Goal: Communication & Community: Answer question/provide support

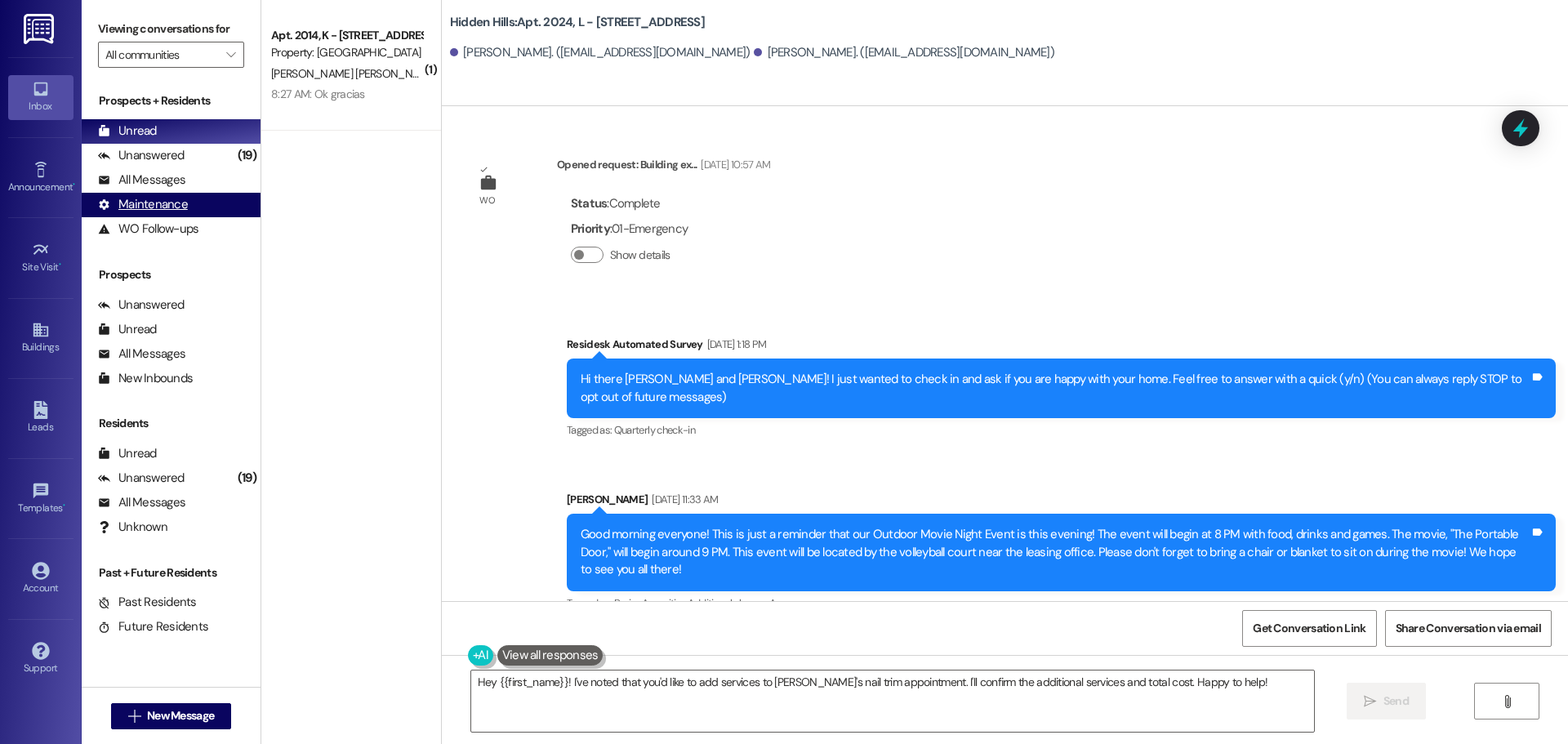
scroll to position [23303, 0]
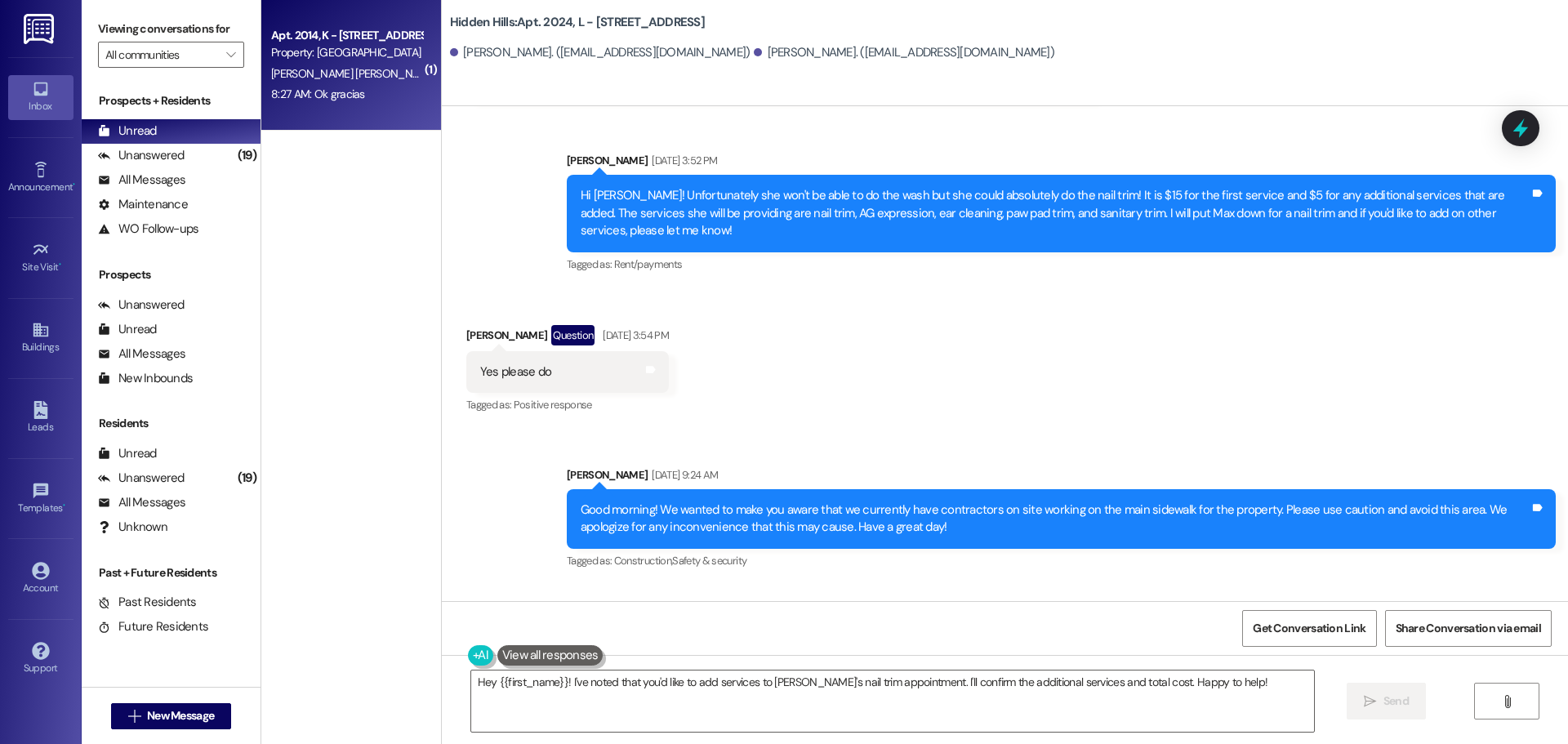
click at [308, 105] on div "Apt. 2014, K - [STREET_ADDRESS] Property: [GEOGRAPHIC_DATA] [PERSON_NAME][GEOGR…" at bounding box center [351, 65] width 179 height 131
type textarea "Fetching suggested responses. Please feel free to read through the conversation…"
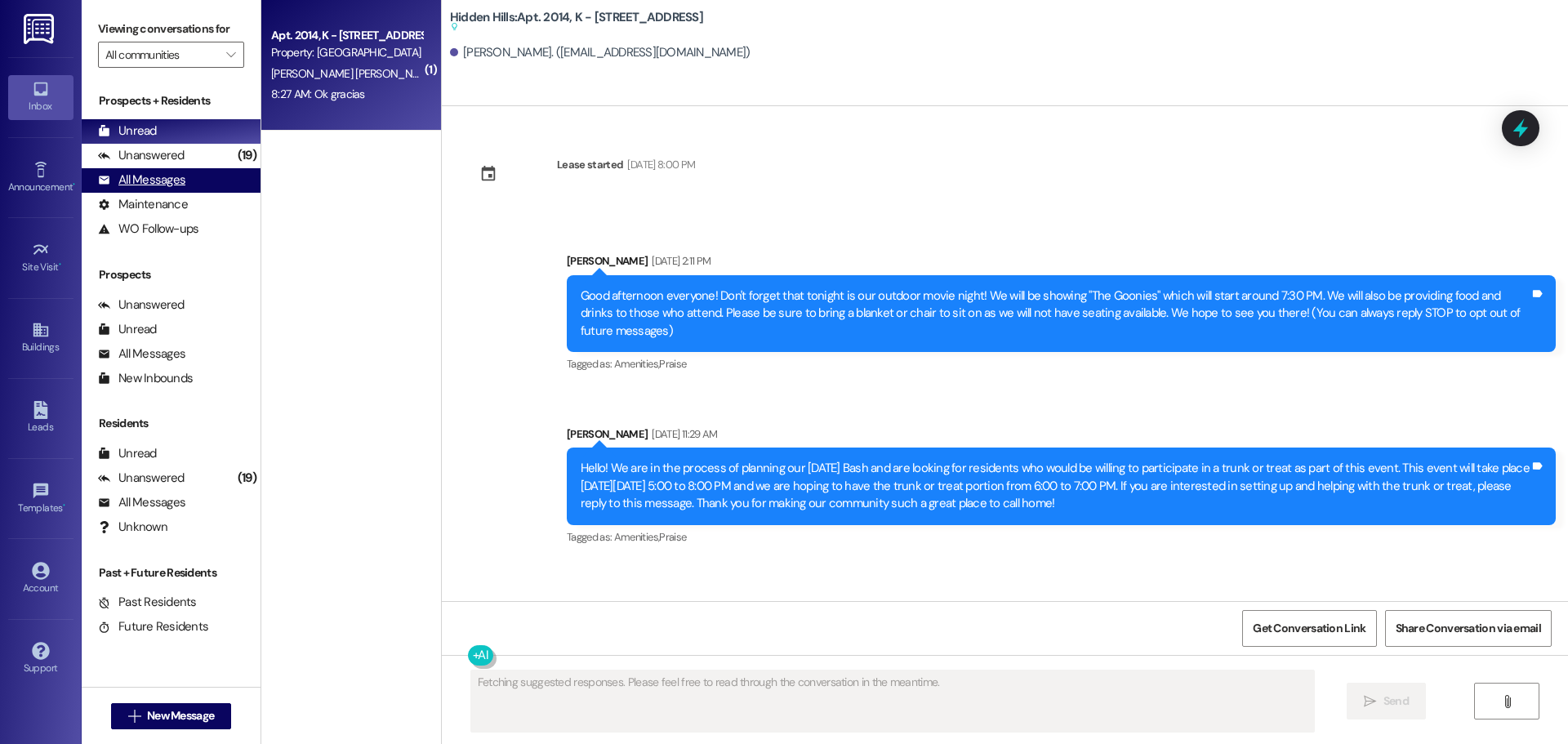
scroll to position [17805, 0]
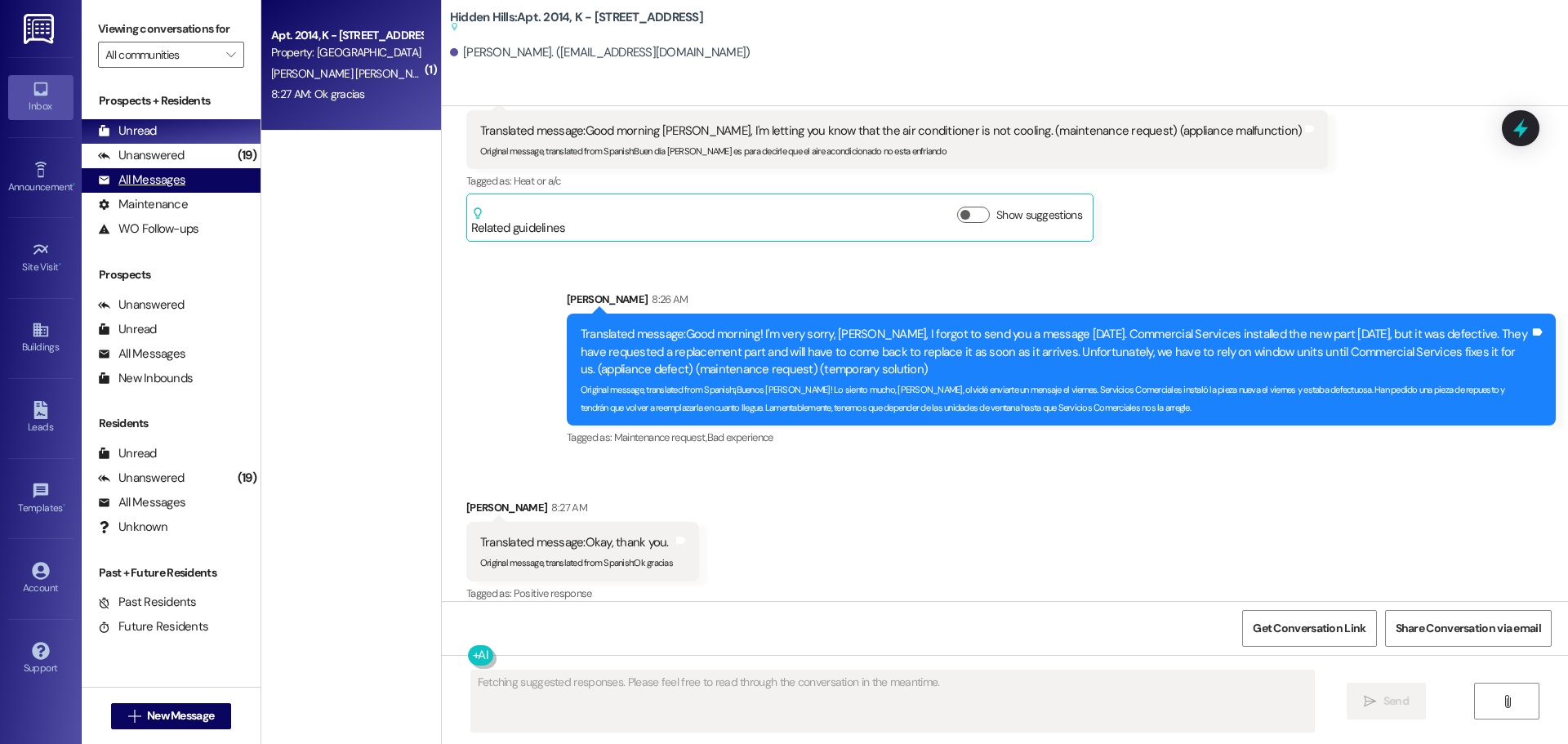
click at [175, 178] on div "All Messages" at bounding box center [142, 180] width 88 height 18
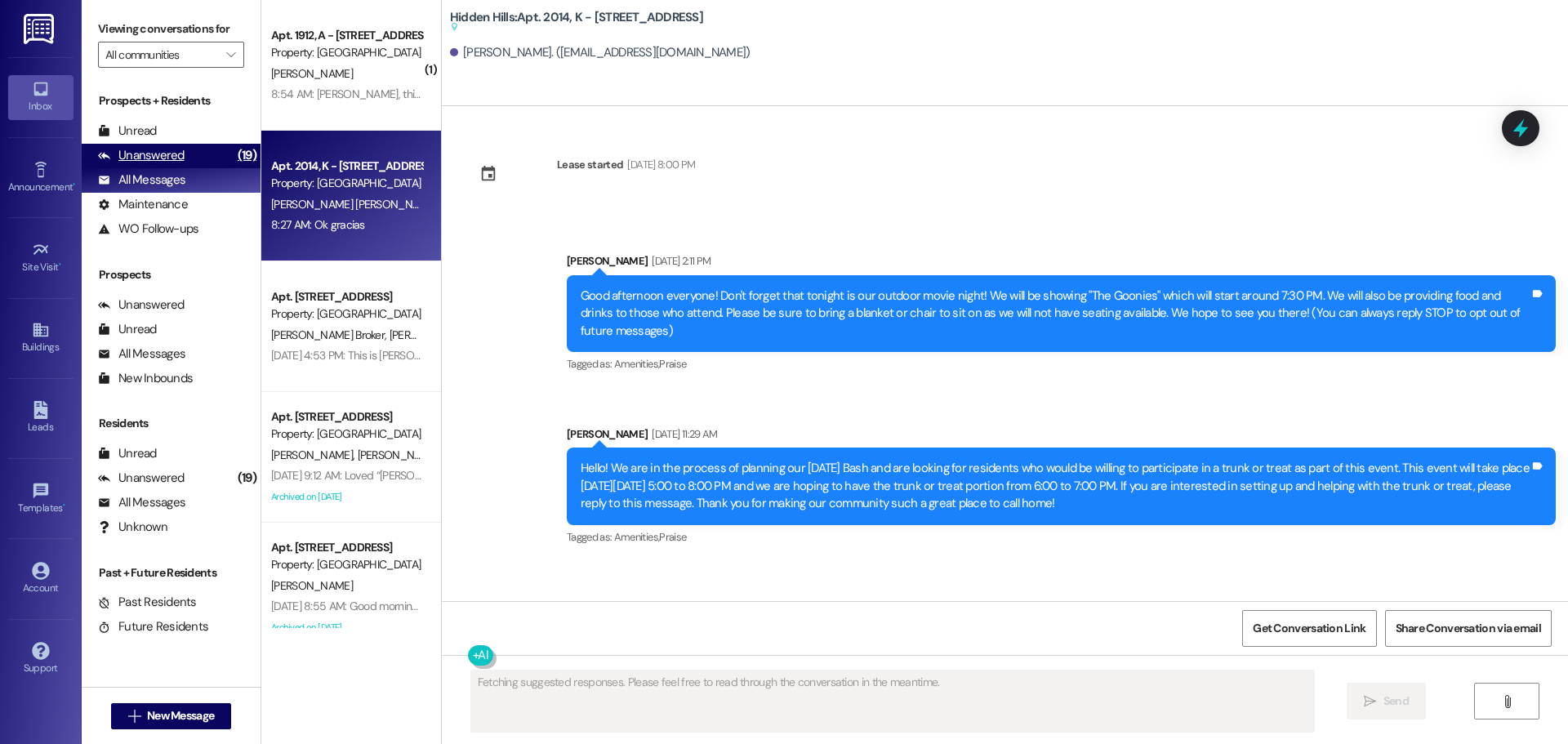
scroll to position [17804, 0]
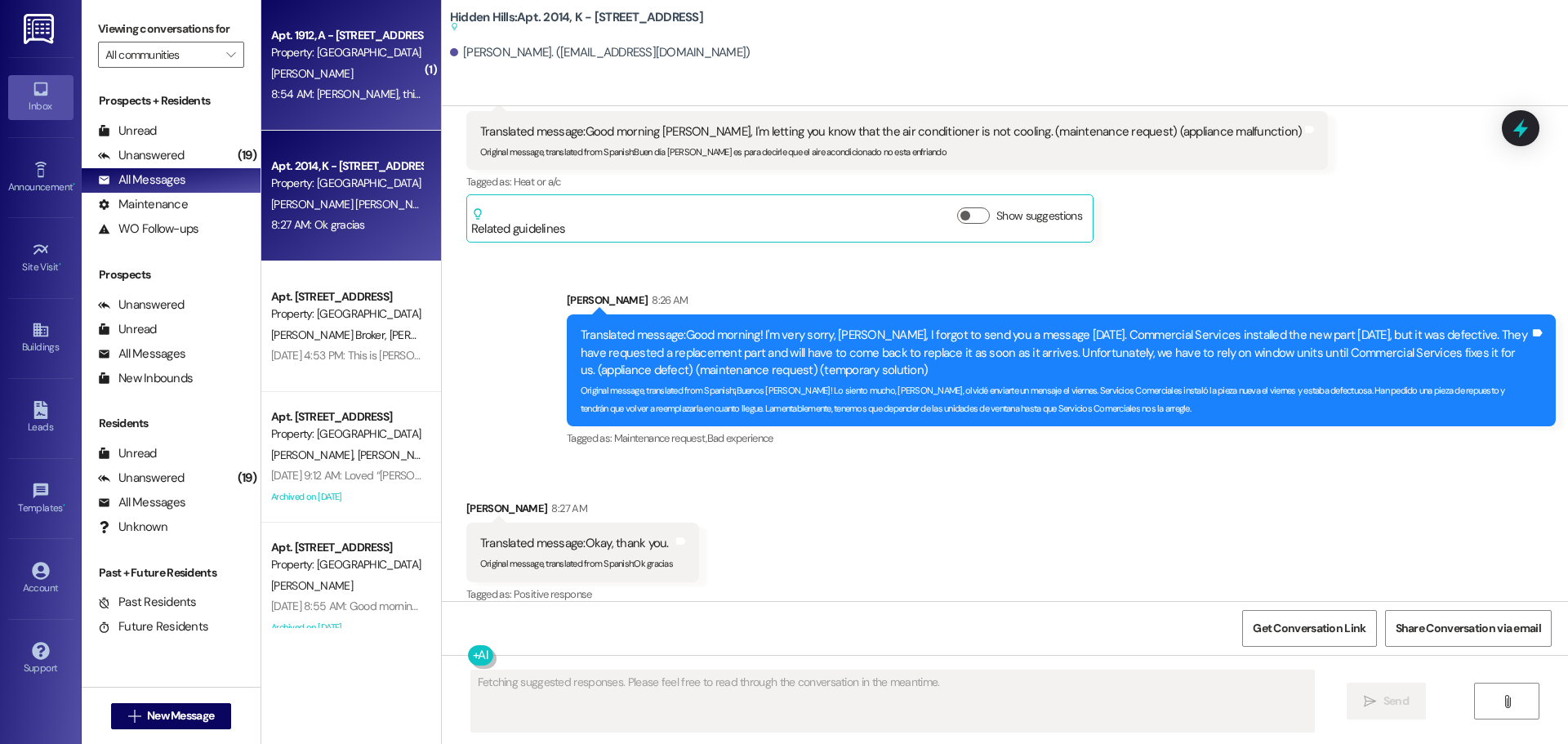
click at [302, 95] on div "8:54 AM: [PERSON_NAME], this is [PERSON_NAME]. I had to put Ghosty down over th…" at bounding box center [606, 94] width 670 height 15
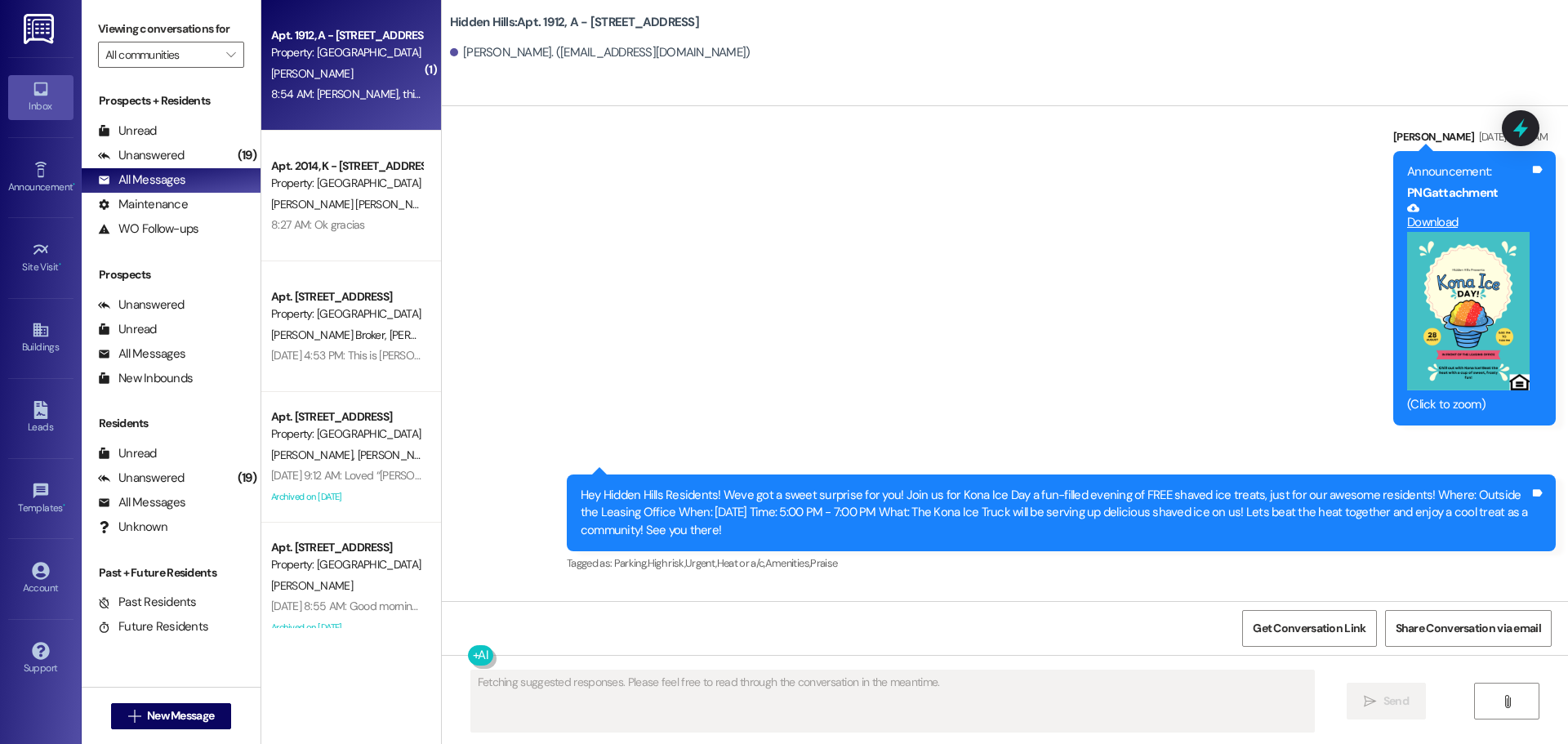
scroll to position [28021, 0]
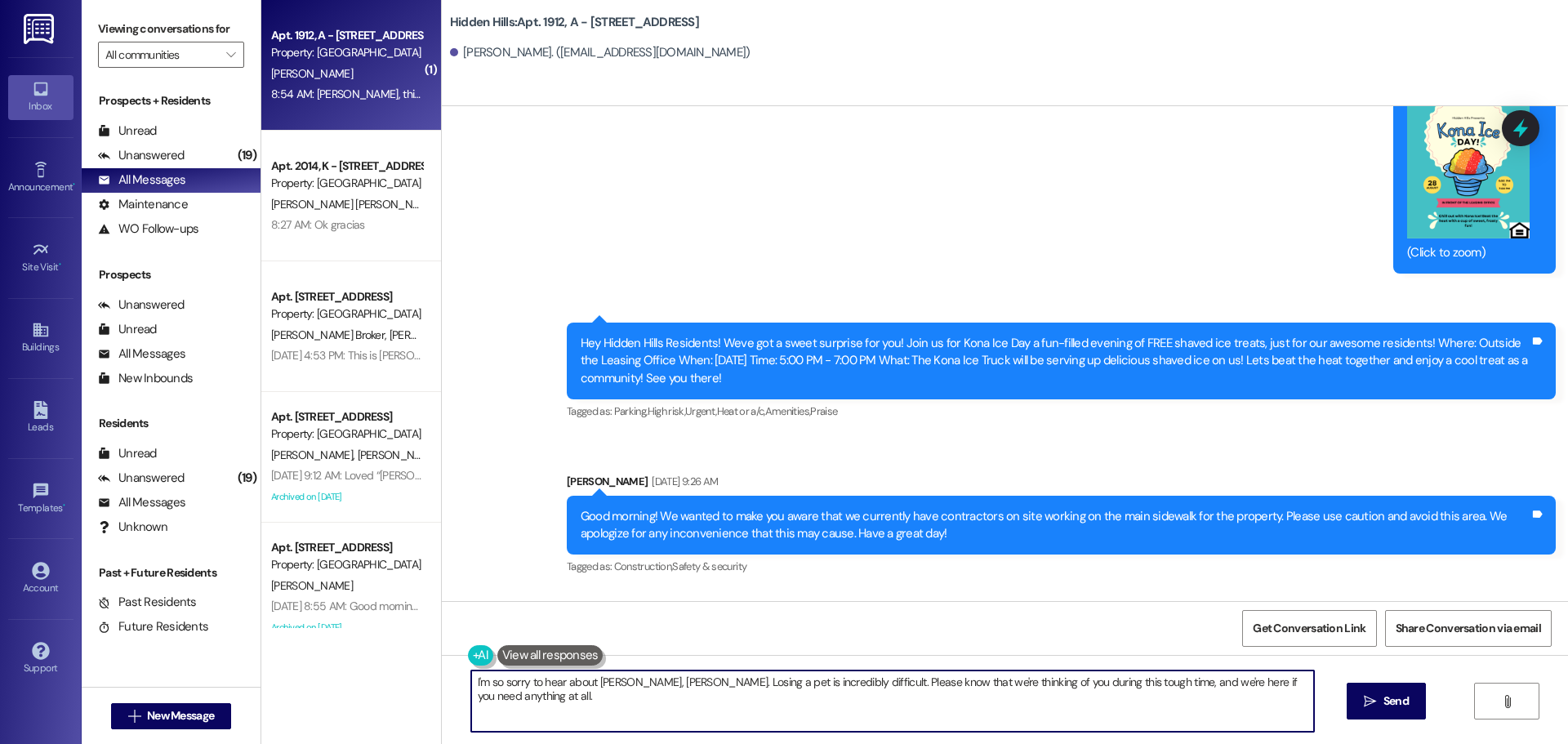
drag, startPoint x: 1303, startPoint y: 691, endPoint x: 325, endPoint y: 712, distance: 978.2
click at [325, 712] on div "( 1 ) Apt. 1912, A - [STREET_ADDRESS] Property: [GEOGRAPHIC_DATA] [PERSON_NAME]…" at bounding box center [915, 372] width 1307 height 744
click at [684, 682] on textarea "Oh, [PERSON_NAME]. I am so sorry for the loss of Ghost. He was such a good boy …" at bounding box center [892, 701] width 843 height 61
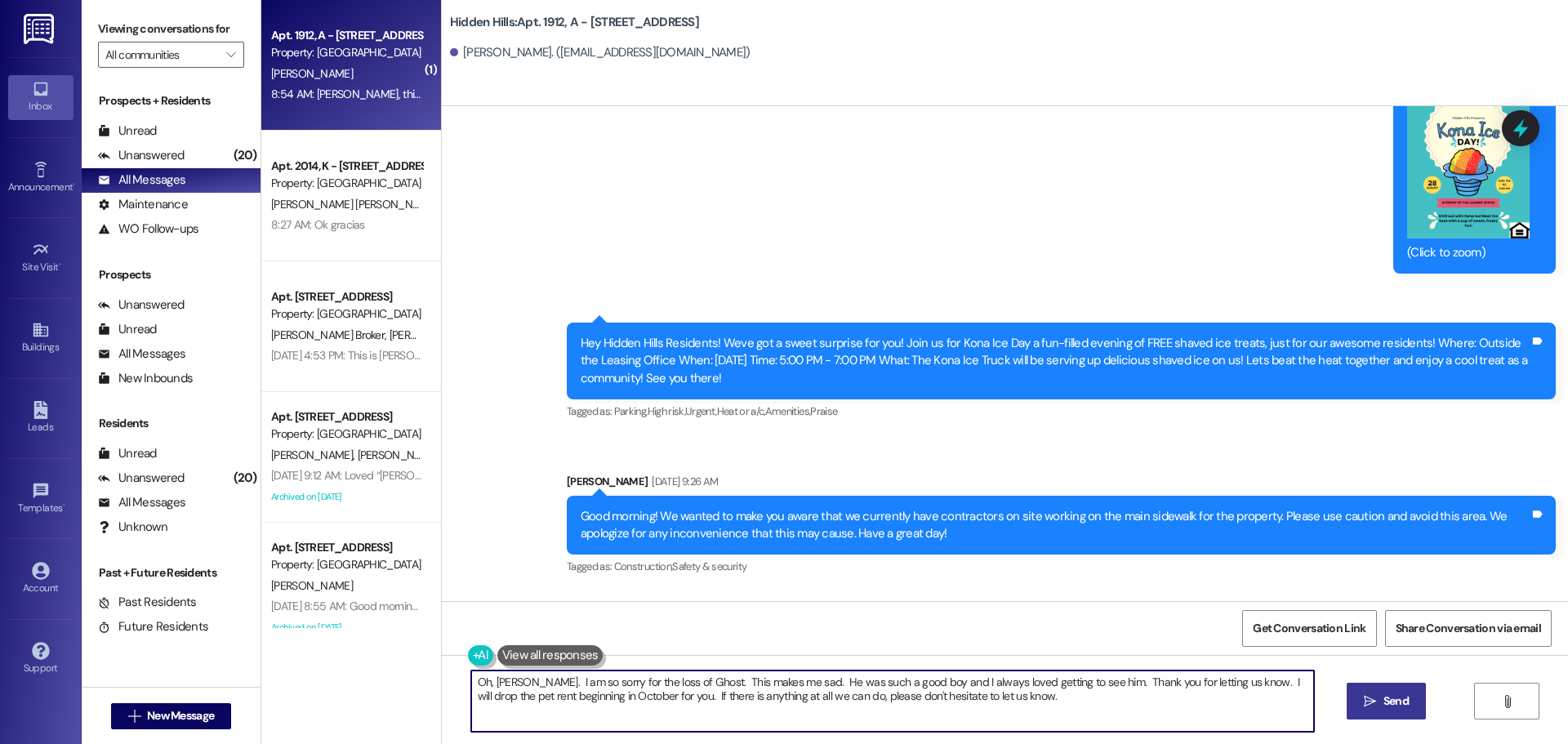
type textarea "Oh, [PERSON_NAME]. I am so sorry for the loss of Ghost. This makes me sad. He w…"
click at [1381, 704] on span "Send" at bounding box center [1396, 701] width 32 height 18
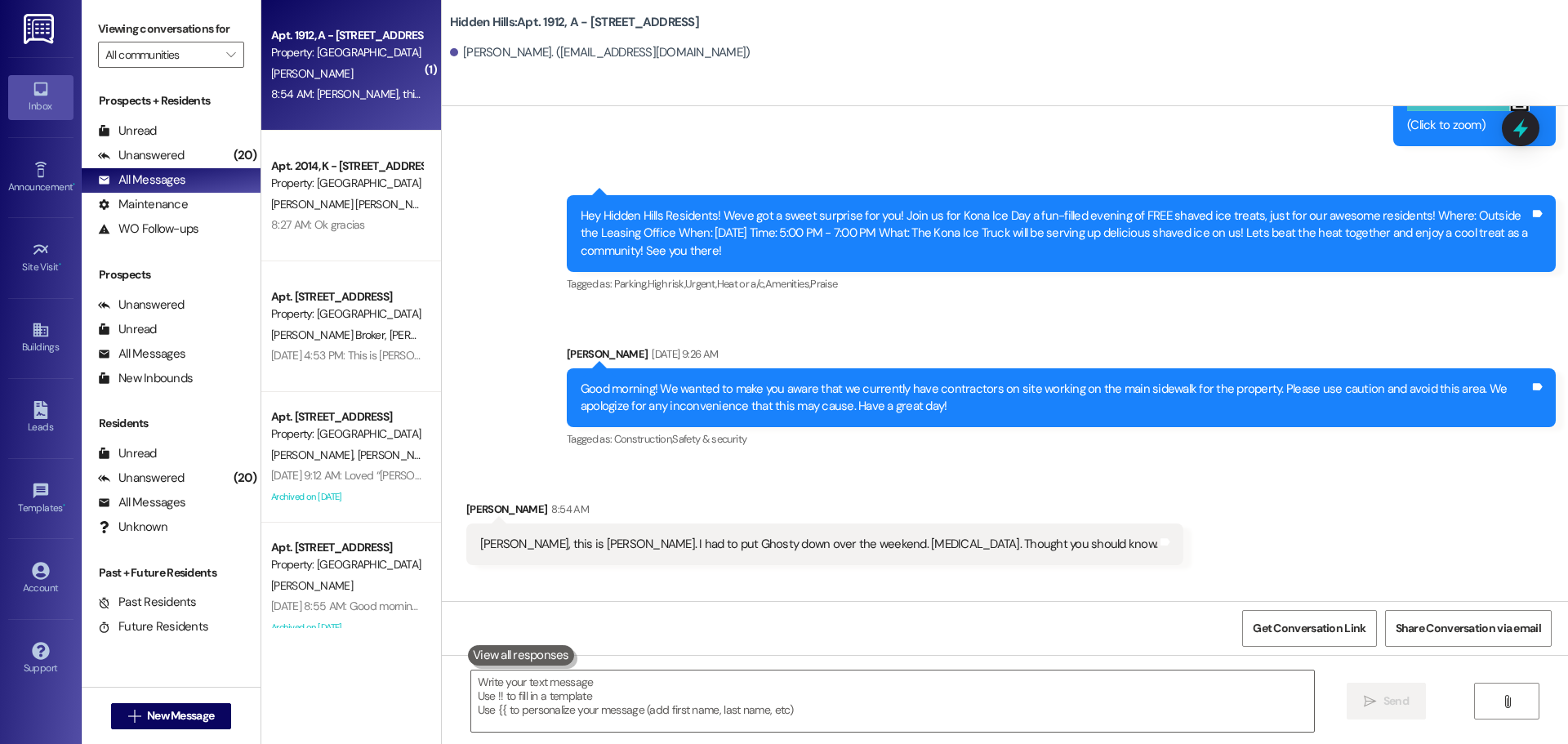
scroll to position [28152, 0]
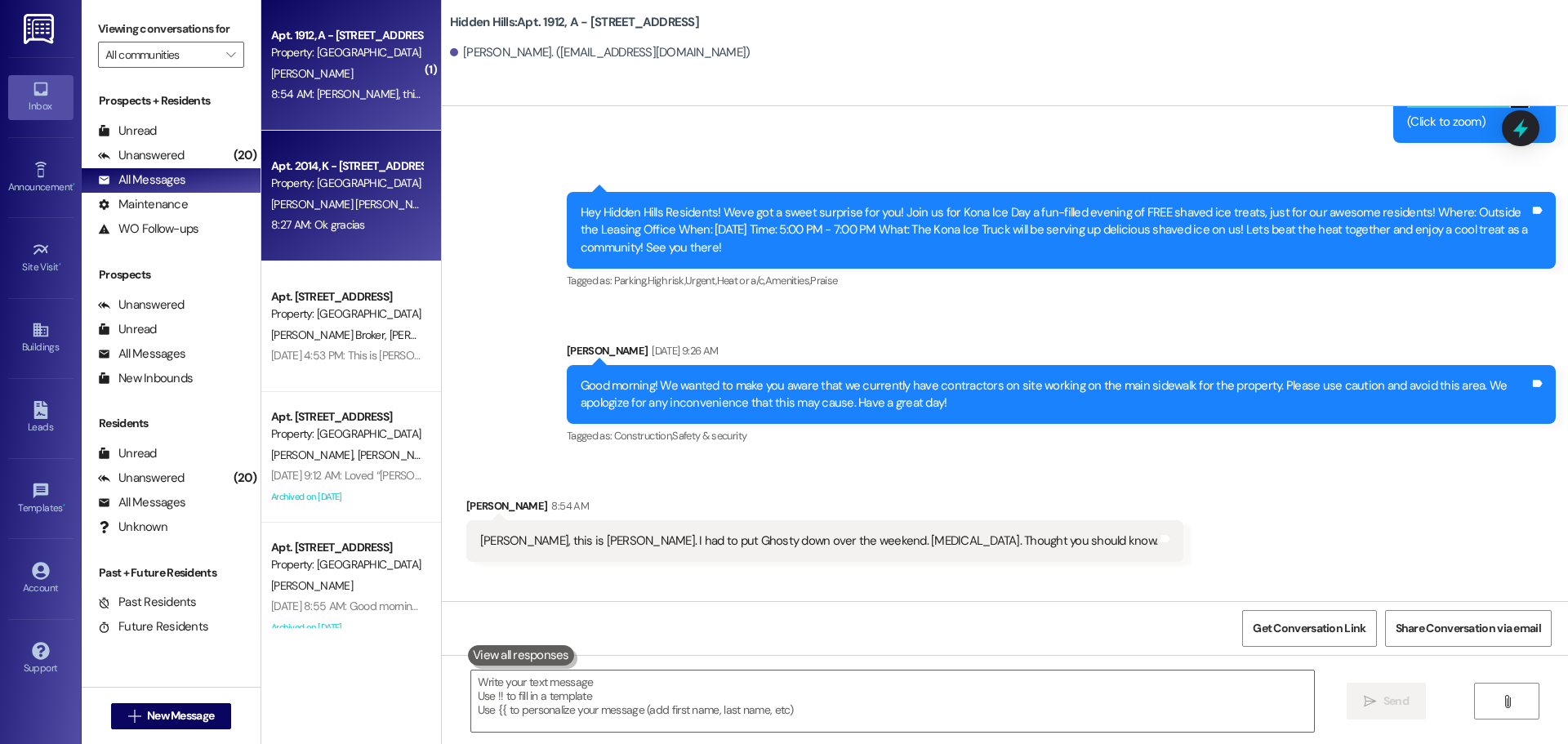
click at [333, 217] on div "8:27 AM: Ok gracias 8:27 AM: Ok gracias" at bounding box center [318, 224] width 94 height 15
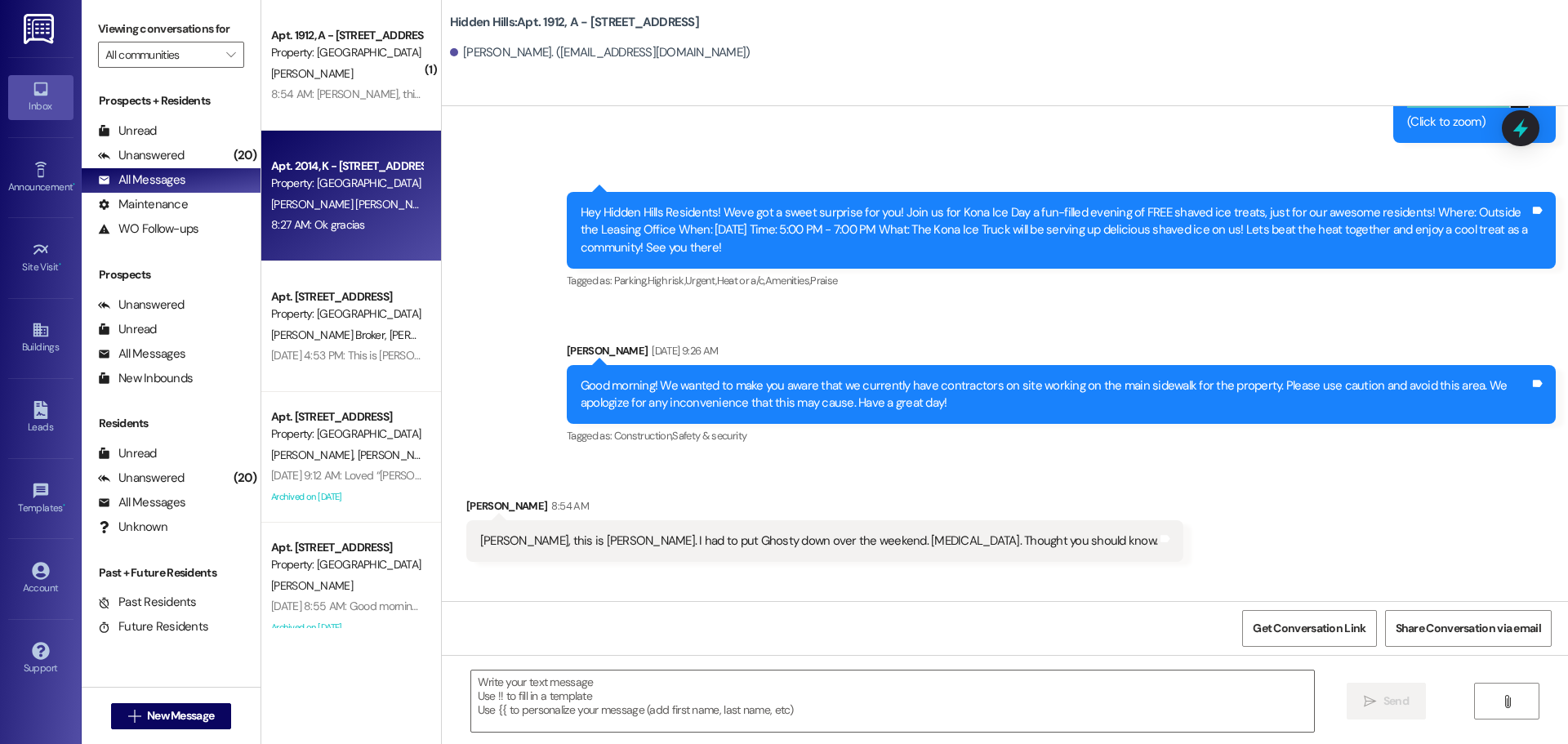
type textarea "Fetching suggested responses. Please feel free to read through the conversation…"
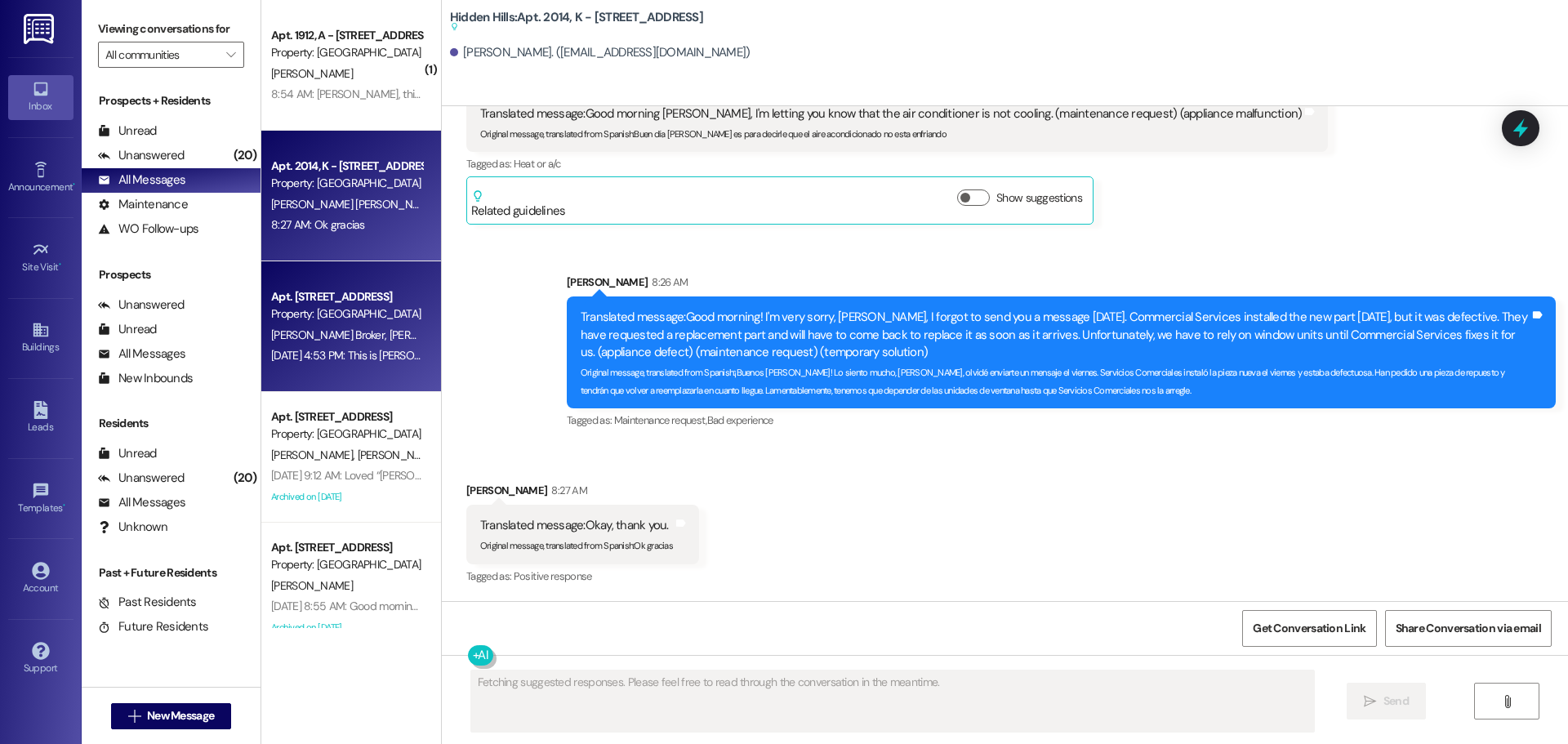
scroll to position [17805, 0]
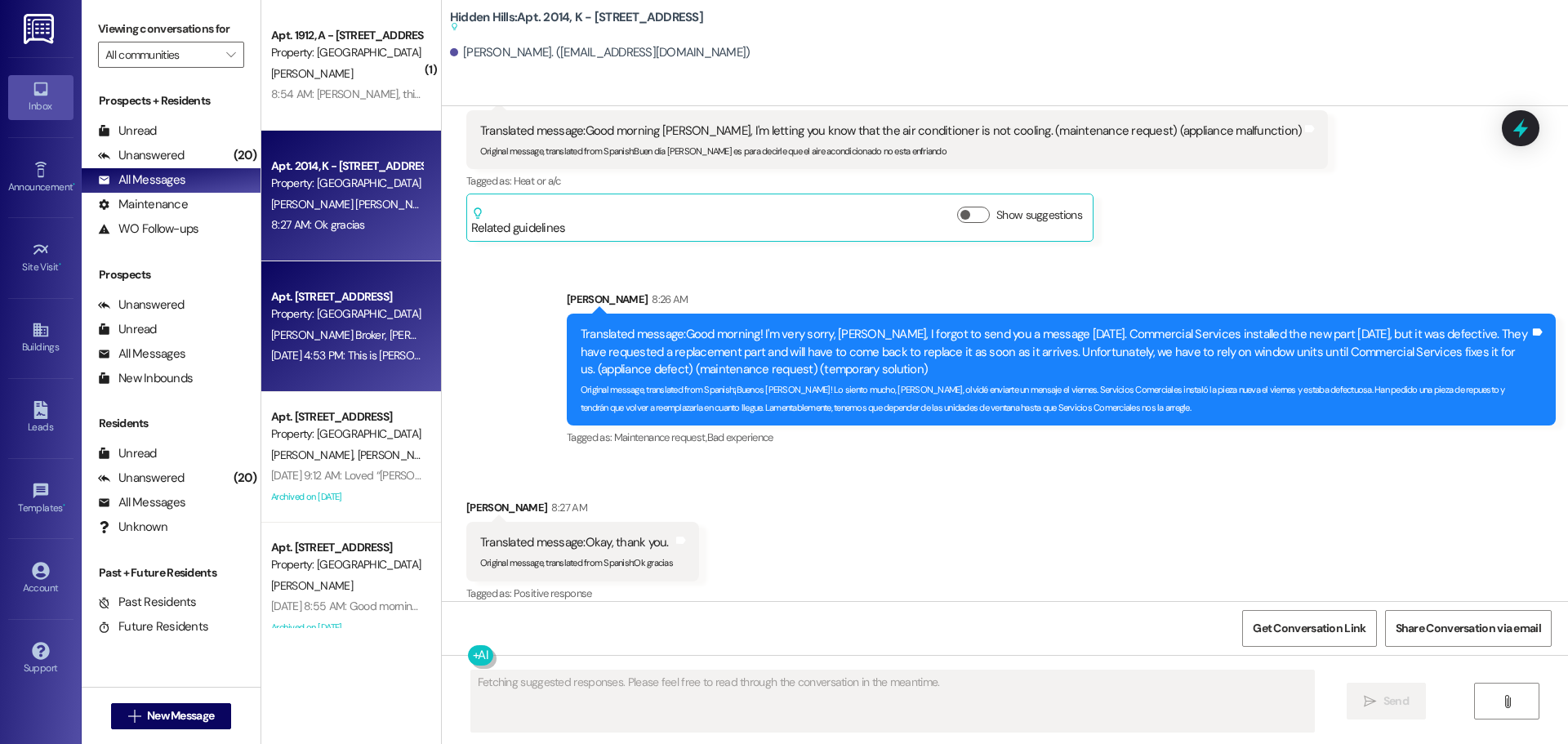
click at [355, 351] on div "[DATE] 4:53 PM: This is [PERSON_NAME] with Hidden Hills. My contractors told me…" at bounding box center [1162, 355] width 1784 height 15
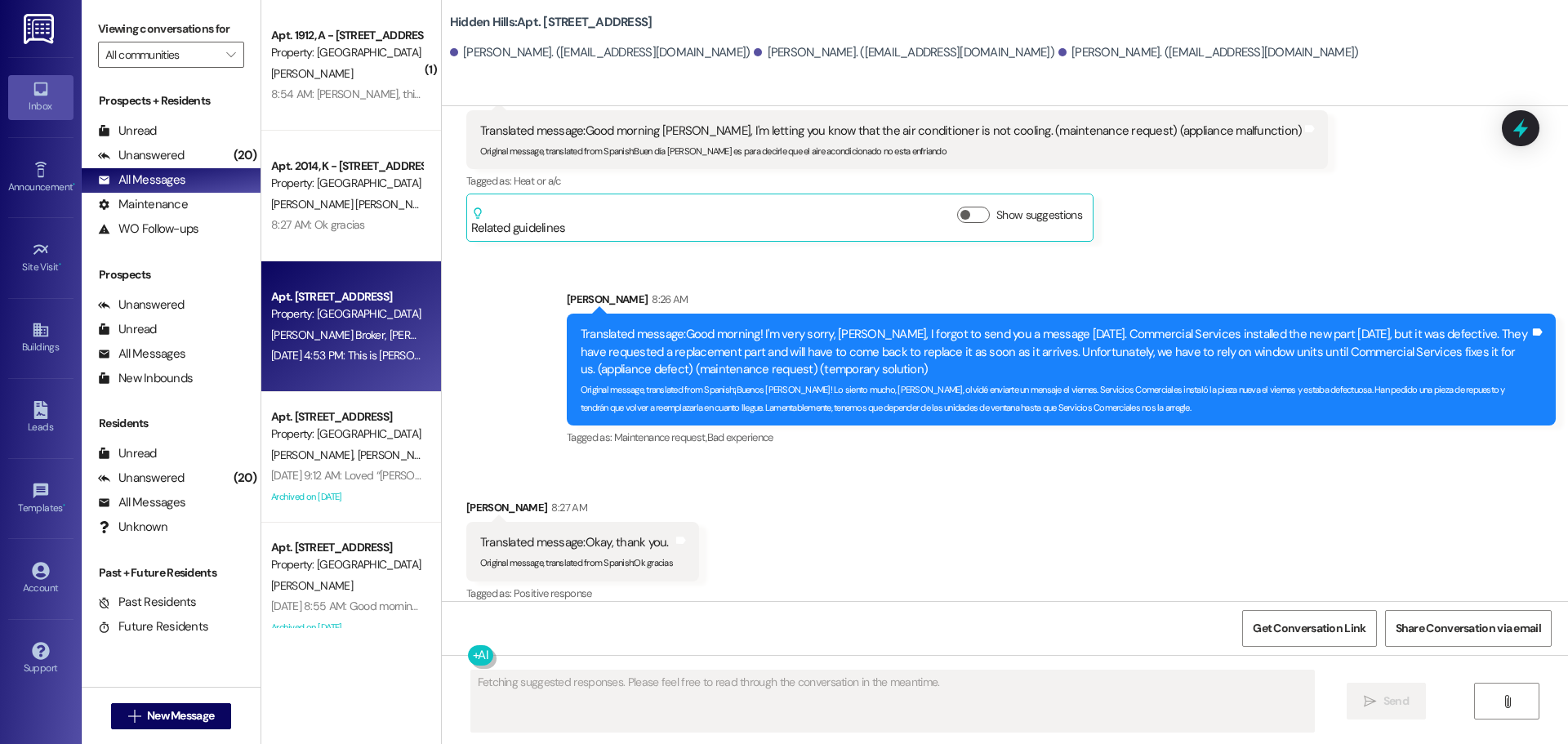
scroll to position [2169, 0]
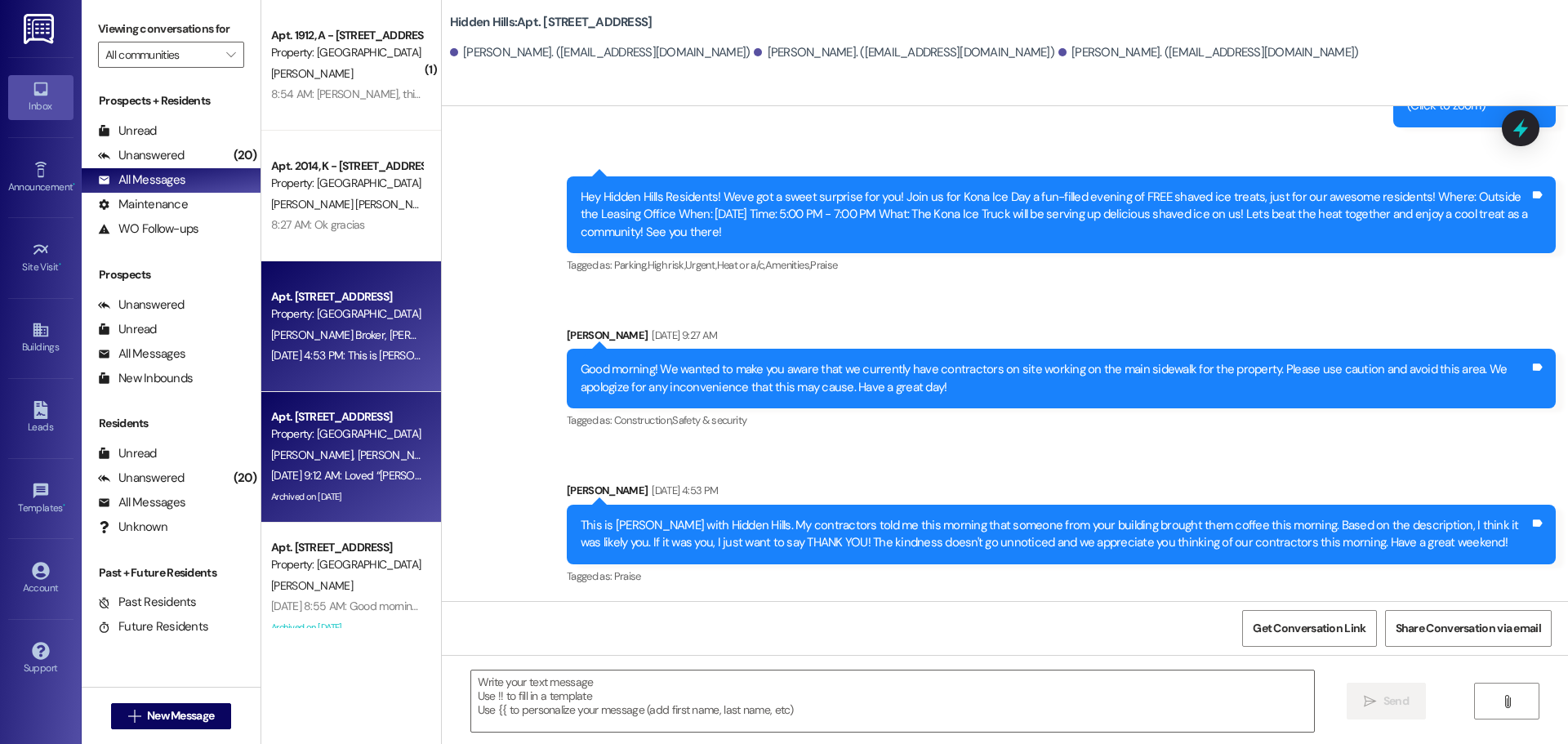
click at [336, 428] on div "Property: [GEOGRAPHIC_DATA]" at bounding box center [346, 434] width 151 height 18
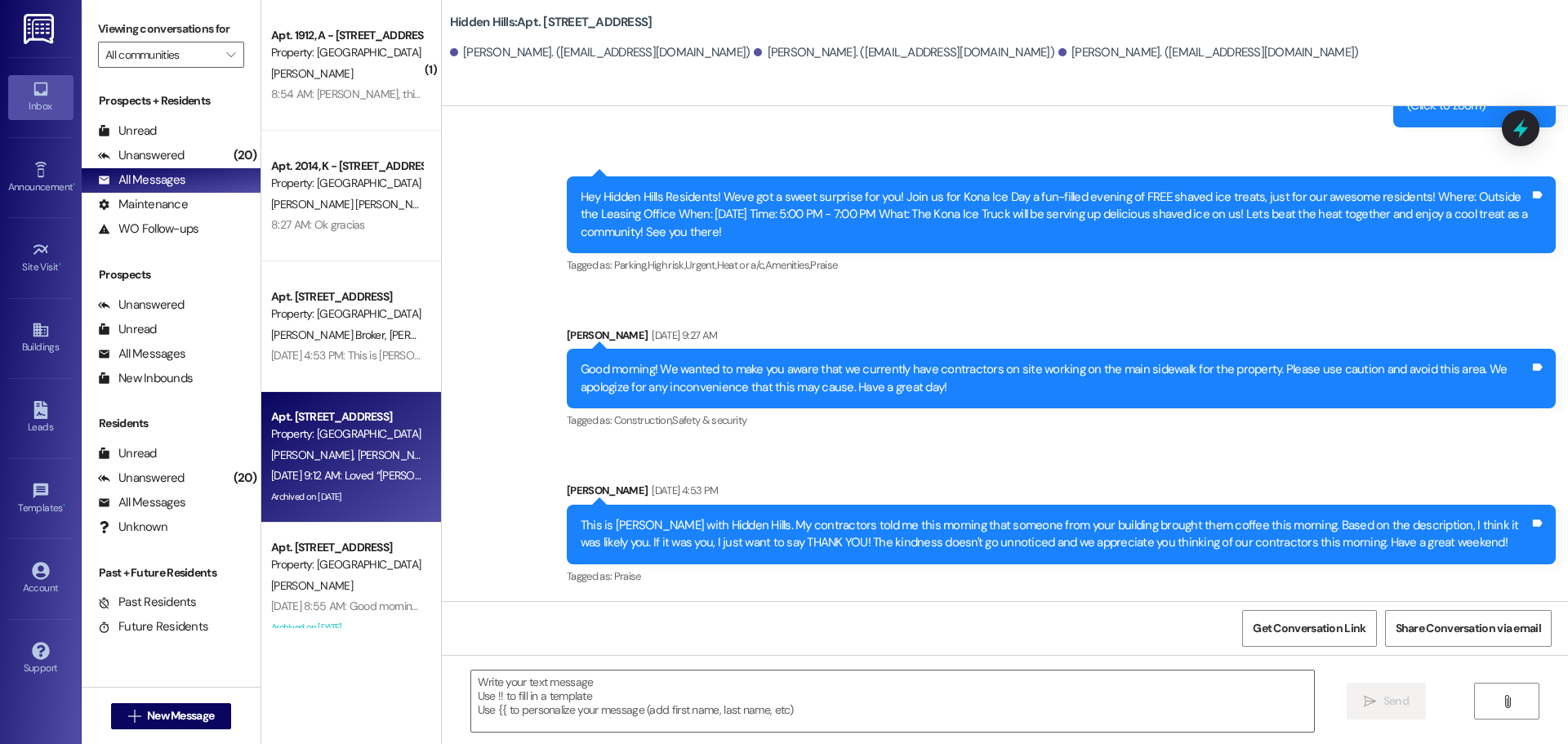
type textarea "Fetching suggested responses. Please feel free to read through the conversation…"
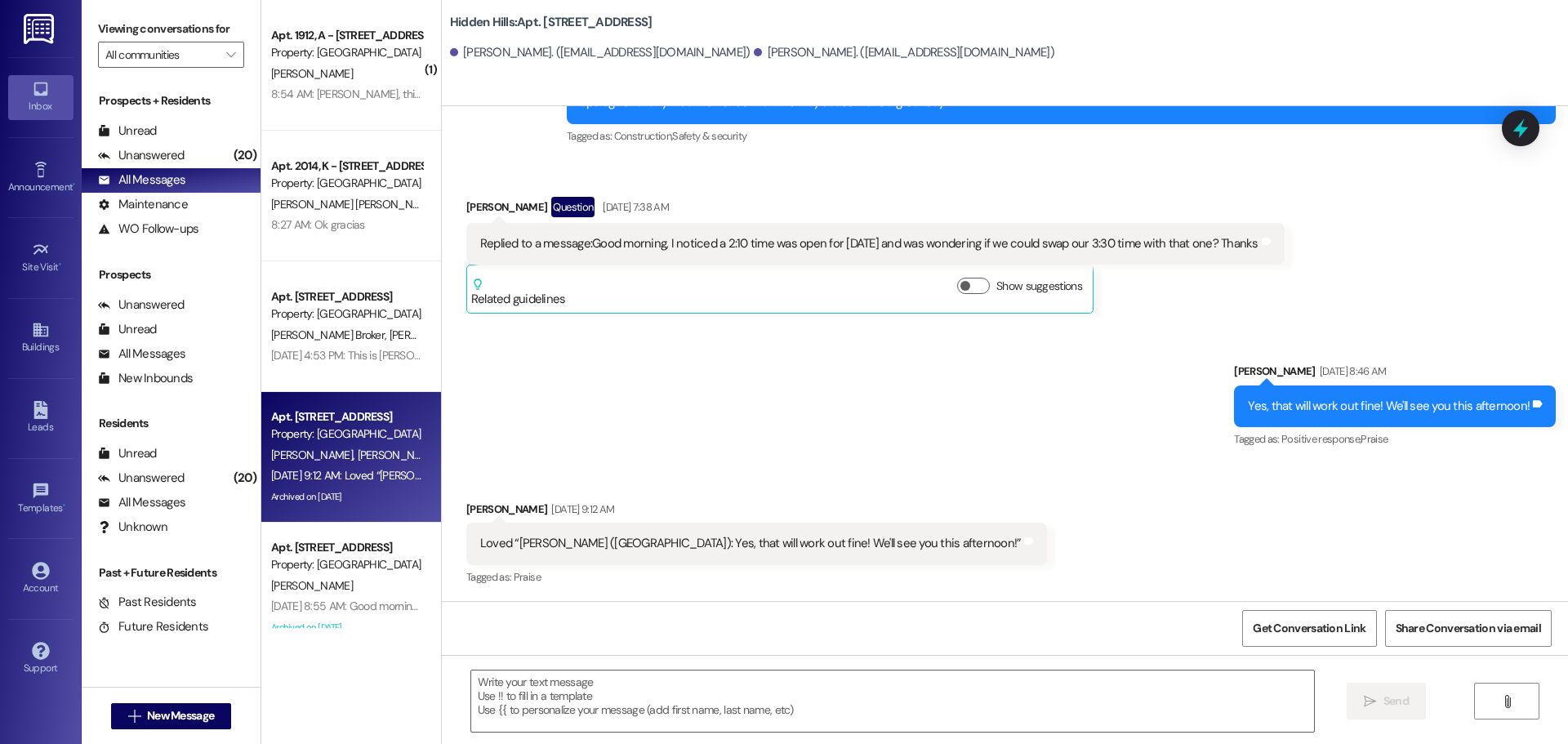
scroll to position [4861, 0]
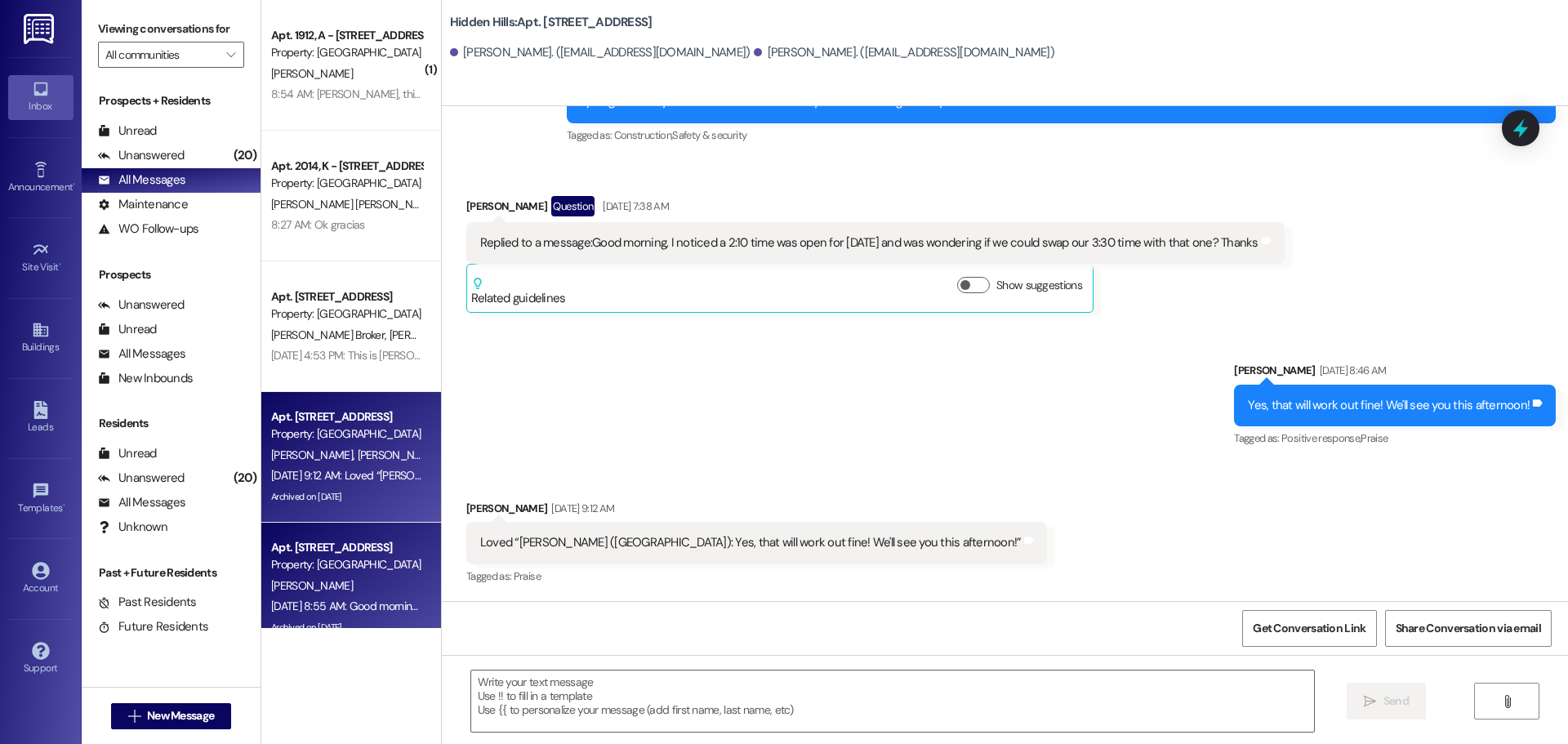
click at [315, 567] on div "Property: [GEOGRAPHIC_DATA]" at bounding box center [346, 565] width 151 height 18
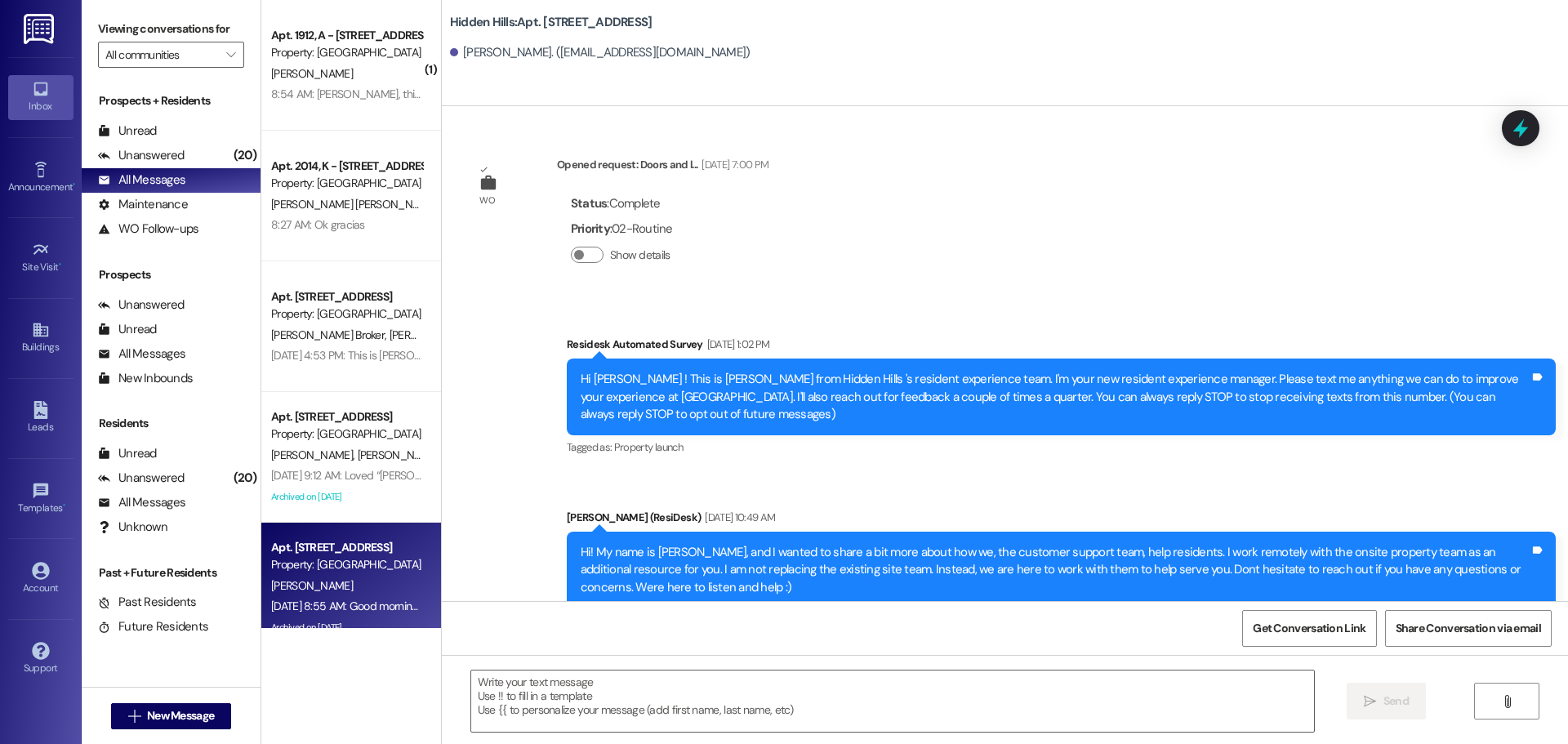
type textarea "Fetching suggested responses. Please feel free to read through the conversation…"
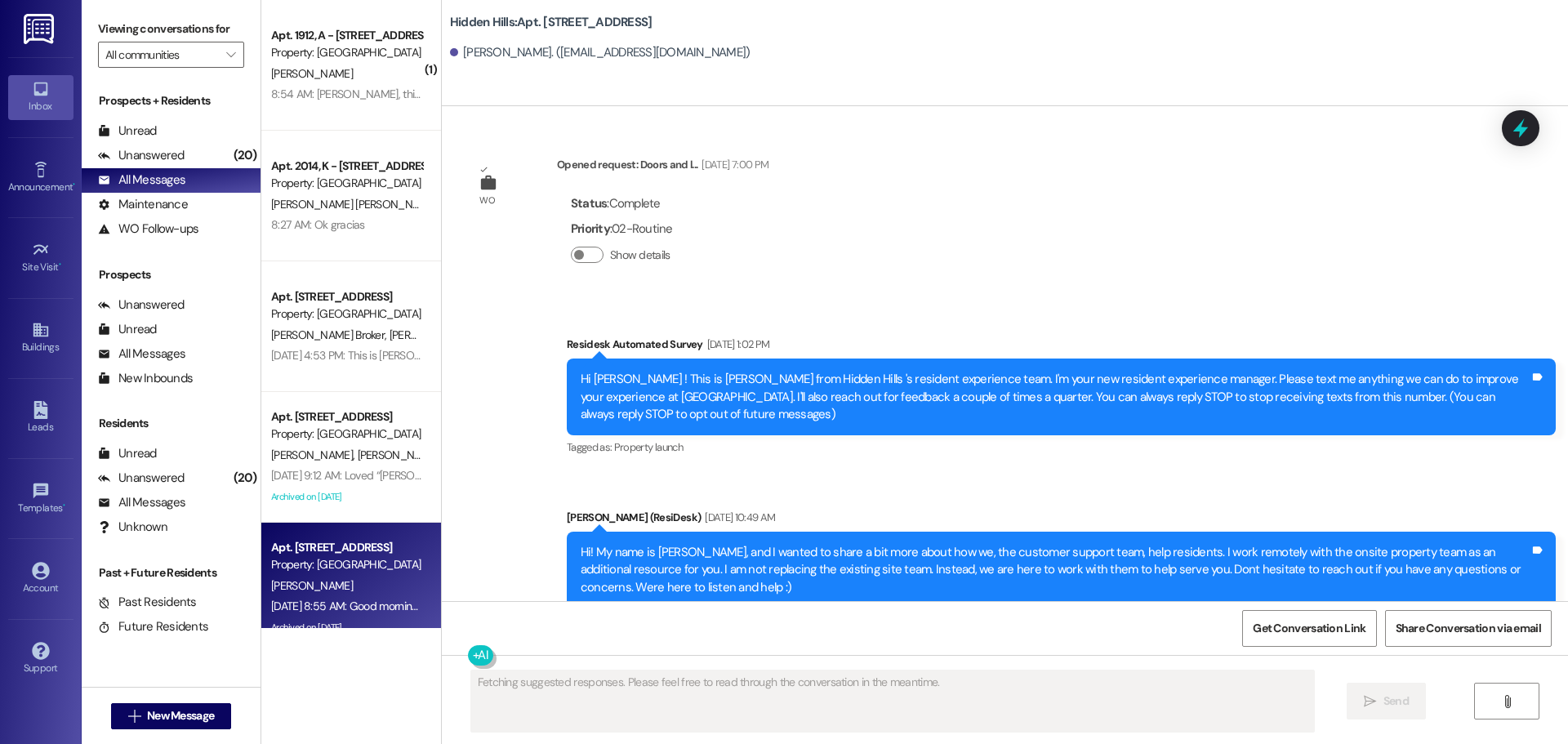
scroll to position [28282, 0]
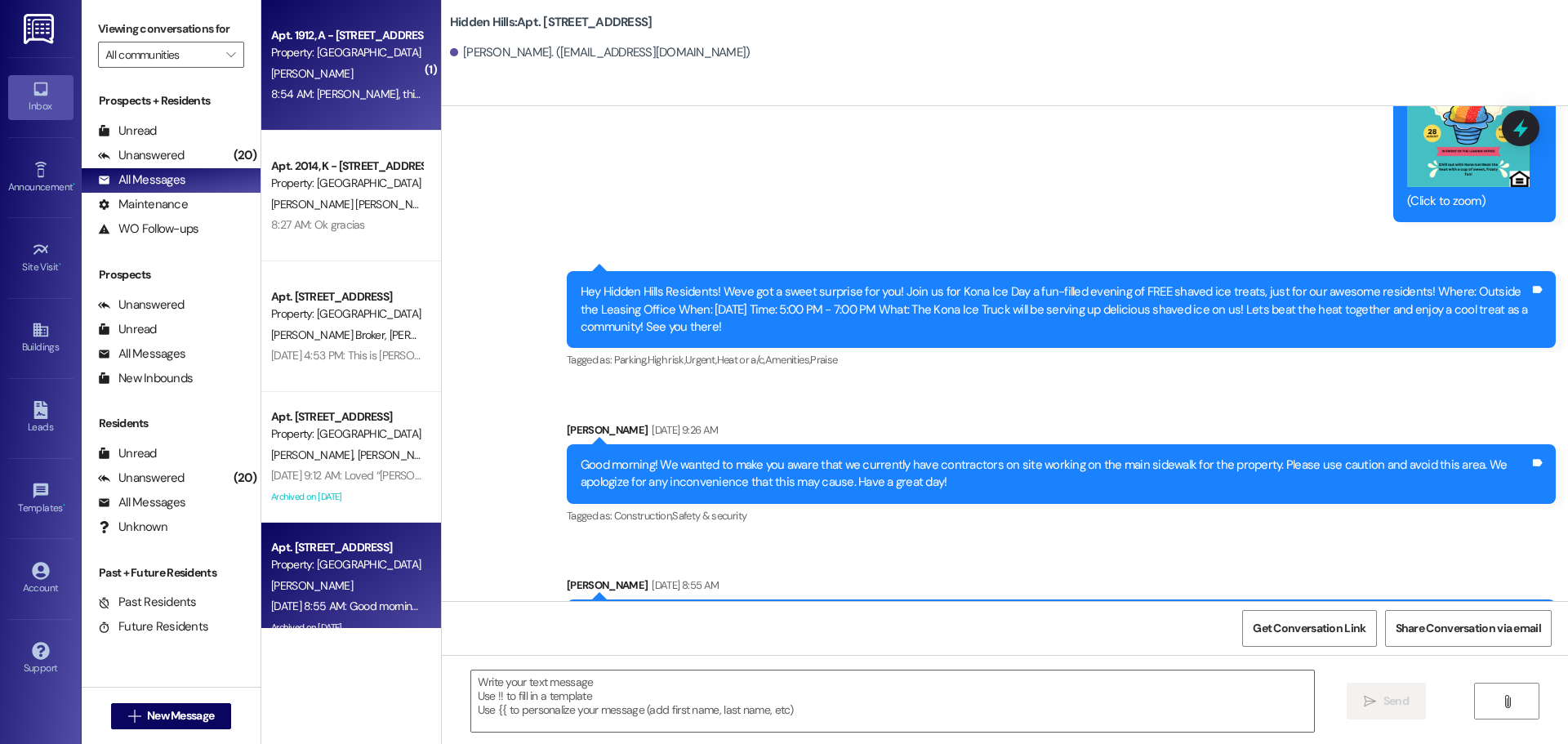
click at [338, 73] on div "[PERSON_NAME]" at bounding box center [346, 73] width 154 height 20
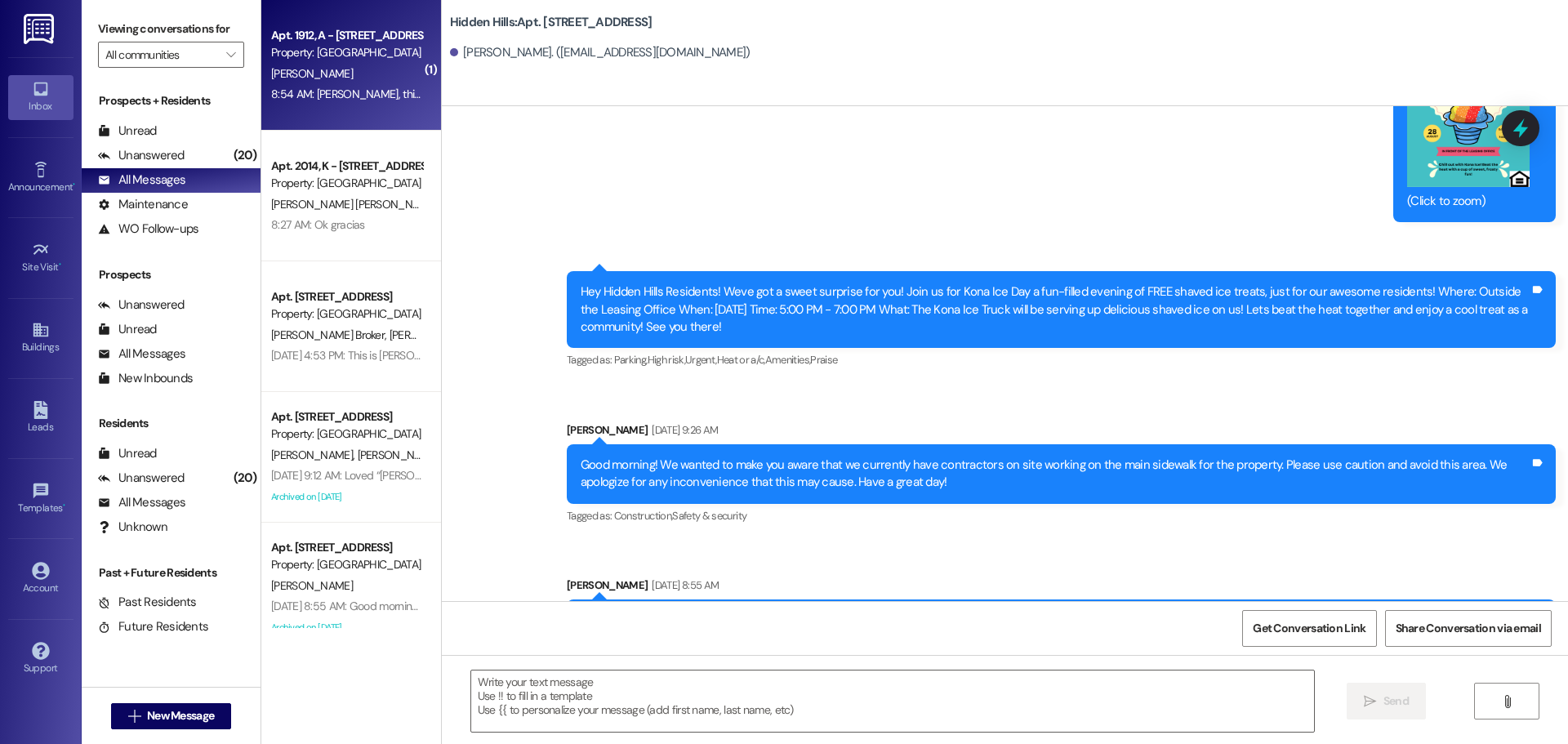
type textarea "Fetching suggested responses. Please feel free to read through the conversation…"
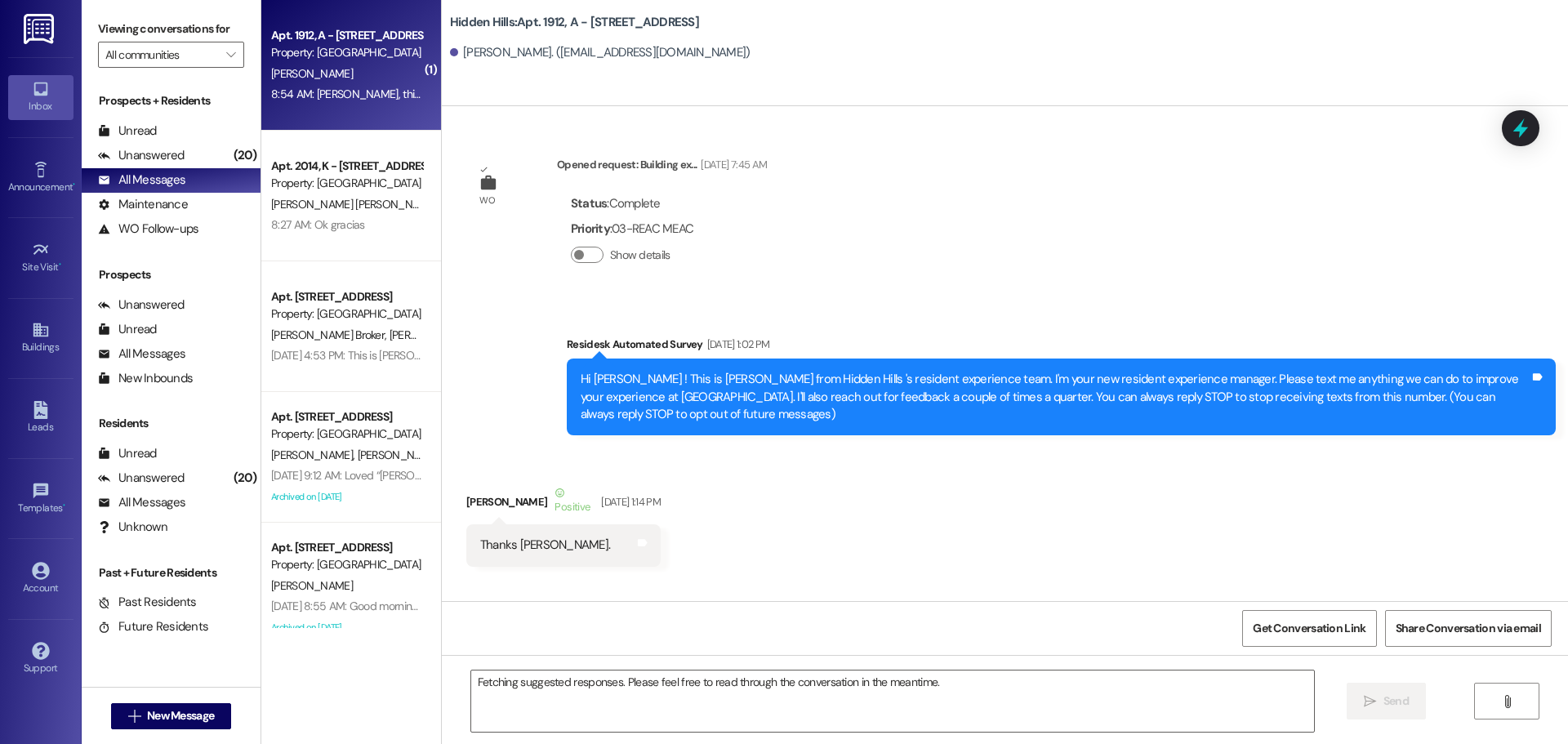
scroll to position [28176, 0]
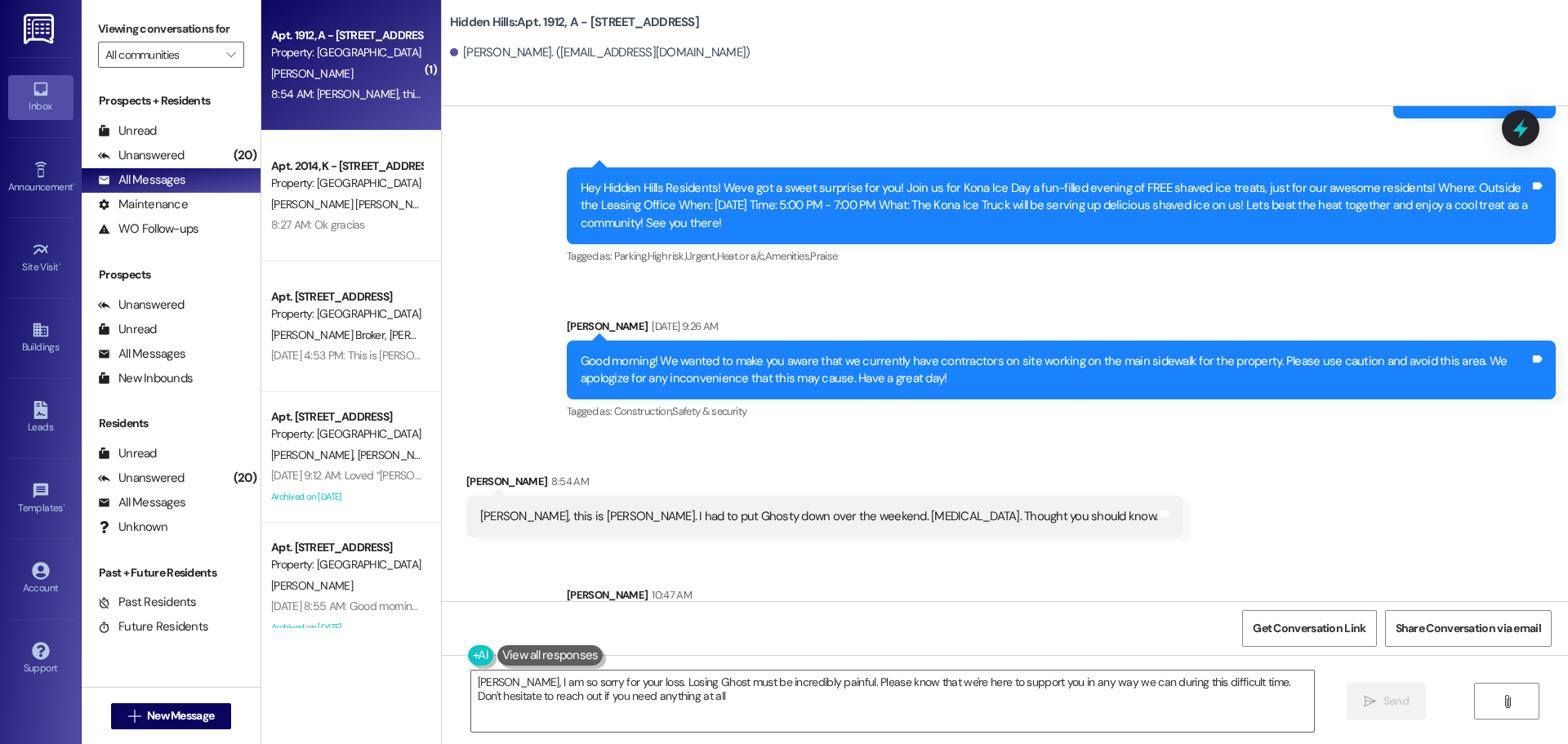
type textarea "[PERSON_NAME], I am so sorry for your loss. Losing Ghost must be incredibly pai…"
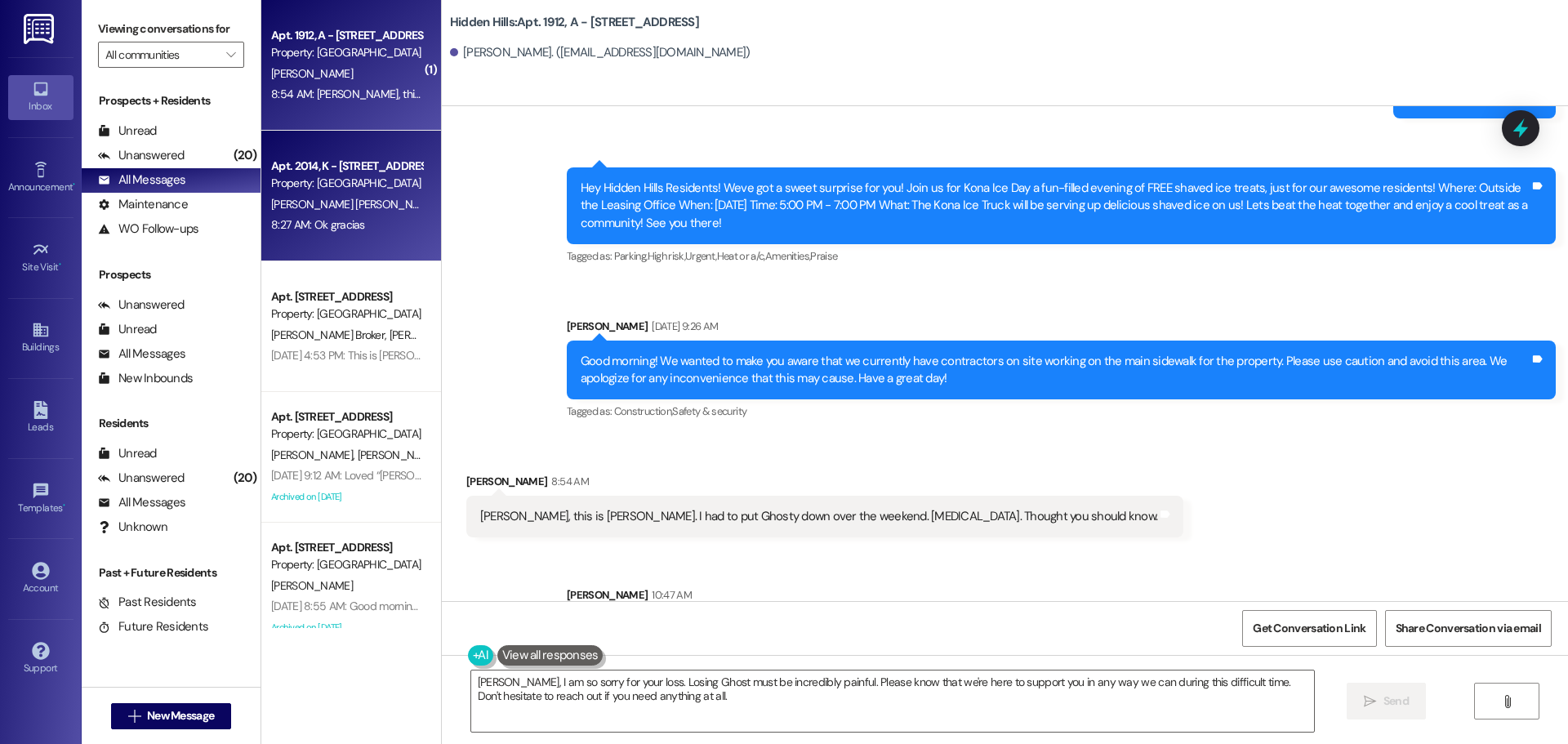
click at [323, 192] on div "Property: [GEOGRAPHIC_DATA]" at bounding box center [346, 183] width 151 height 18
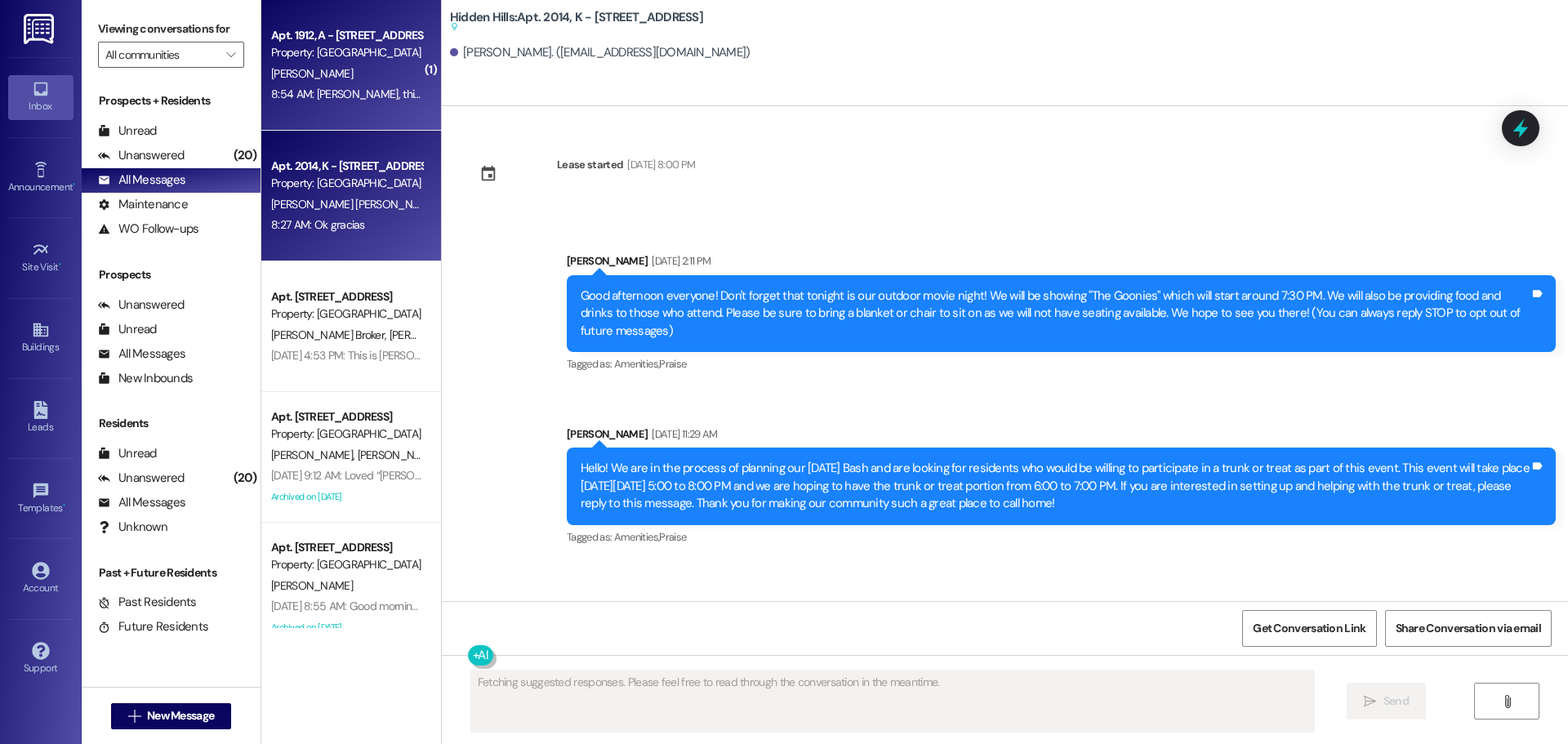
scroll to position [17804, 0]
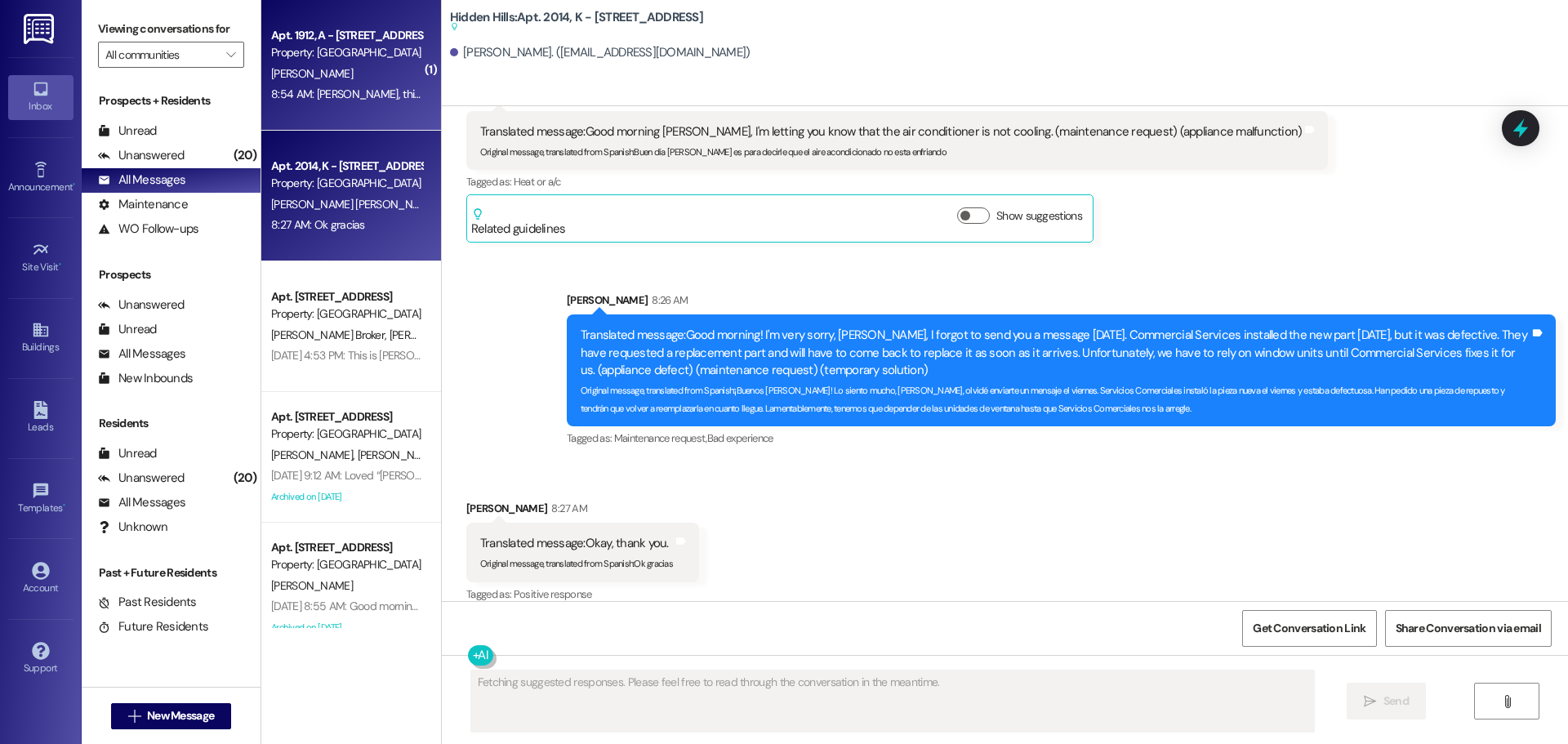
click at [359, 98] on div "8:54 AM: [PERSON_NAME], this is [PERSON_NAME]. I had to put Ghosty down over th…" at bounding box center [606, 94] width 670 height 15
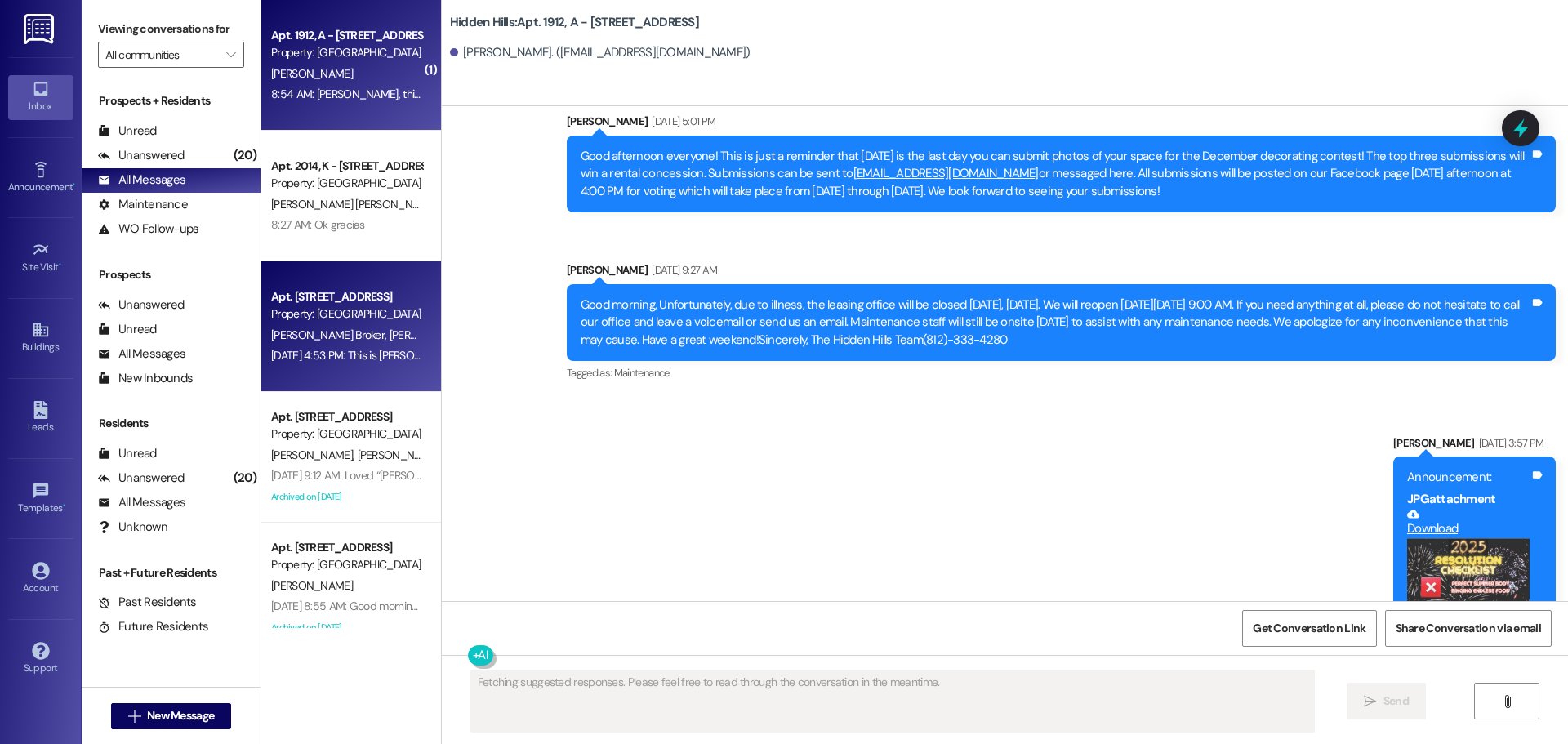
scroll to position [28176, 0]
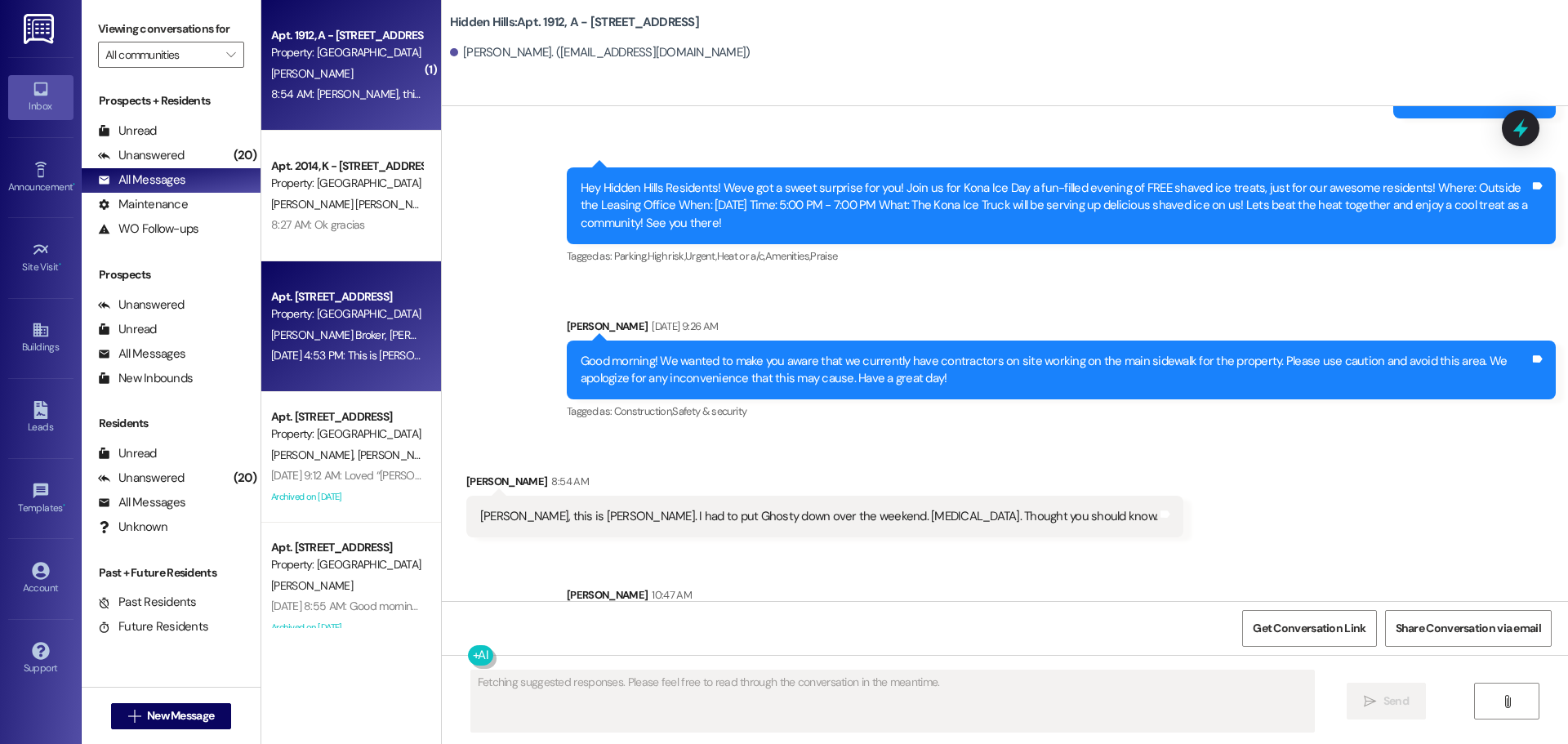
click at [374, 316] on div "Property: [GEOGRAPHIC_DATA]" at bounding box center [346, 314] width 151 height 18
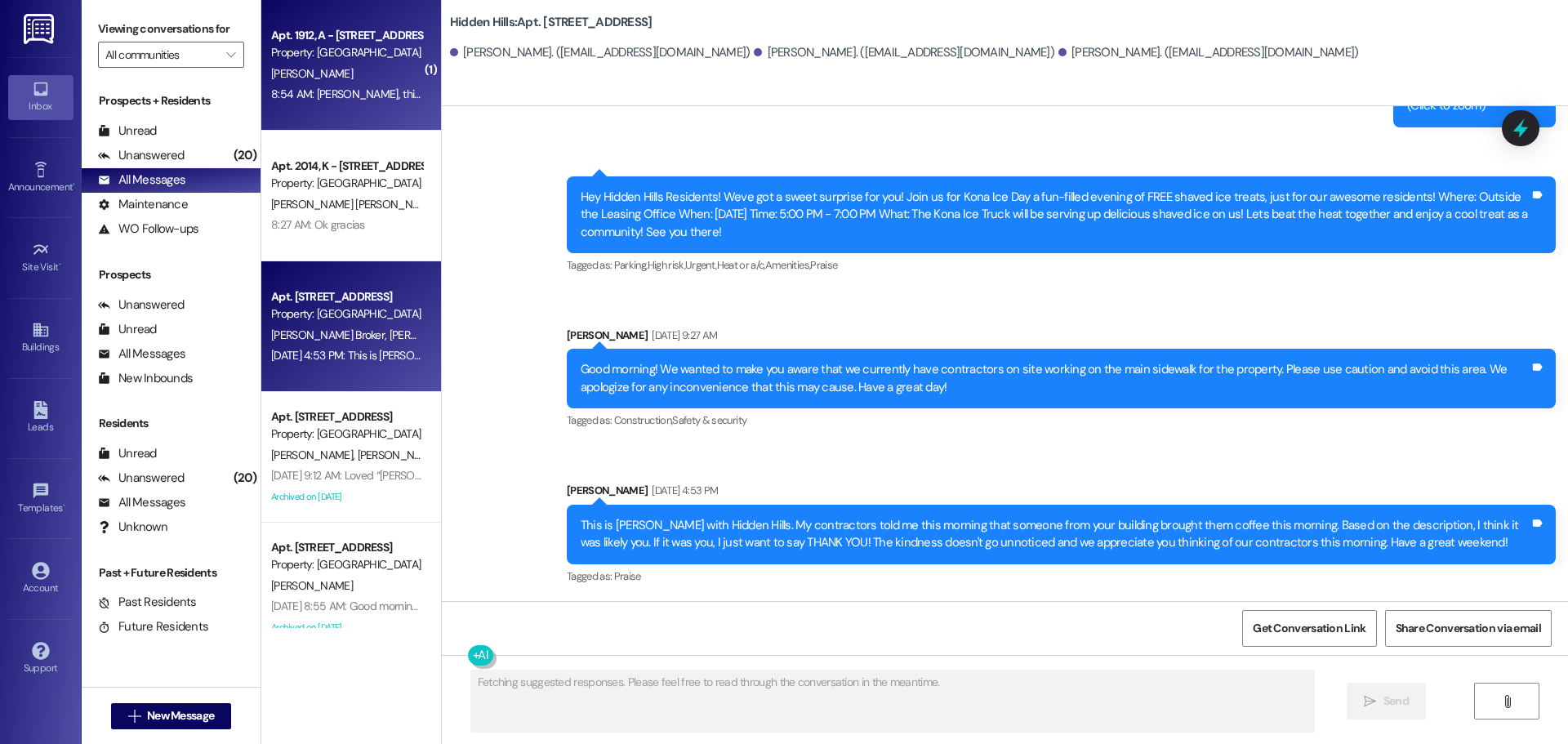
scroll to position [2168, 0]
click at [328, 51] on div "Property: [GEOGRAPHIC_DATA]" at bounding box center [346, 53] width 151 height 18
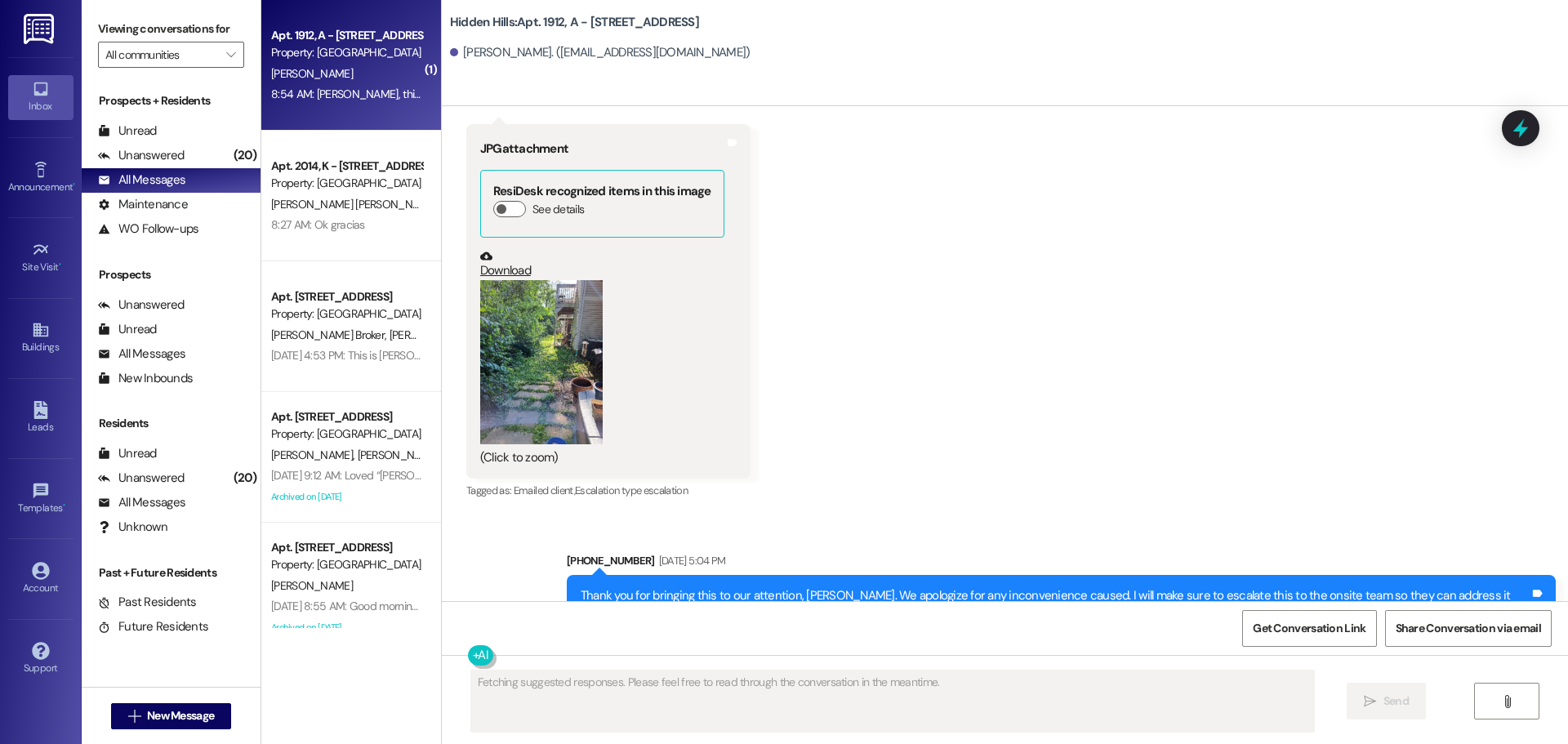
scroll to position [28020, 0]
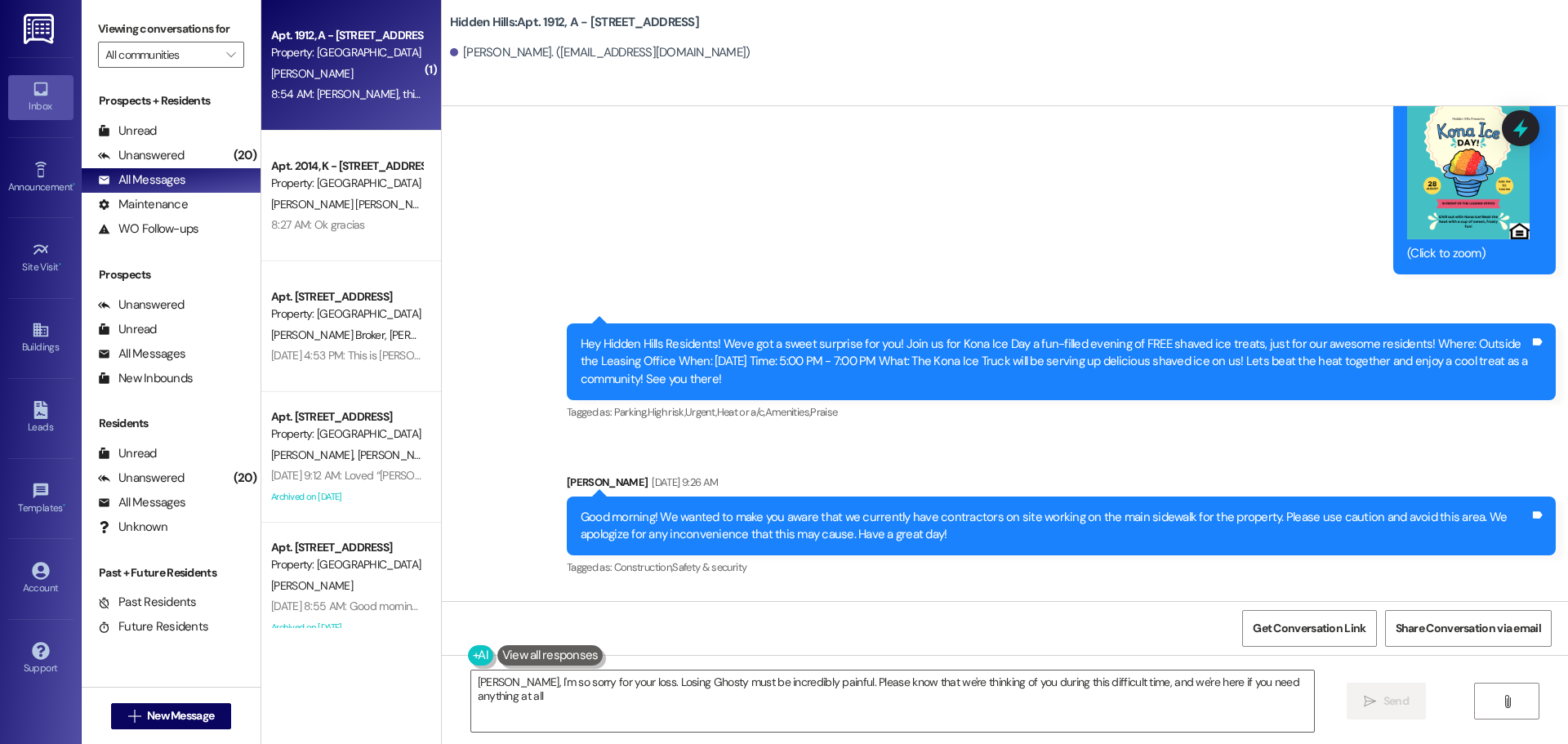
type textarea "[PERSON_NAME], I'm so sorry for your loss. Losing Ghosty must be incredibly pai…"
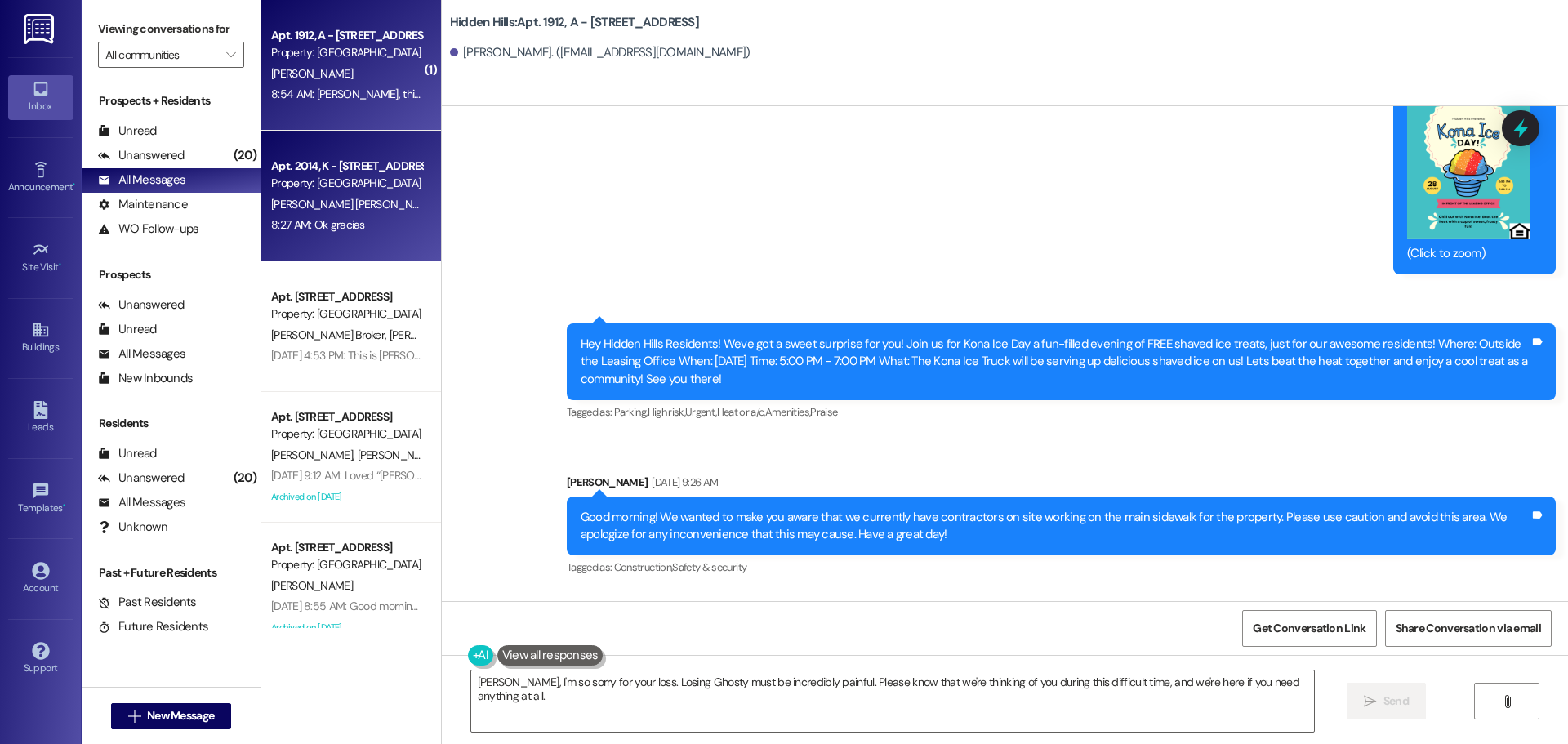
click at [349, 214] on div "[PERSON_NAME] [PERSON_NAME]" at bounding box center [346, 204] width 154 height 20
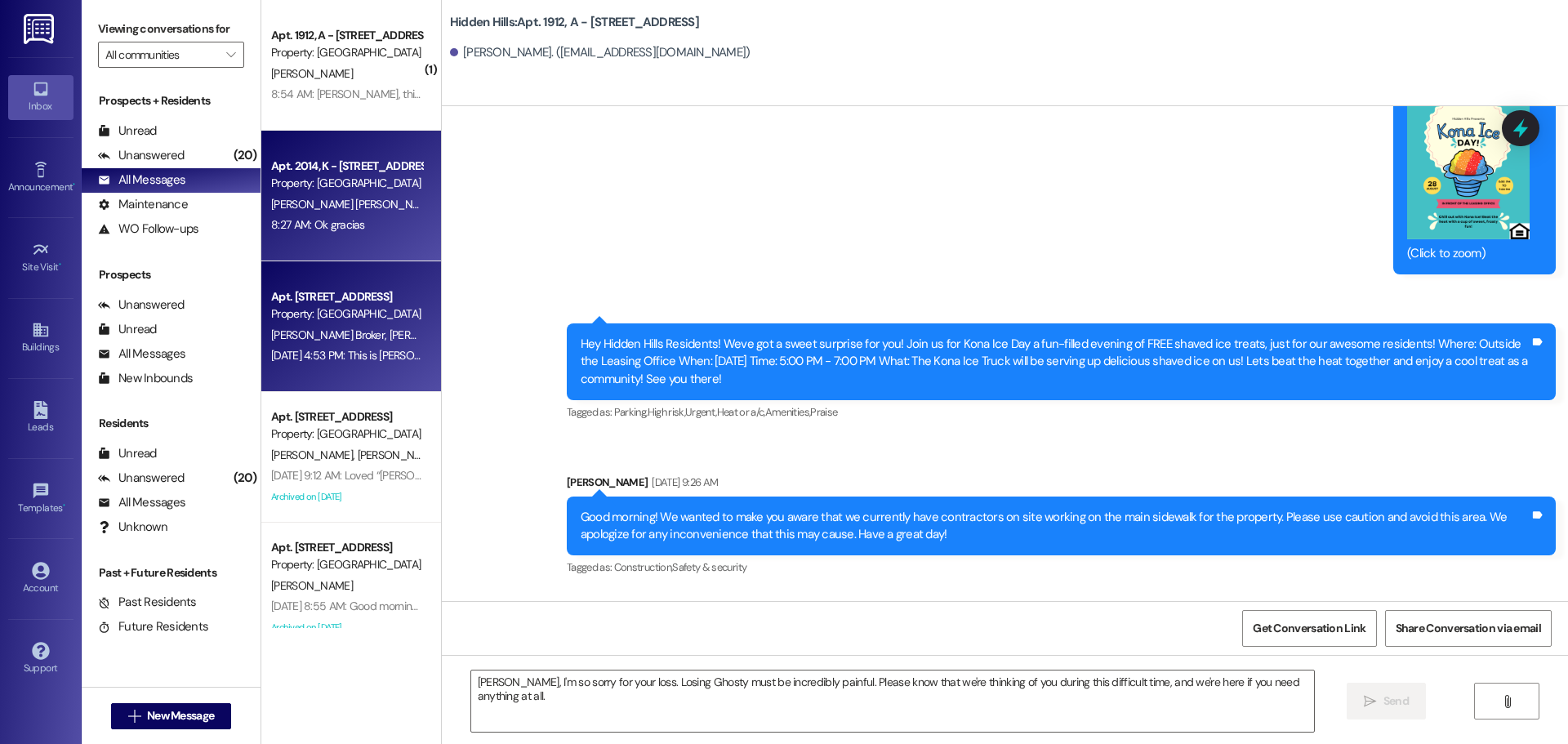
type textarea "Fetching suggested responses. Please feel free to read through the conversation…"
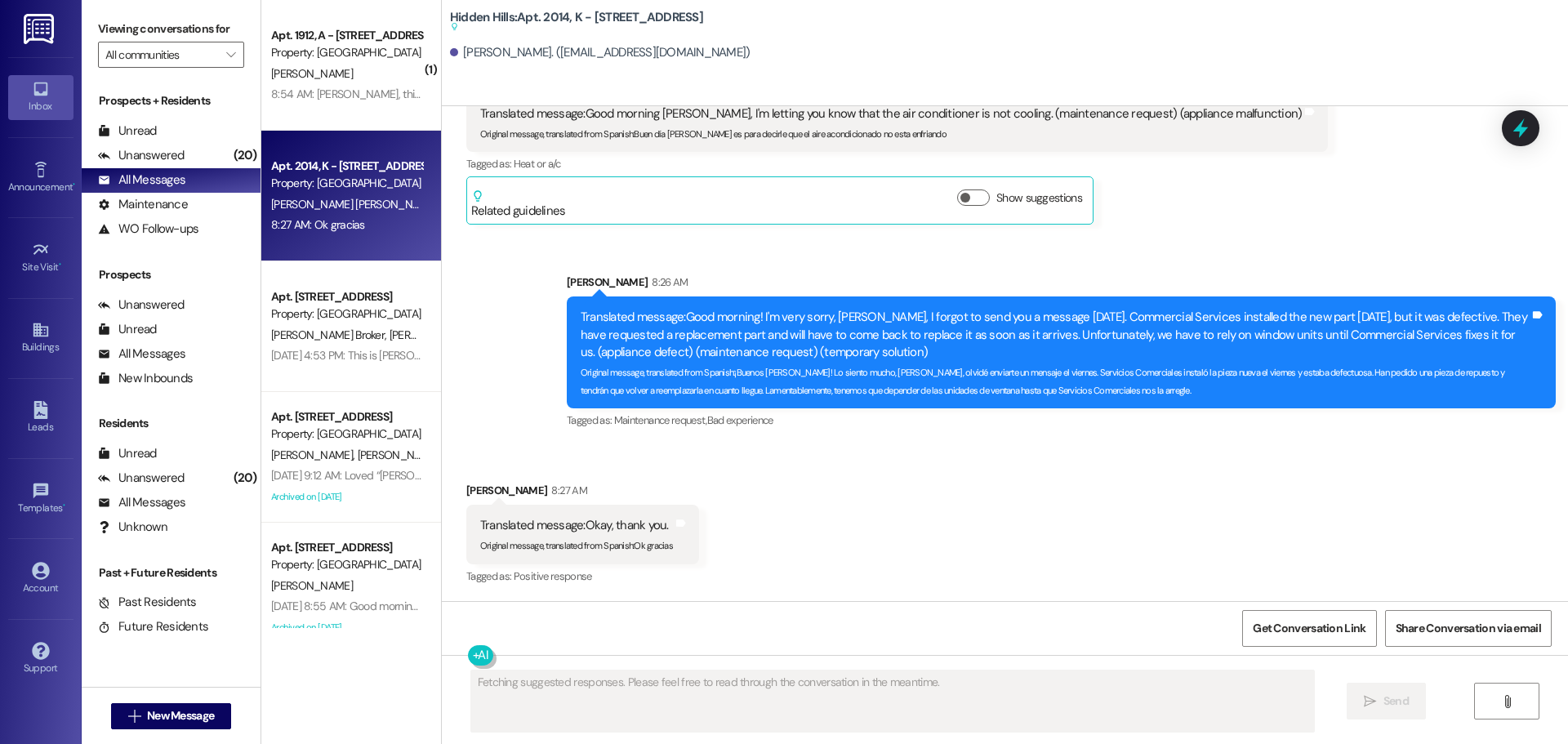
scroll to position [17805, 0]
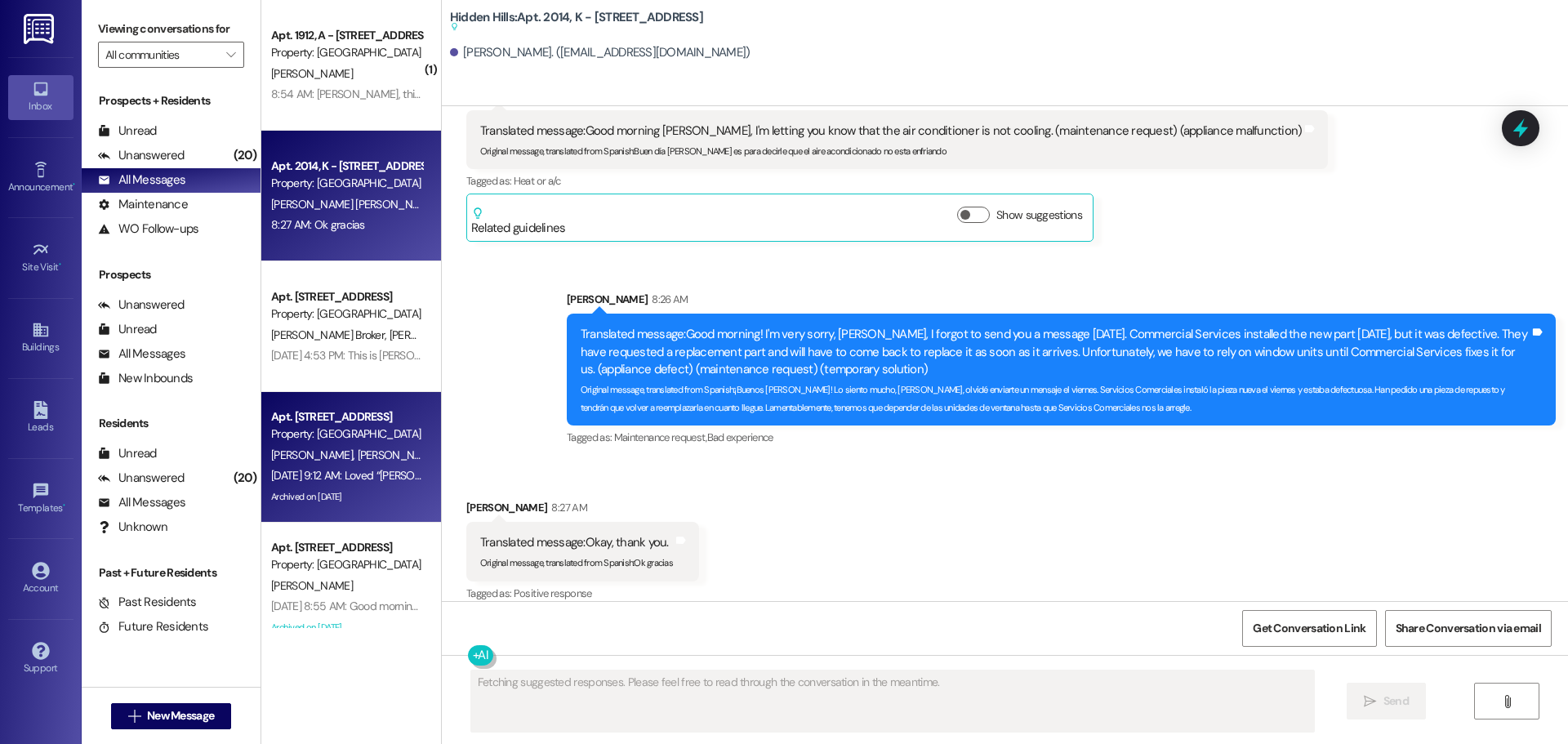
click at [385, 447] on div "[PERSON_NAME] [PERSON_NAME]" at bounding box center [346, 455] width 154 height 20
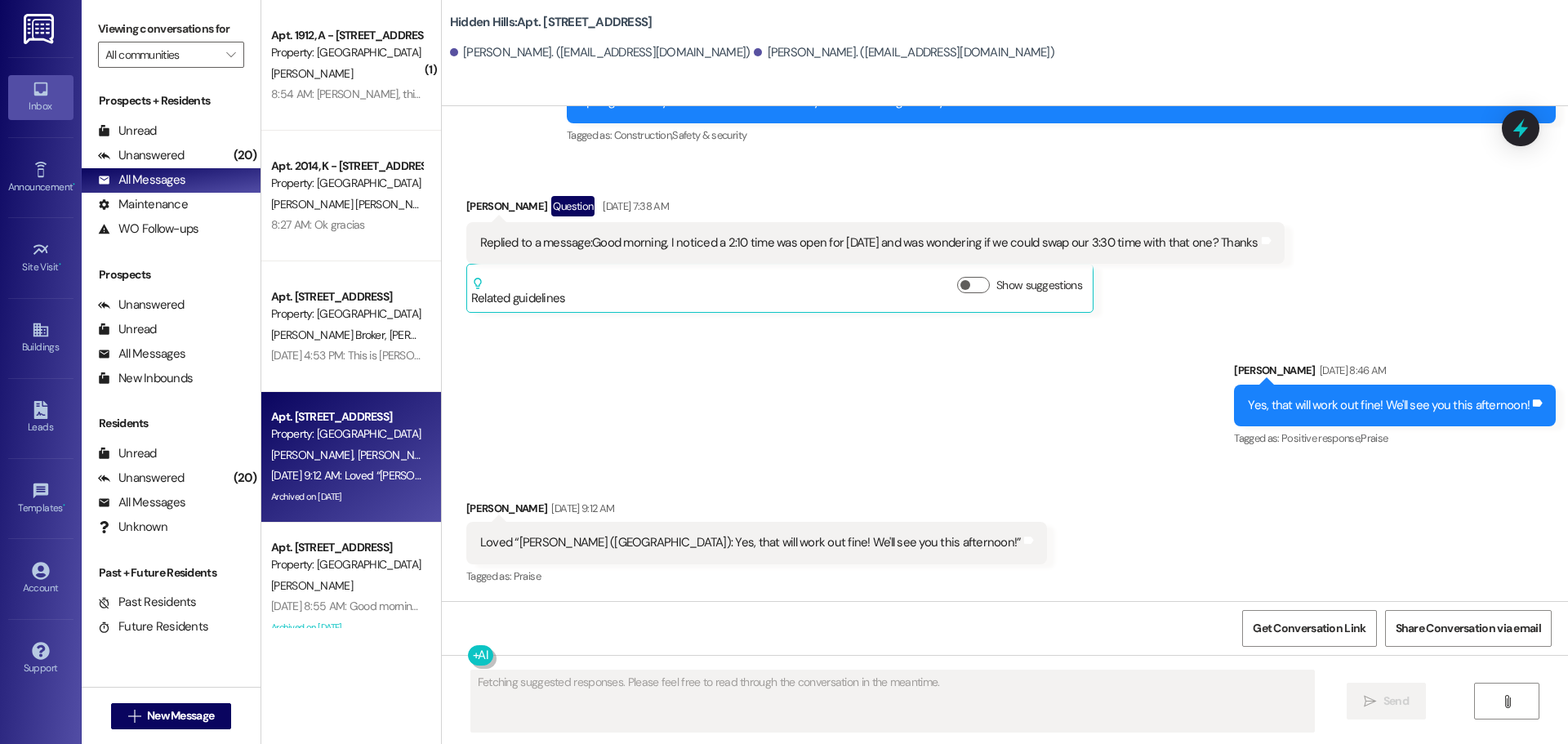
scroll to position [4861, 0]
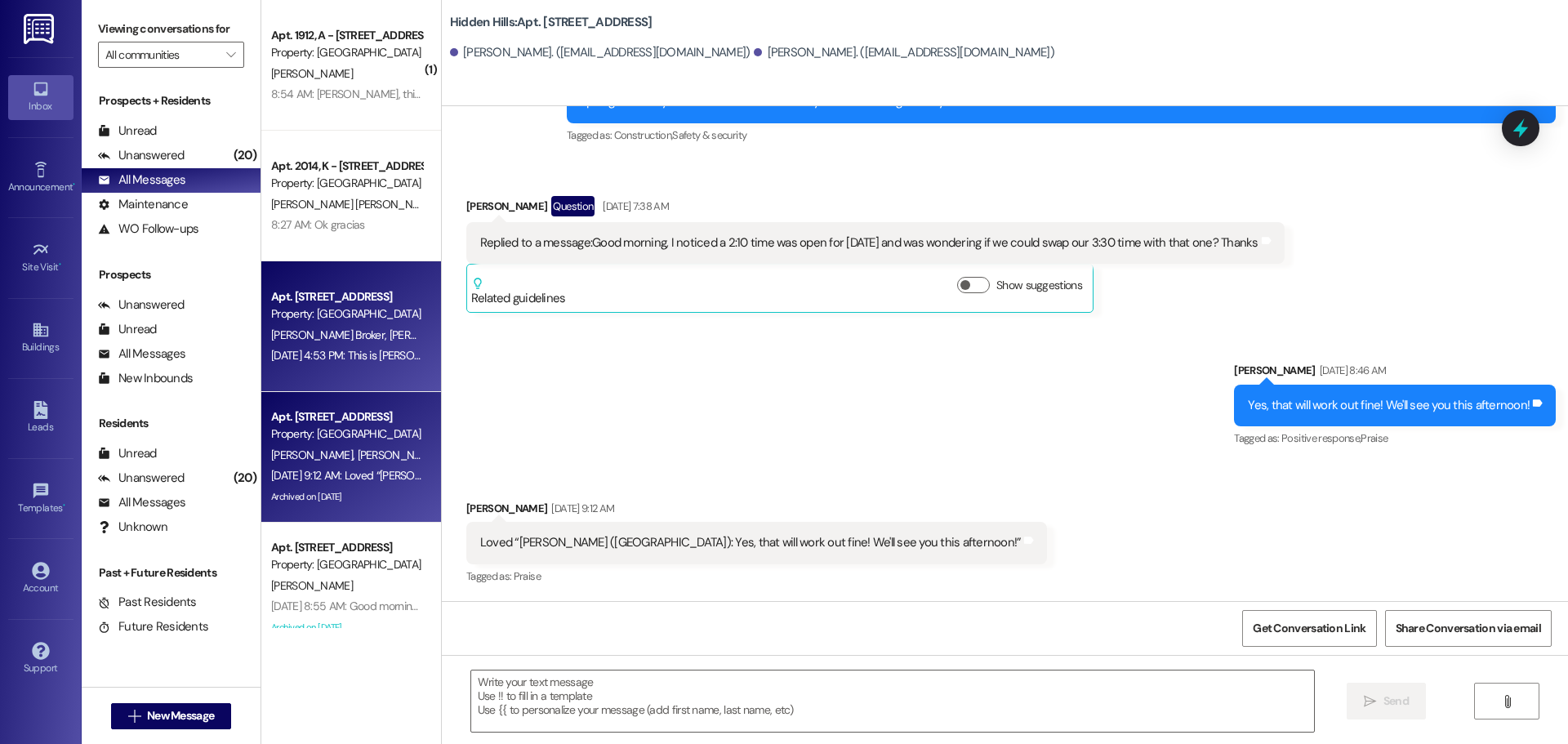
click at [316, 312] on div "Property: [GEOGRAPHIC_DATA]" at bounding box center [346, 314] width 151 height 18
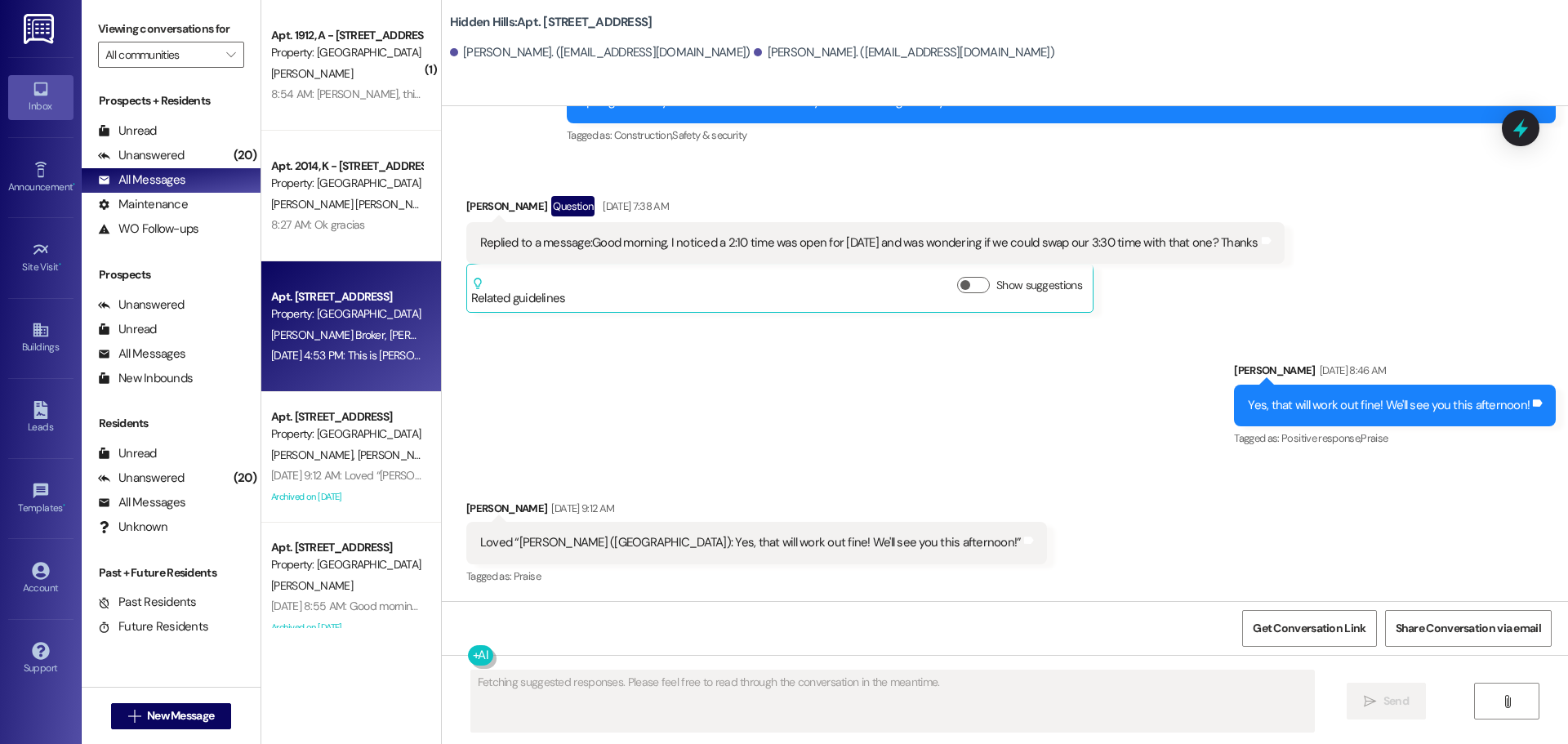
scroll to position [2170, 0]
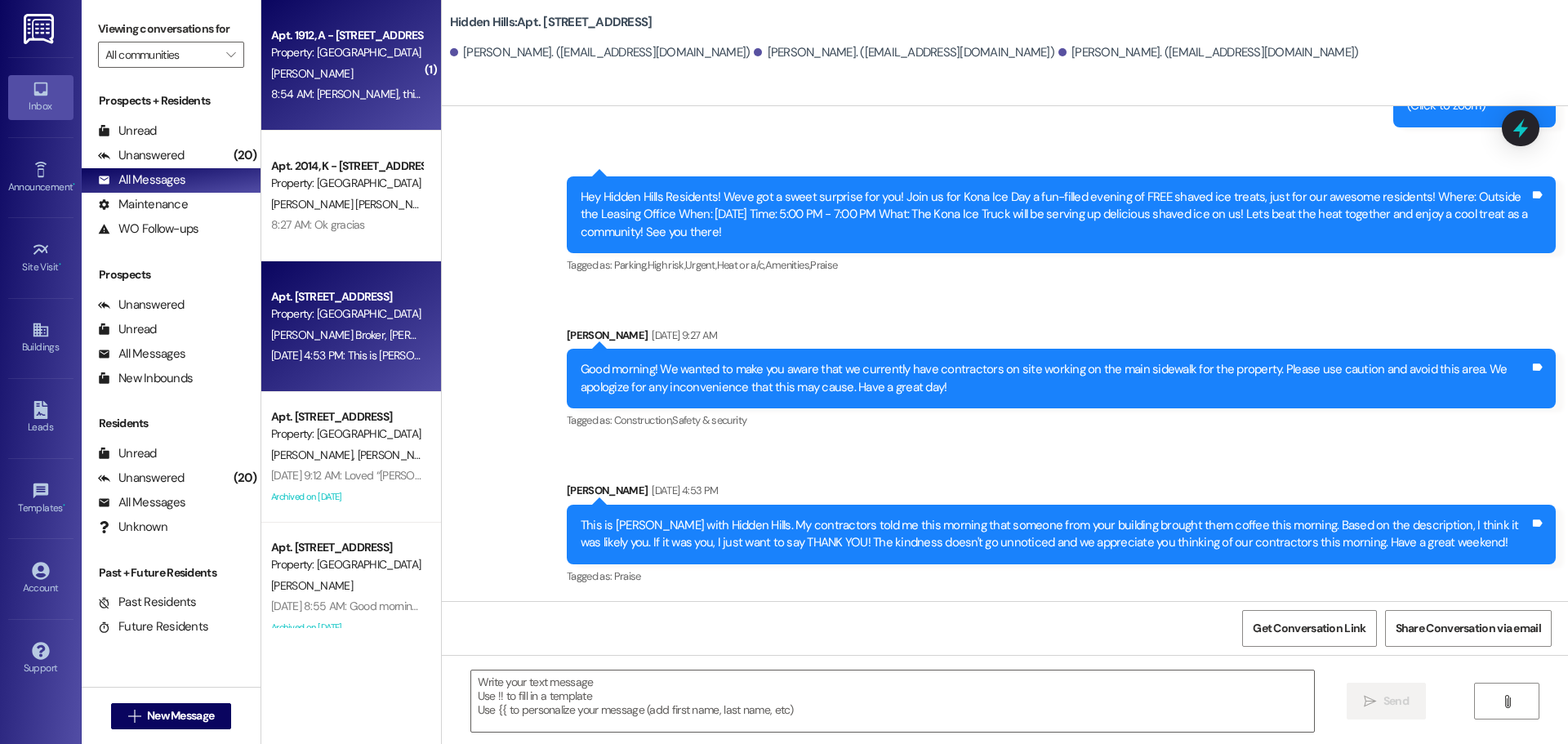
click at [397, 98] on div "8:54 AM: [PERSON_NAME], this is [PERSON_NAME]. I had to put Ghosty down over th…" at bounding box center [606, 94] width 670 height 15
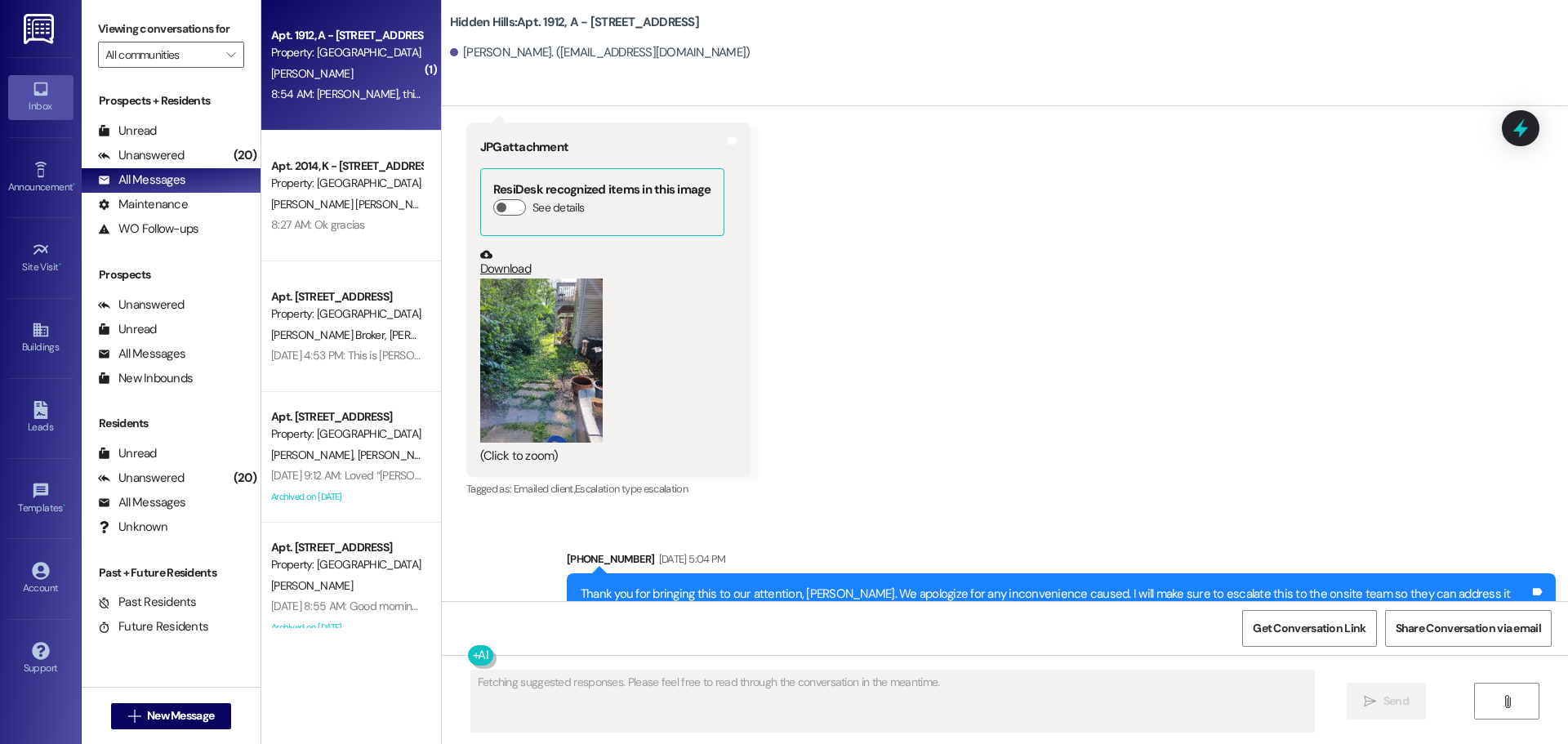
scroll to position [28150, 0]
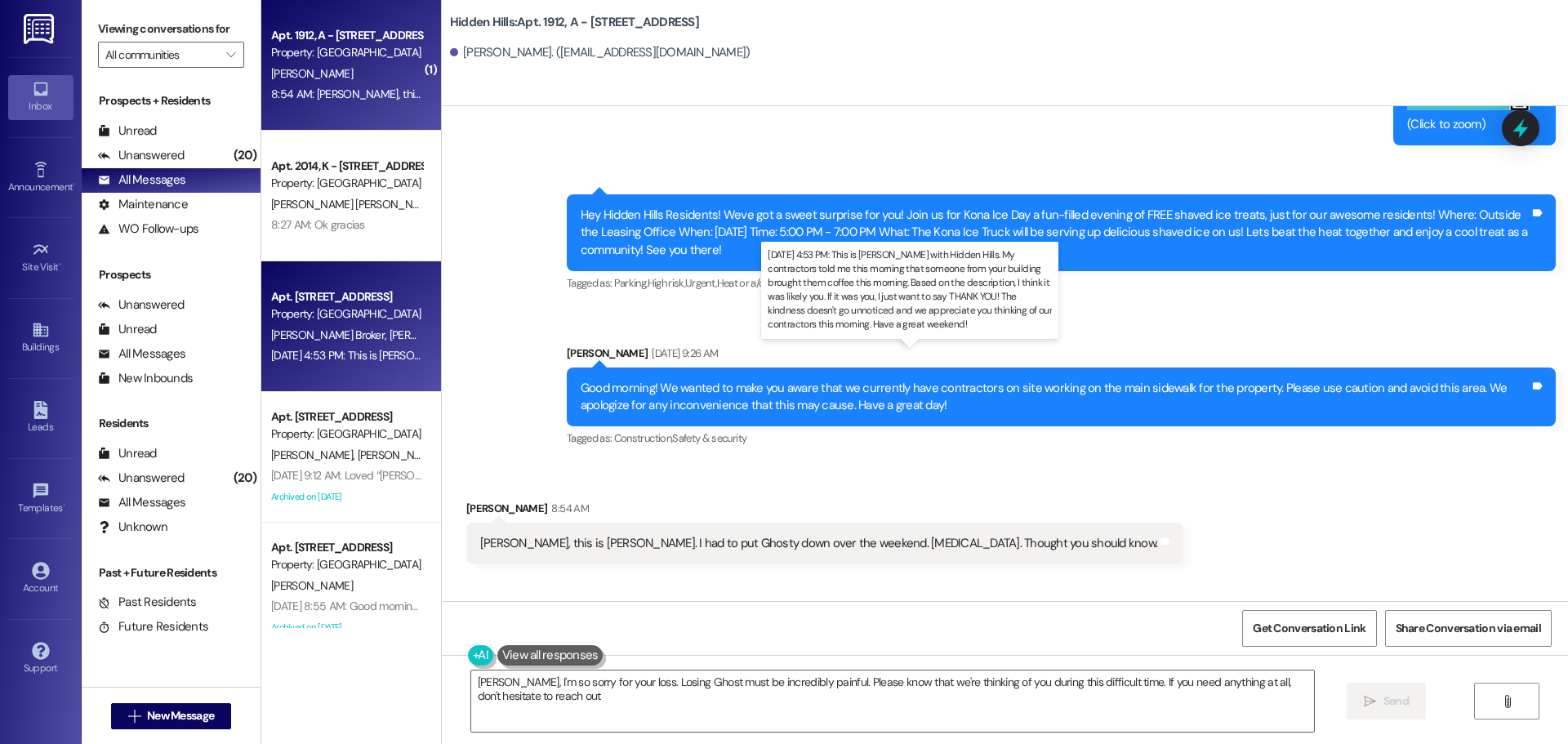
type textarea "[PERSON_NAME], I'm so sorry for your loss. Losing Ghost must be incredibly pain…"
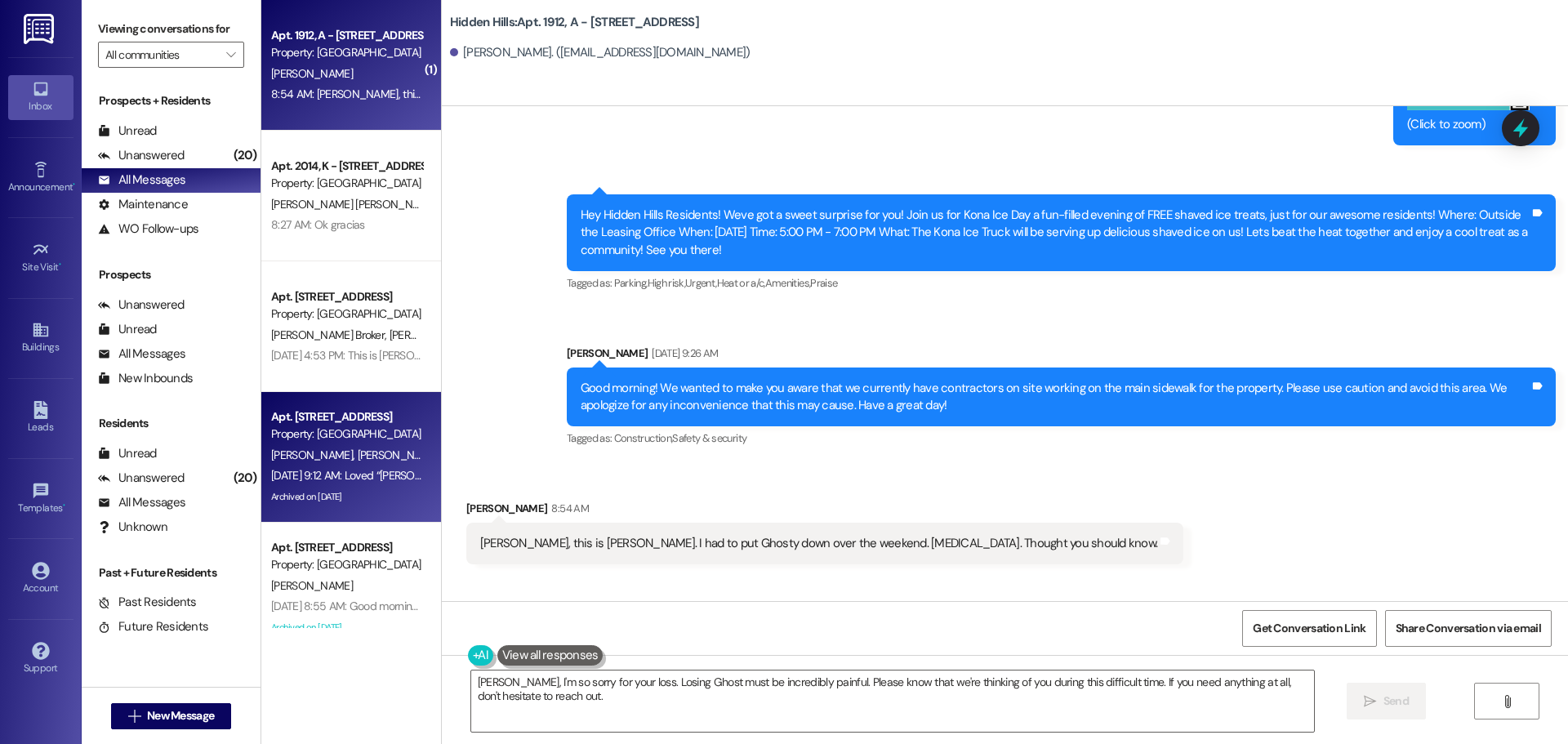
click at [356, 431] on div "Property: [GEOGRAPHIC_DATA]" at bounding box center [346, 434] width 151 height 18
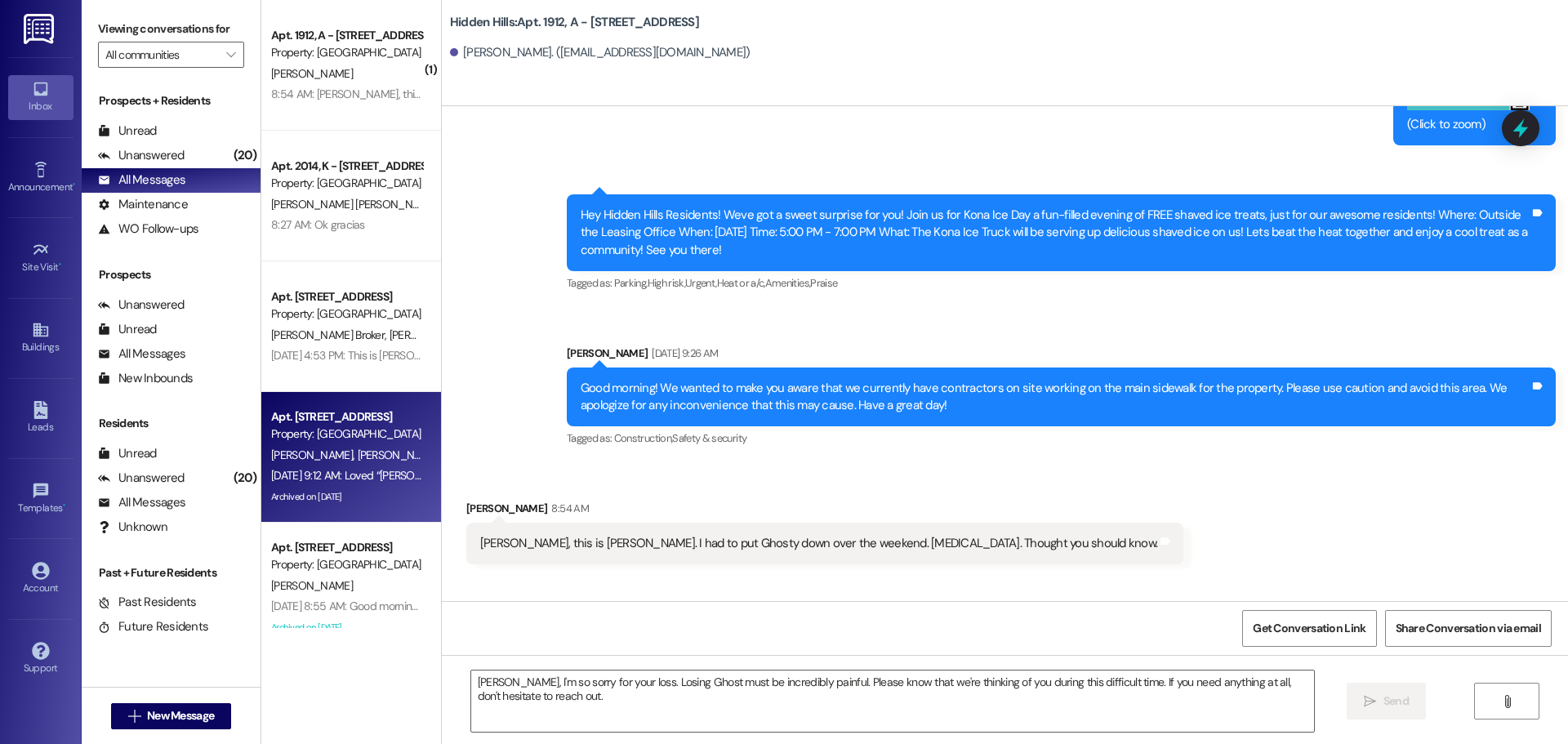
type textarea "Fetching suggested responses. Please feel free to read through the conversation…"
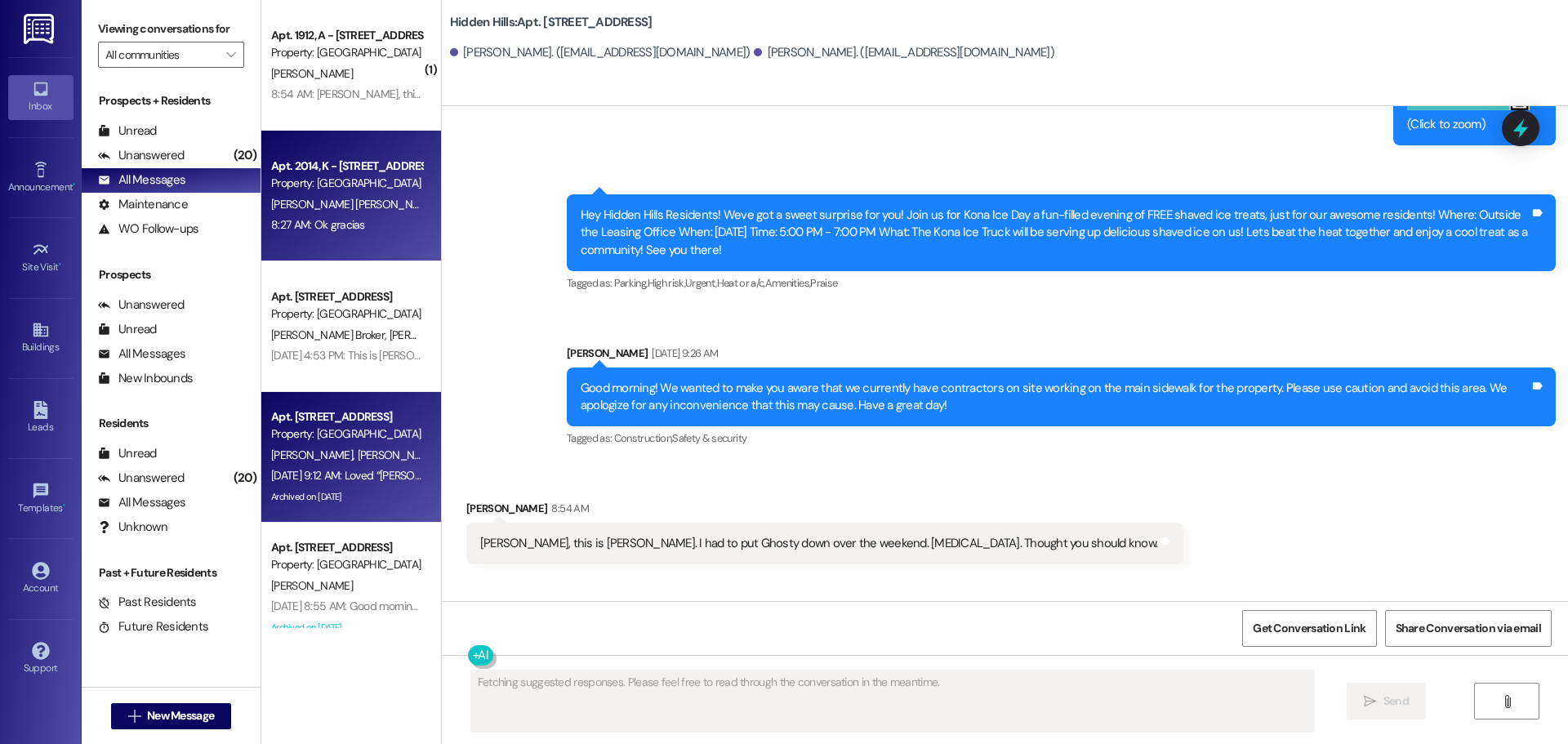
scroll to position [4861, 0]
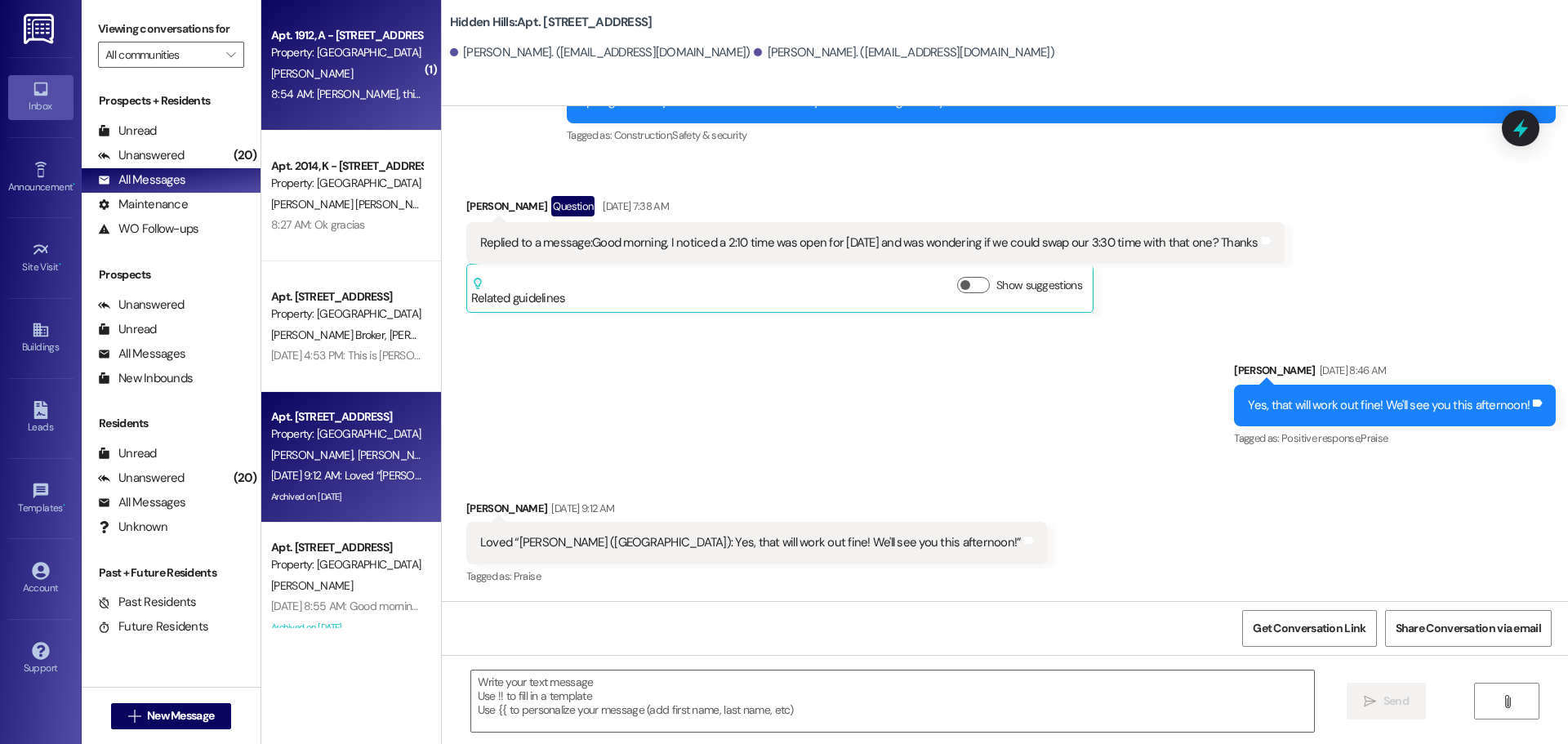
click at [373, 118] on div "Apt. 1912, A - [STREET_ADDRESS] Property: [GEOGRAPHIC_DATA] [PERSON_NAME] 8:54 …" at bounding box center [351, 65] width 179 height 131
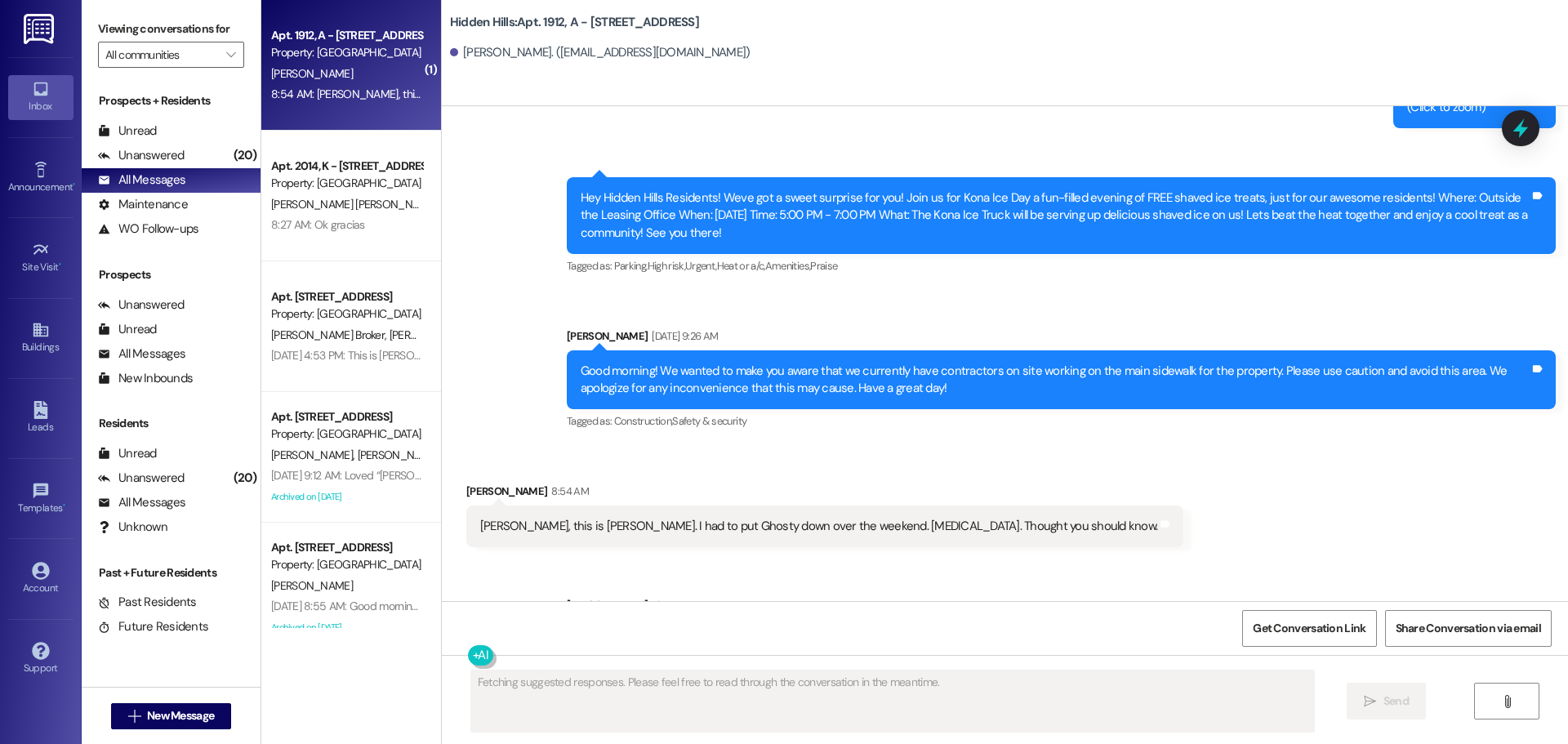
scroll to position [28176, 0]
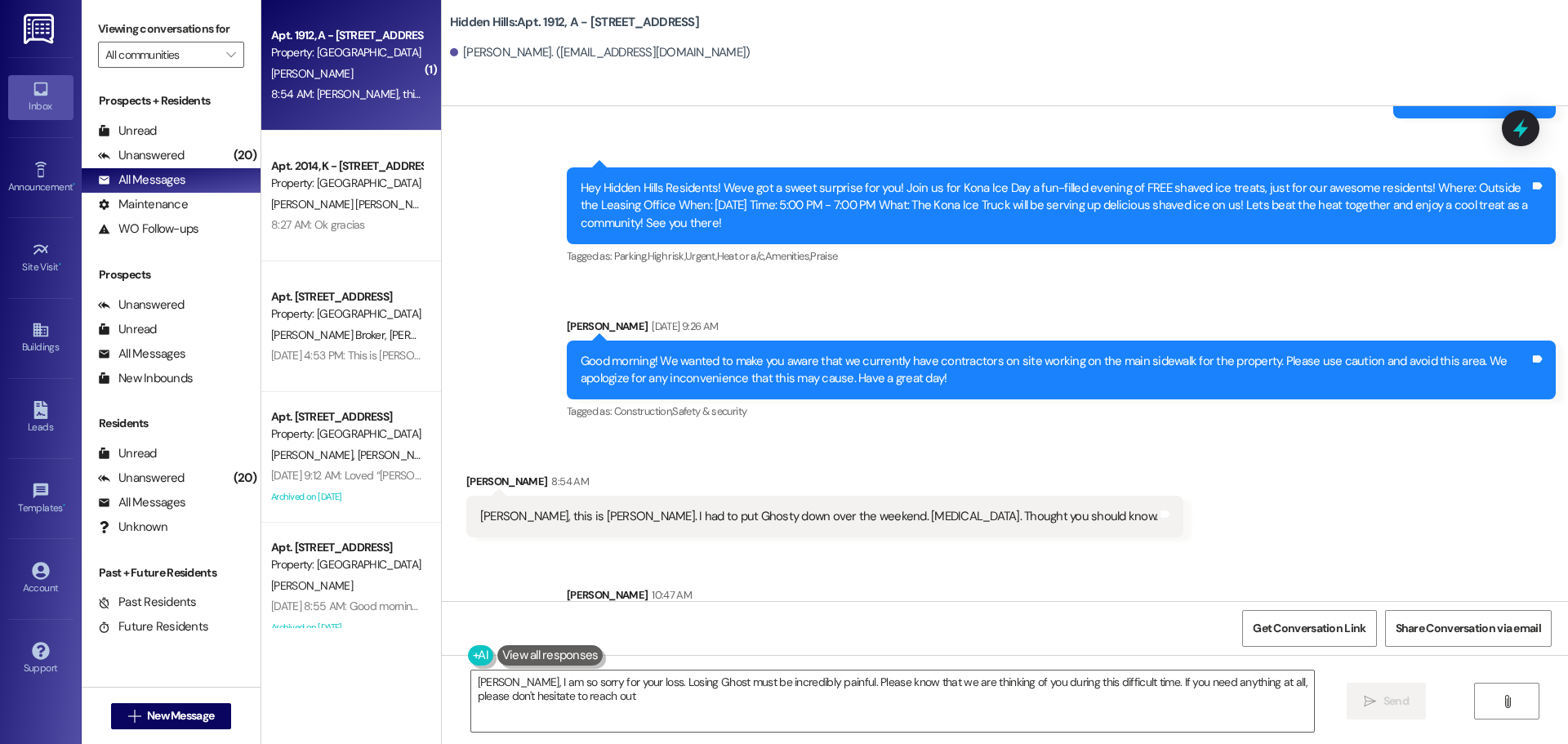
type textarea "[PERSON_NAME], I am so sorry for your loss. Losing Ghost must be incredibly pai…"
click at [164, 156] on div "Unanswered" at bounding box center [141, 156] width 87 height 18
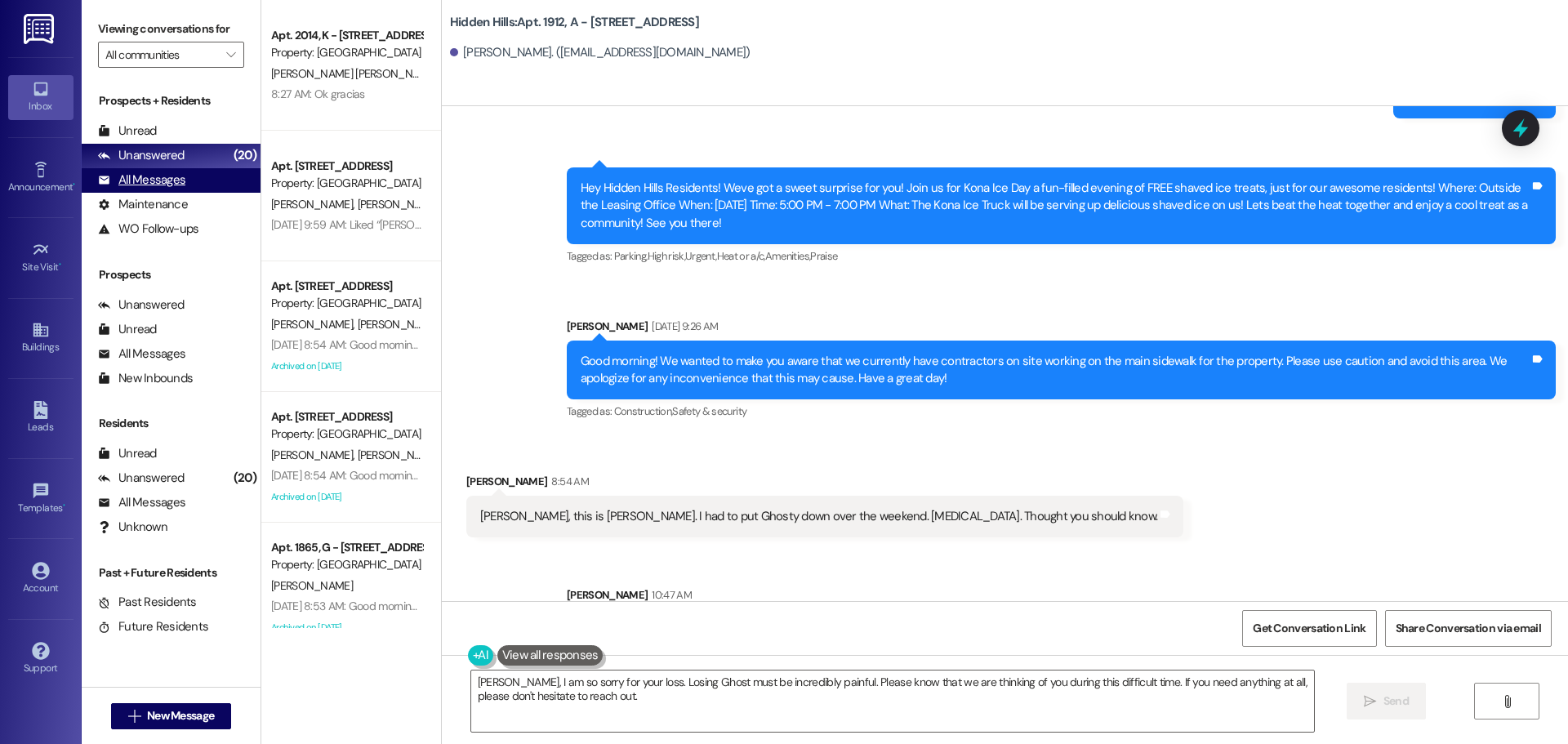
click at [163, 177] on div "All Messages" at bounding box center [142, 180] width 88 height 18
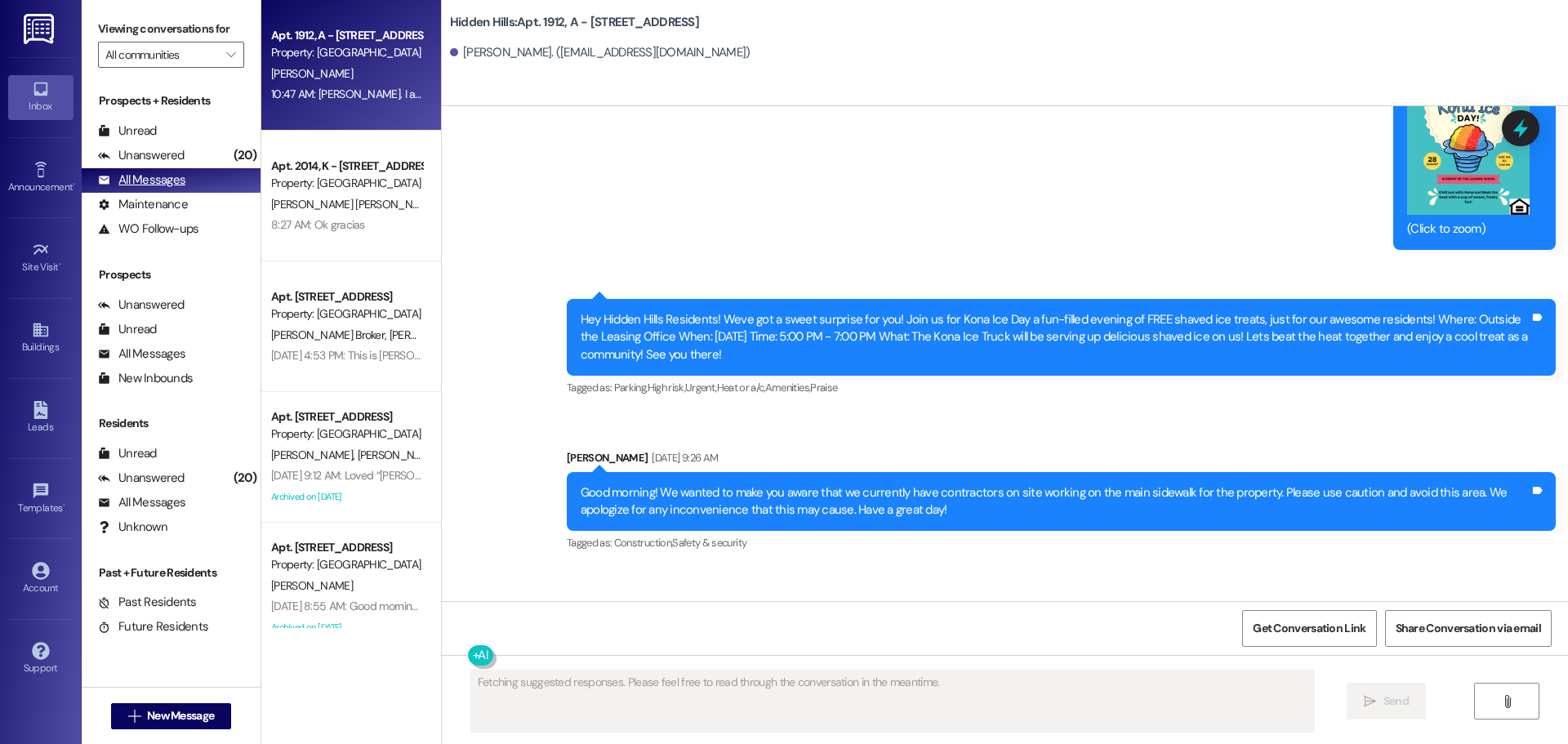
scroll to position [28020, 0]
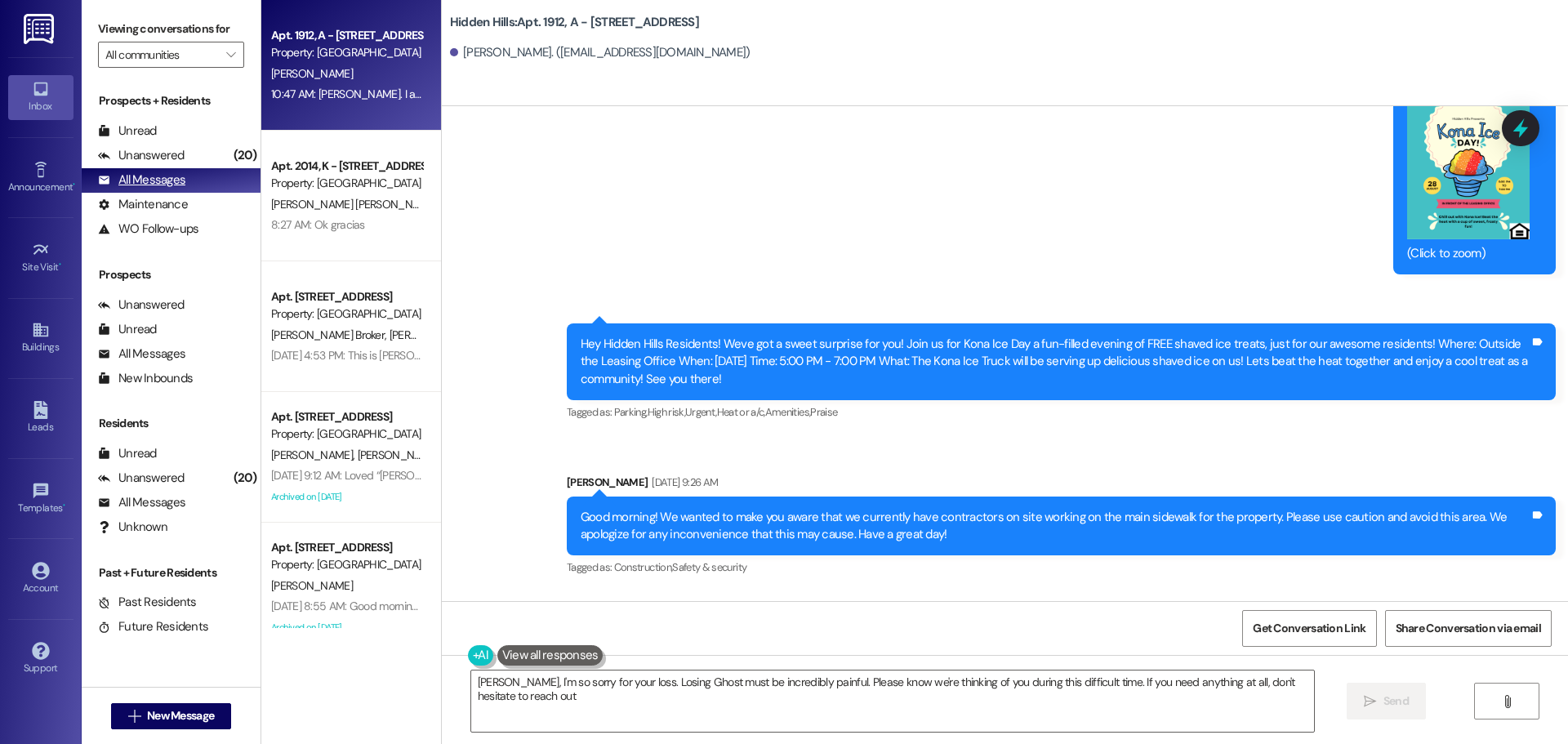
type textarea "[PERSON_NAME], I'm so sorry for your loss. Losing Ghost must be incredibly pain…"
click at [155, 174] on div "All Messages" at bounding box center [142, 180] width 88 height 18
click at [150, 178] on div "All Messages" at bounding box center [142, 180] width 88 height 18
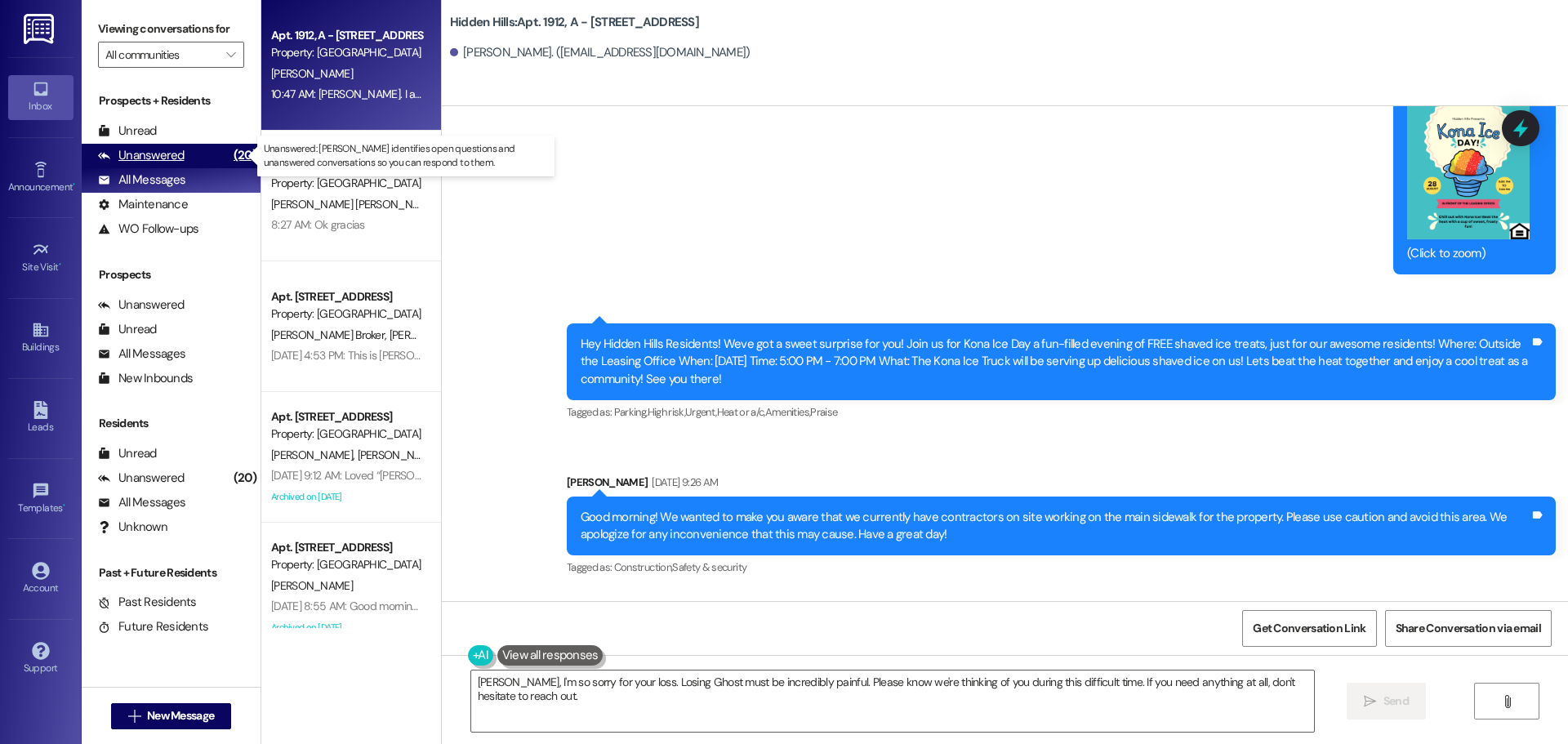
click at [148, 149] on div "Unanswered" at bounding box center [141, 156] width 87 height 18
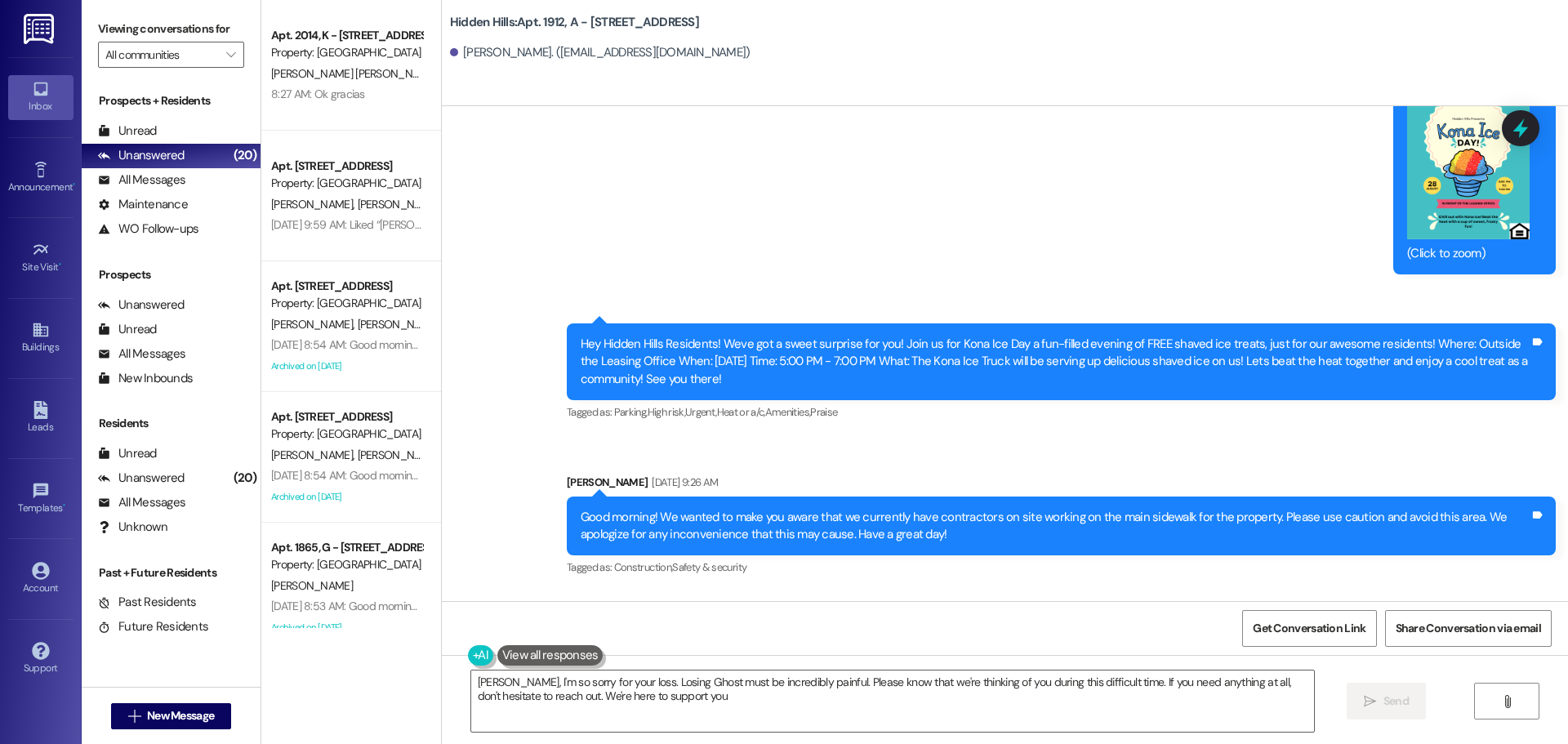
type textarea "[PERSON_NAME], I'm so sorry for your loss. Losing Ghost must be incredibly pain…"
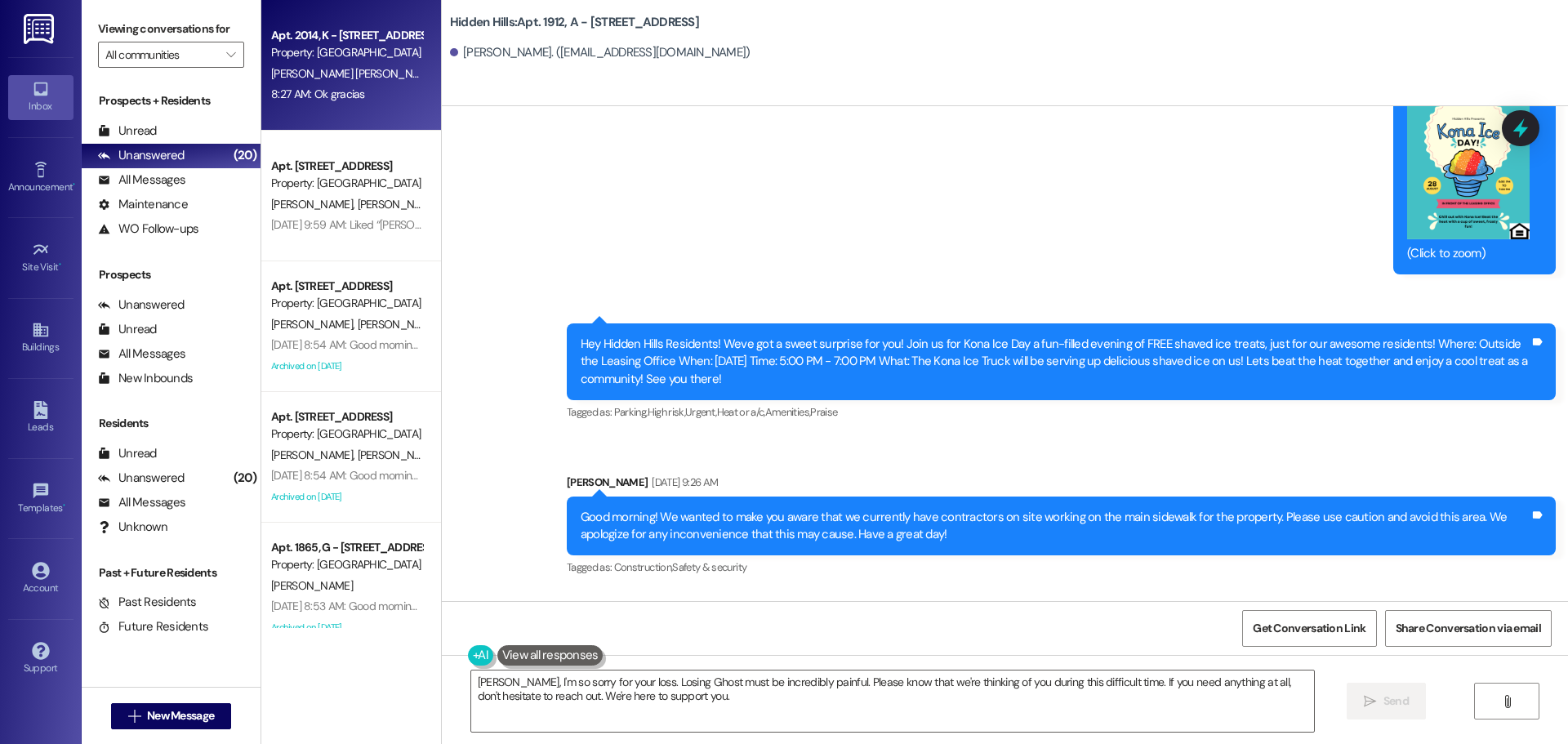
click at [315, 89] on div "8:27 AM: Ok gracias 8:27 AM: Ok gracias" at bounding box center [318, 94] width 94 height 15
type textarea "Fetching suggested responses. Please feel free to read through the conversation…"
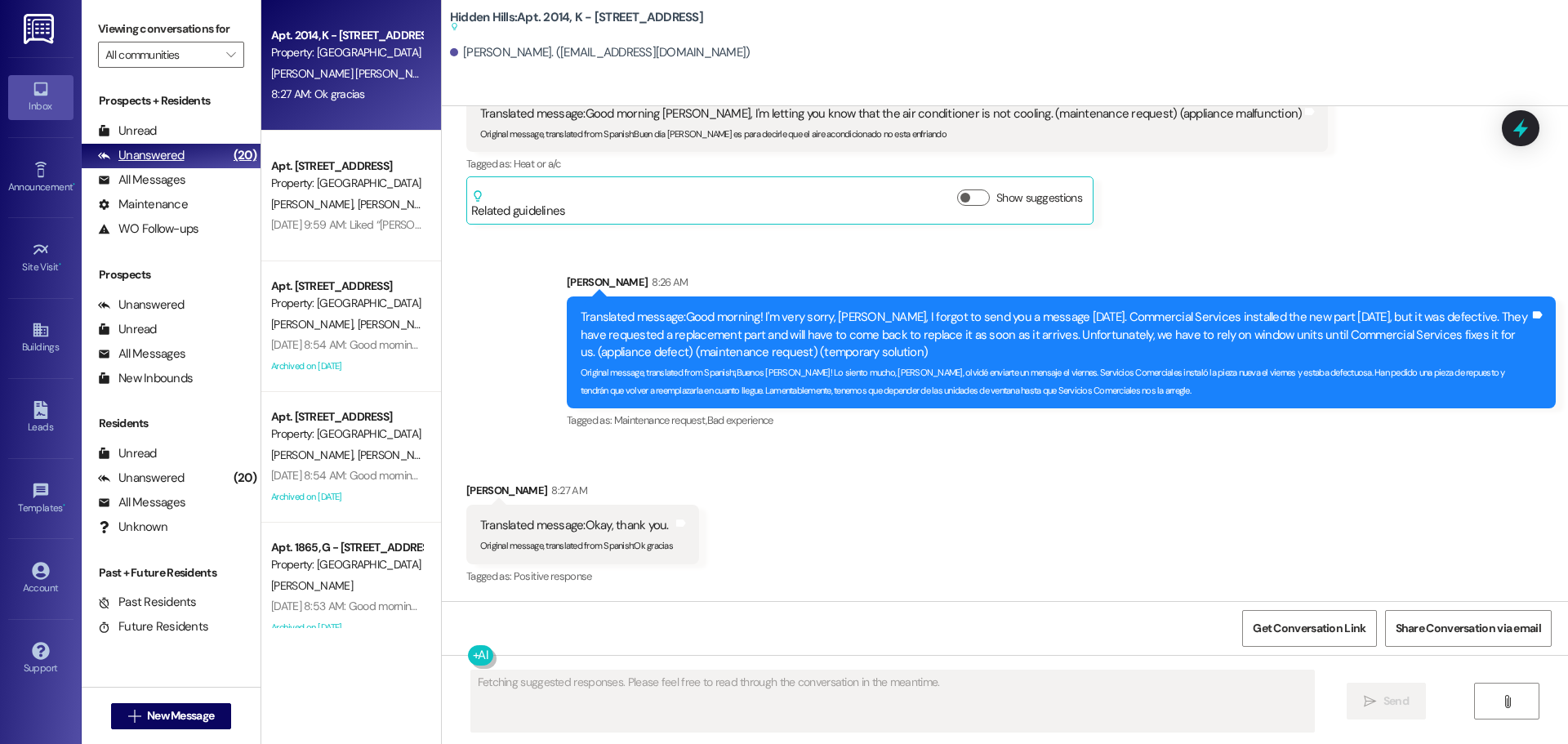
scroll to position [17805, 0]
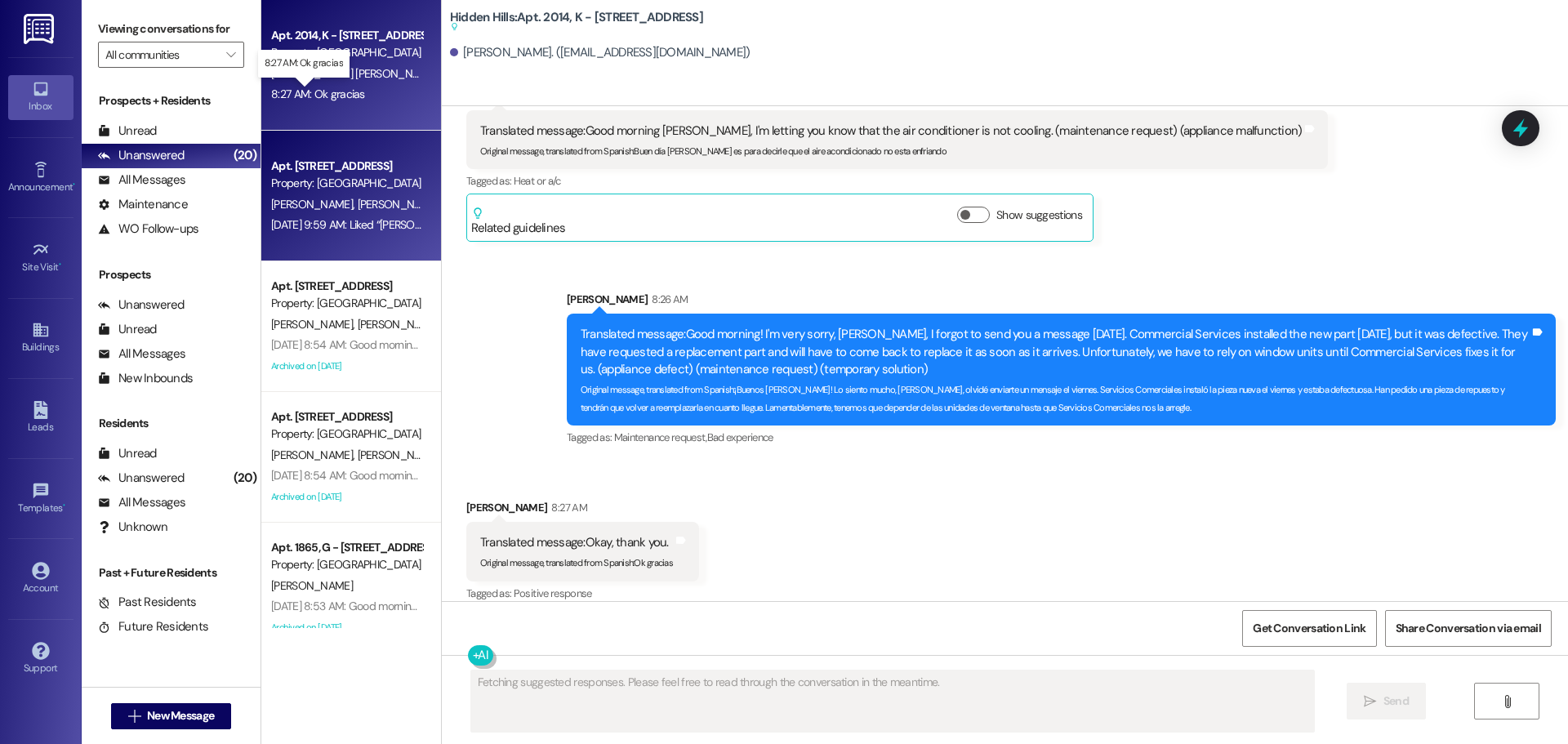
click at [338, 218] on div "[DATE] 9:59 AM: Liked “[PERSON_NAME] ([GEOGRAPHIC_DATA]): Hi [PERSON_NAME]! The…" at bounding box center [871, 224] width 1199 height 15
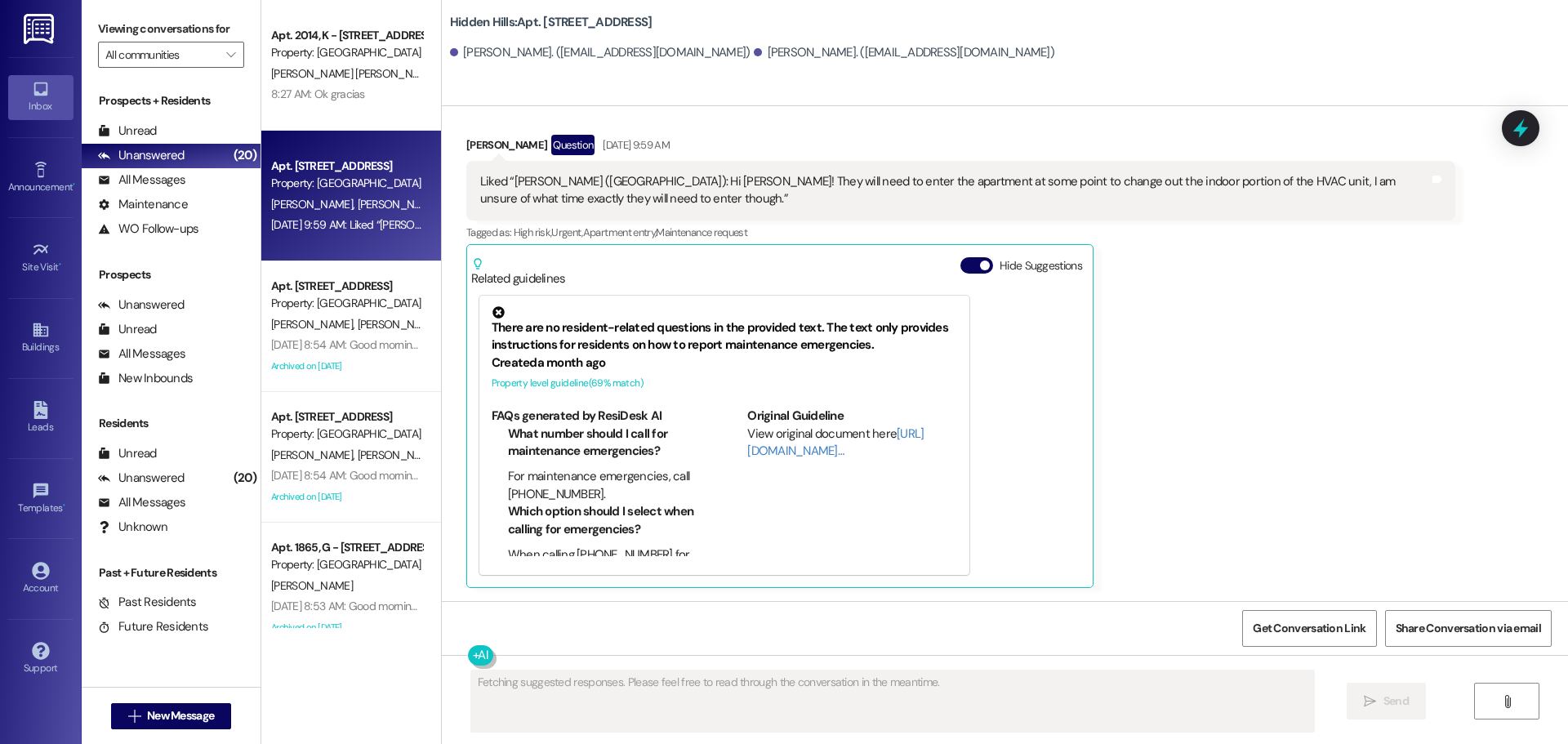
scroll to position [13683, 0]
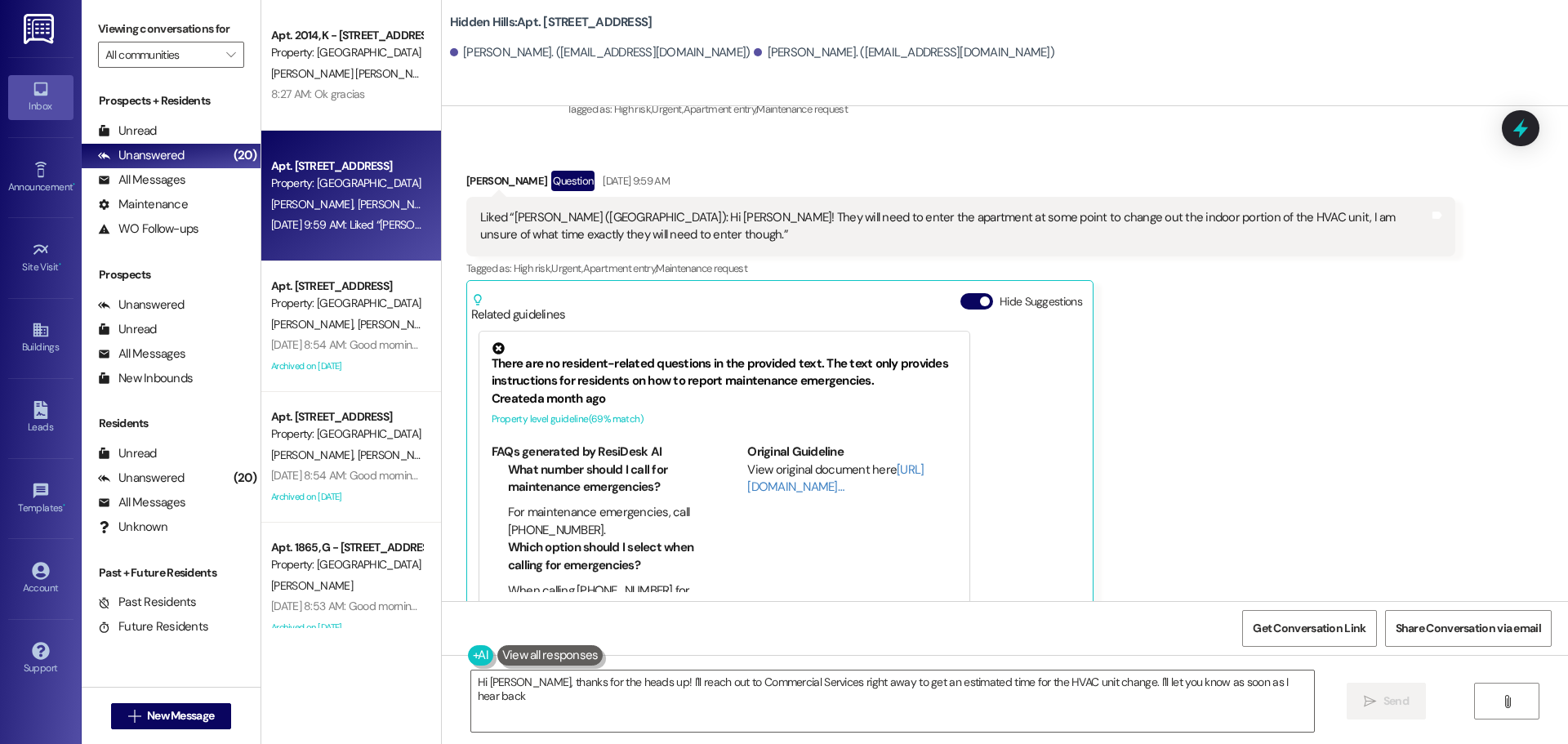
type textarea "Hi [PERSON_NAME], thanks for the heads up! I'll reach out to Commercial Service…"
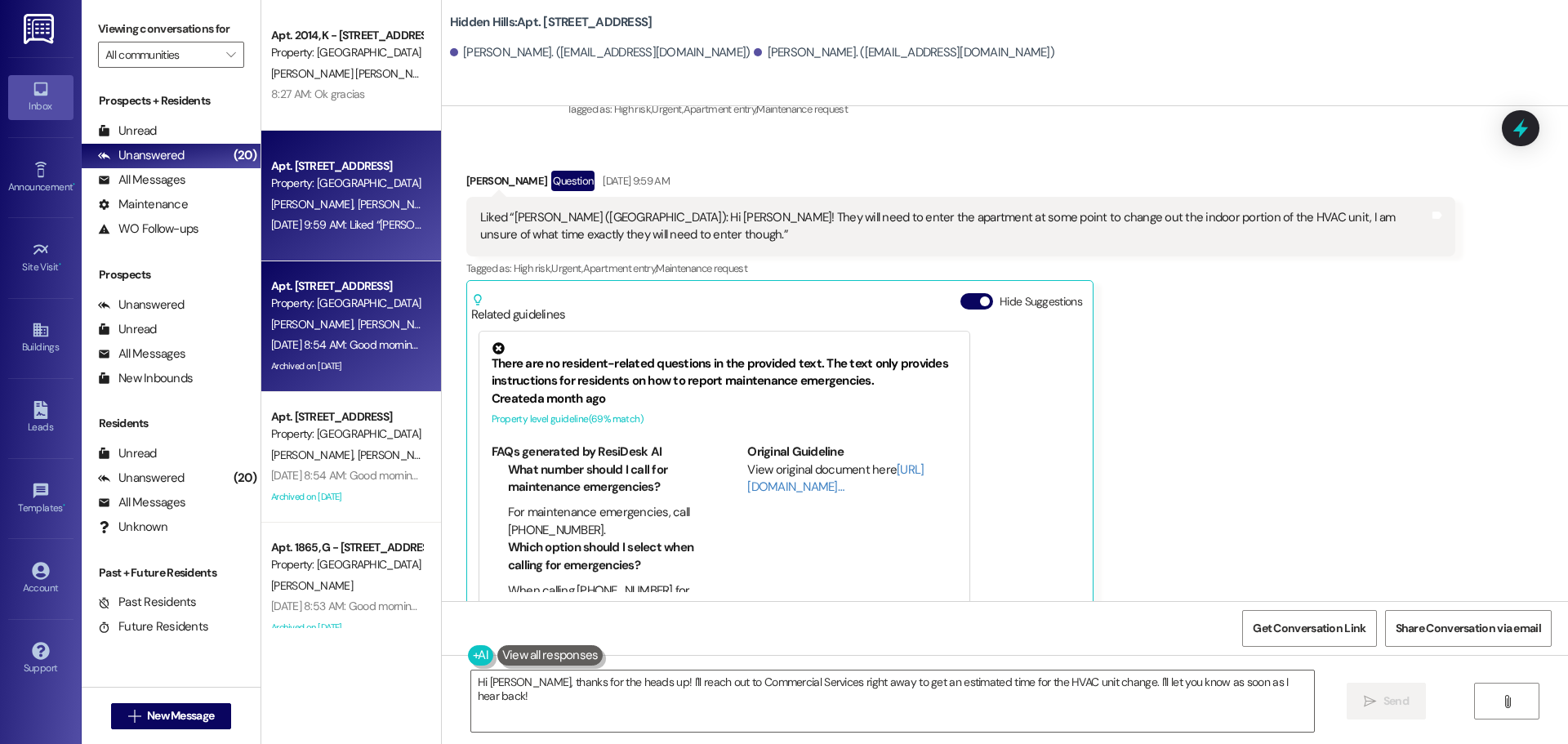
click at [313, 336] on div "[DATE] 8:54 AM: Good morning! Just a reminder that [MEDICAL_DATA] Tac Toe mobil…" at bounding box center [346, 344] width 154 height 20
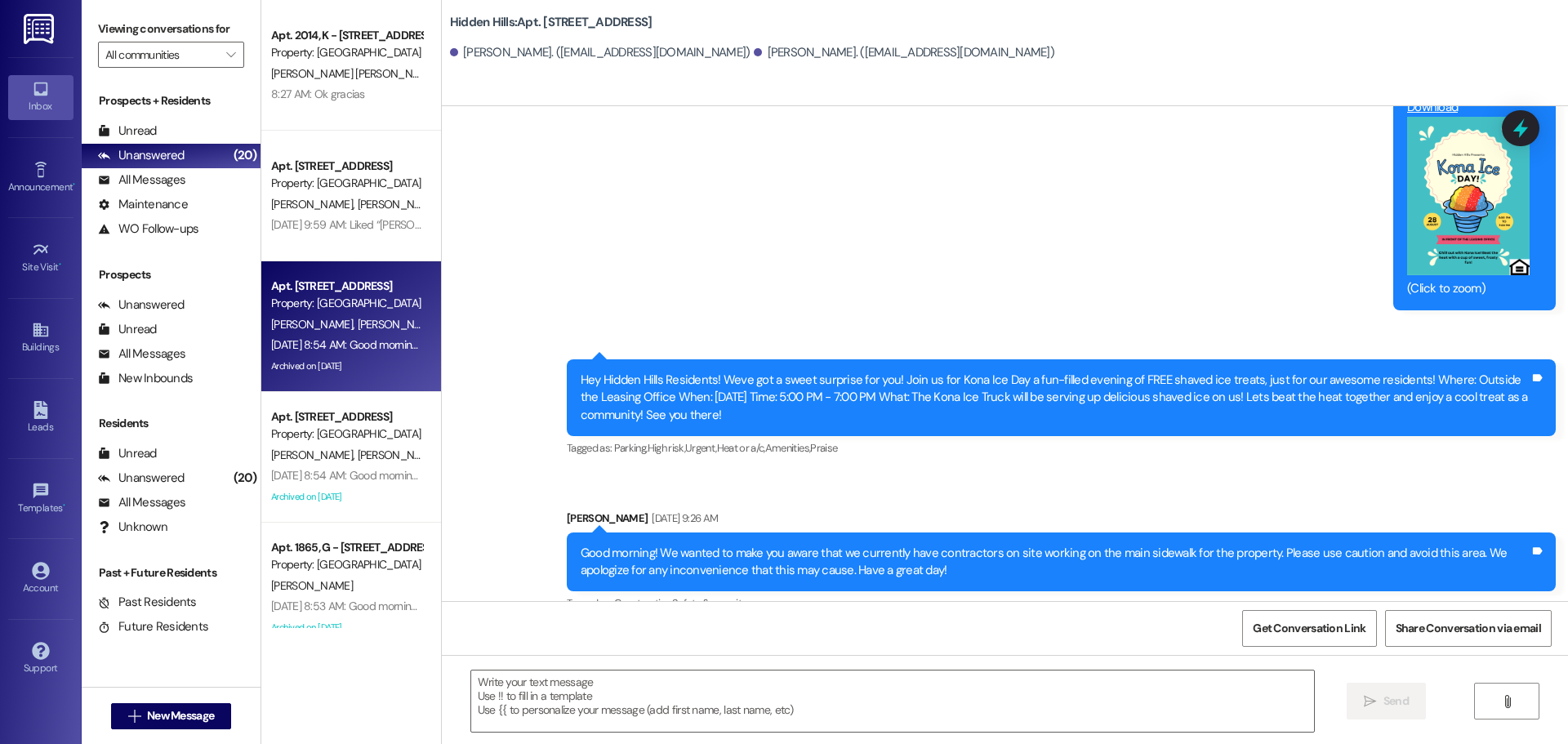
scroll to position [21027, 0]
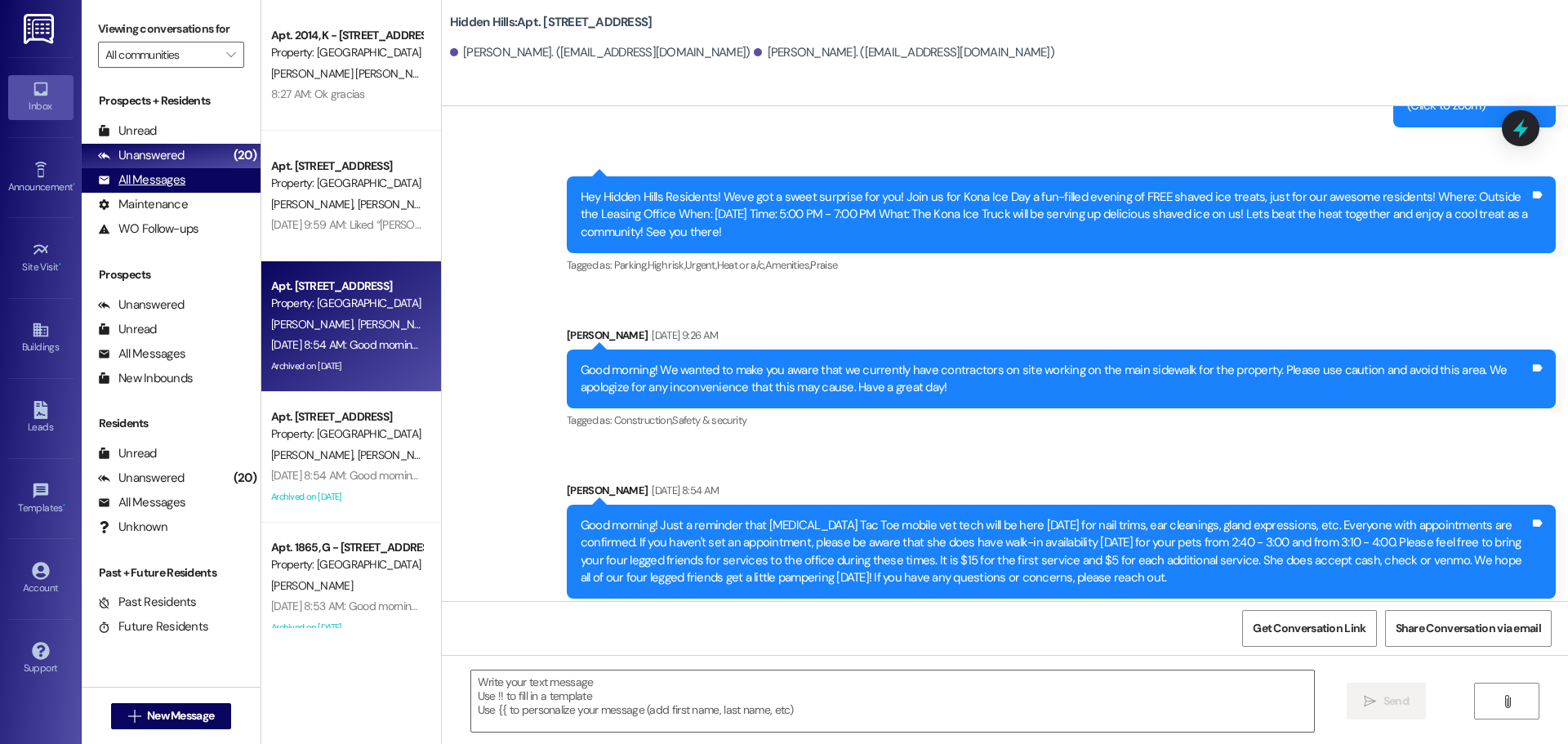
click at [159, 176] on div "All Messages" at bounding box center [142, 180] width 88 height 18
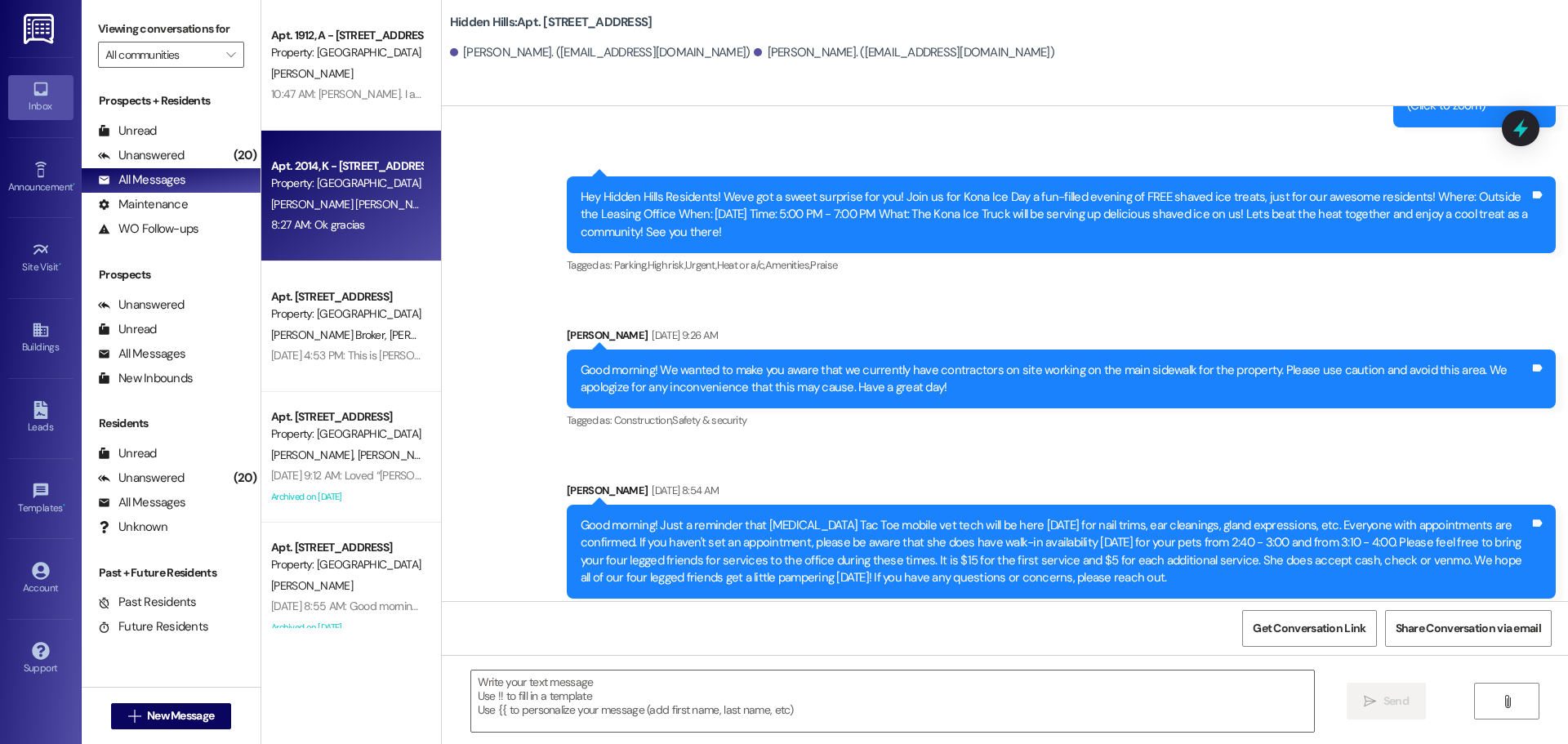
click at [344, 232] on div "8:27 AM: Ok gracias 8:27 AM: Ok gracias" at bounding box center [346, 224] width 154 height 20
type textarea "Fetching suggested responses. Please feel free to read through the conversation…"
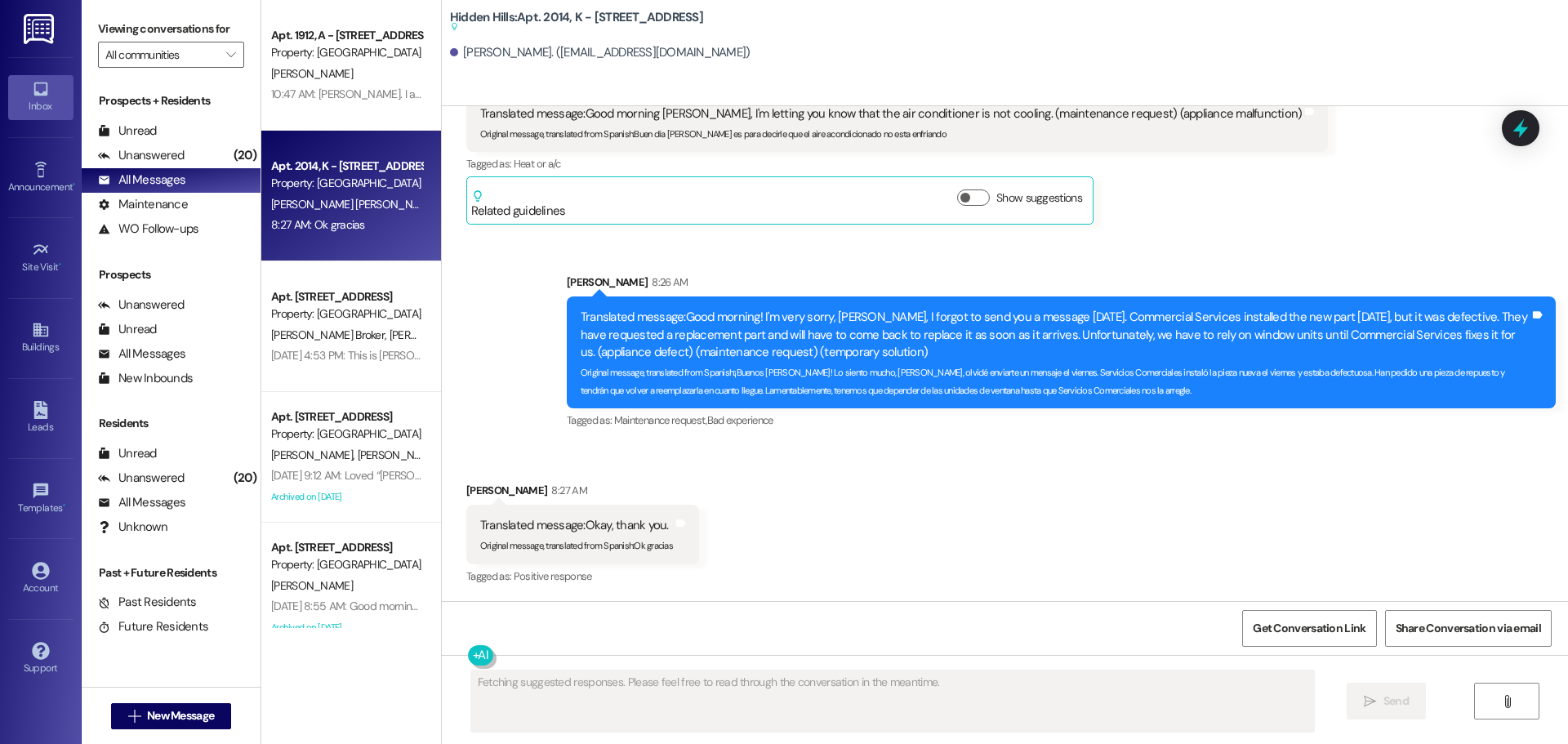
scroll to position [17804, 0]
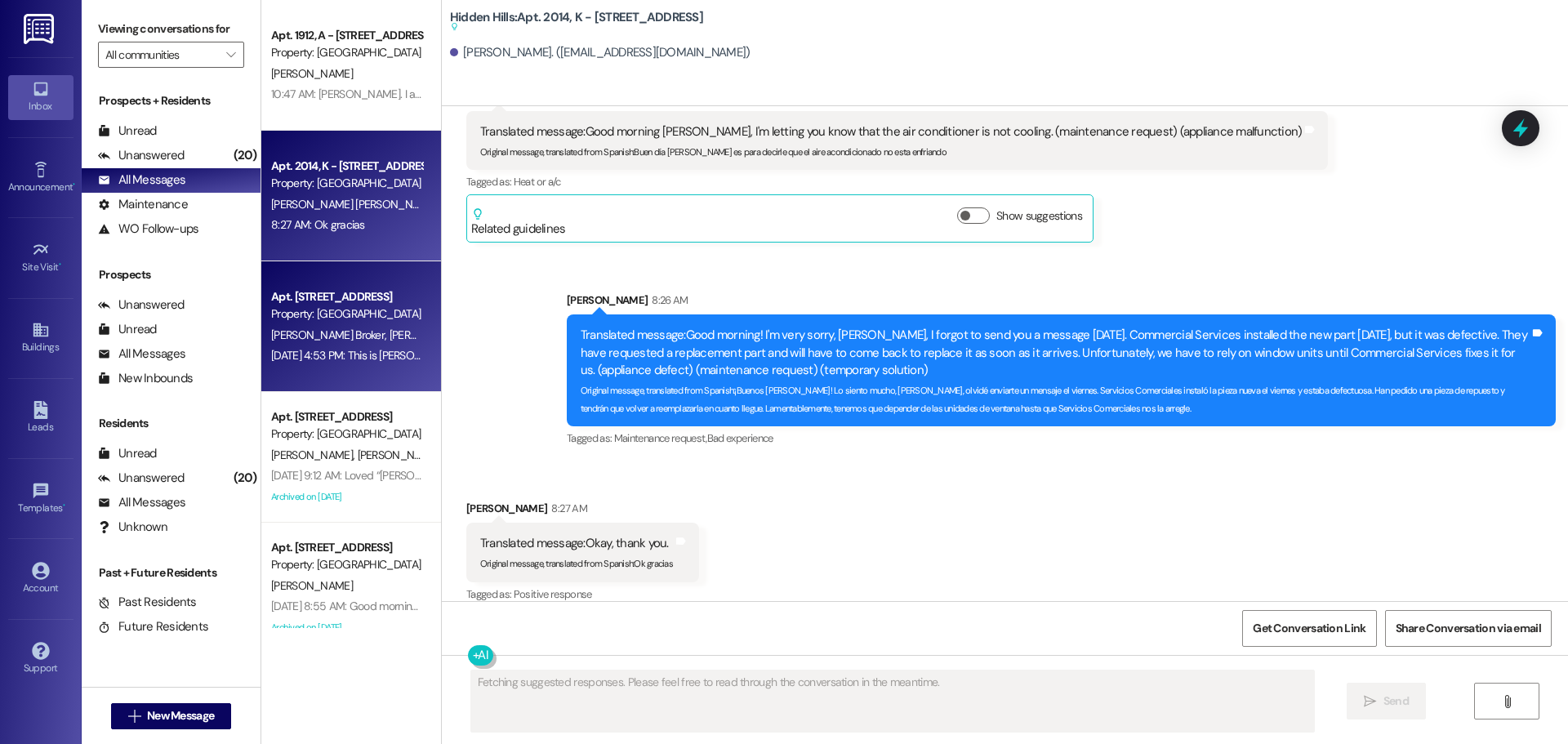
click at [390, 334] on span "[PERSON_NAME]" at bounding box center [433, 334] width 87 height 15
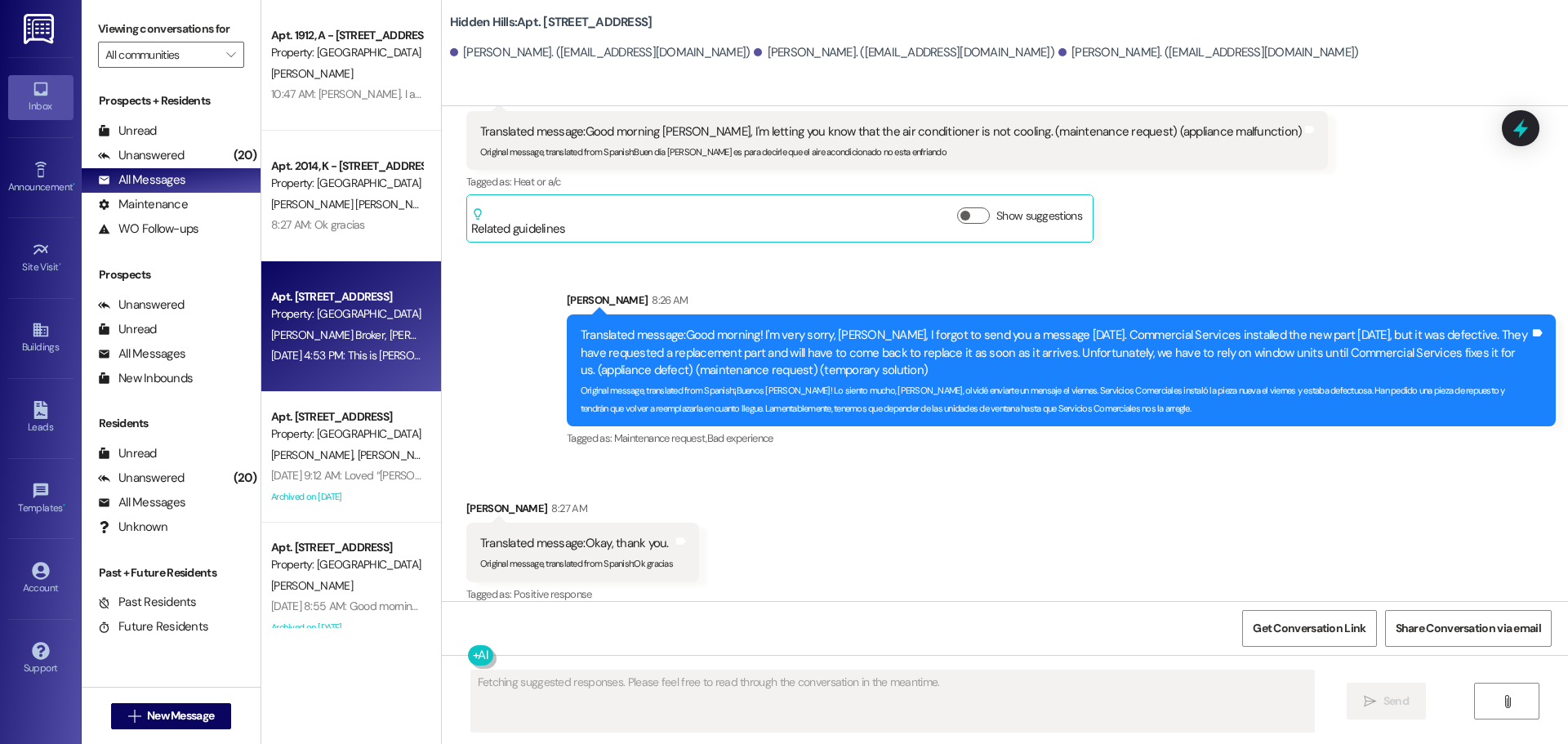
scroll to position [2169, 0]
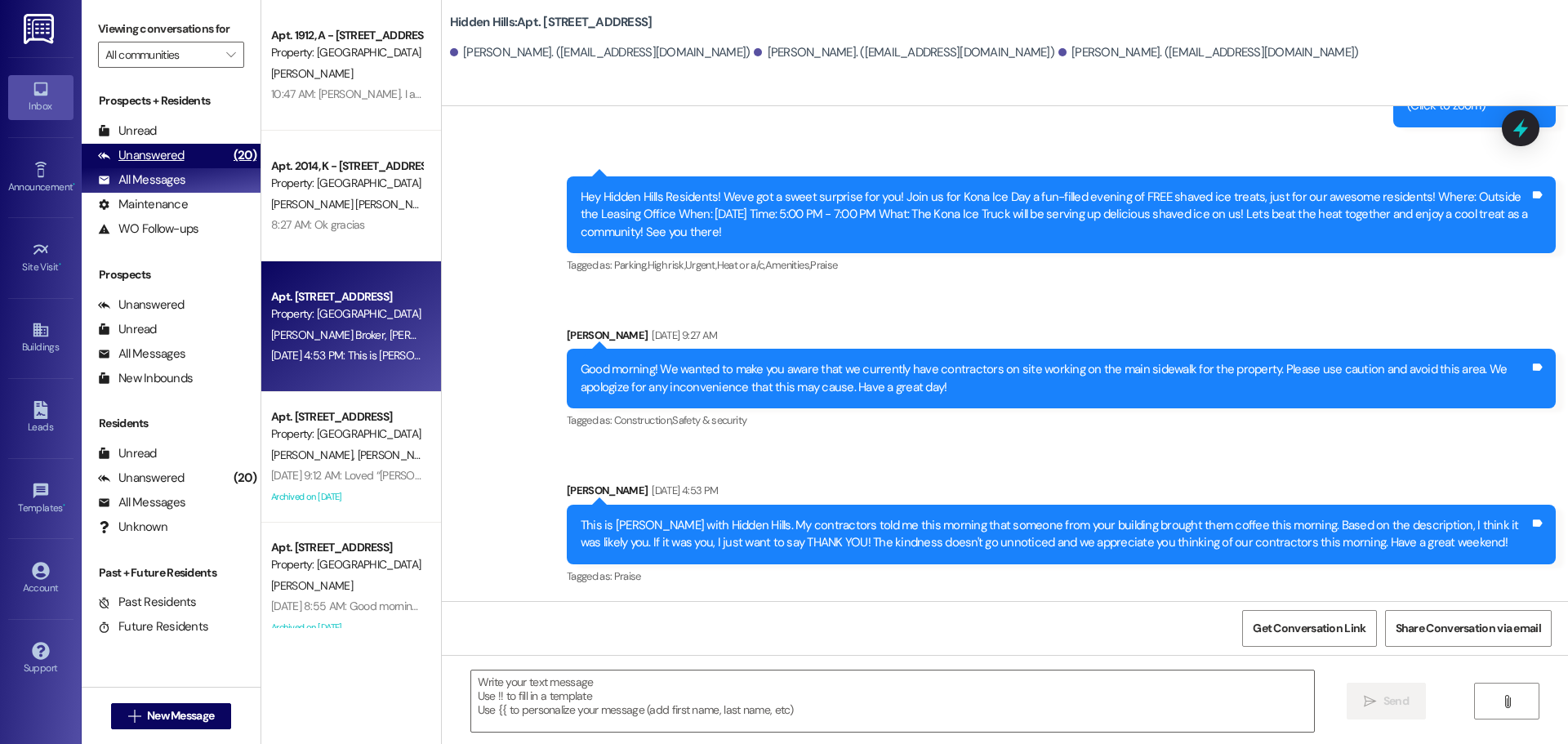
click at [141, 154] on div "Unanswered" at bounding box center [141, 156] width 87 height 18
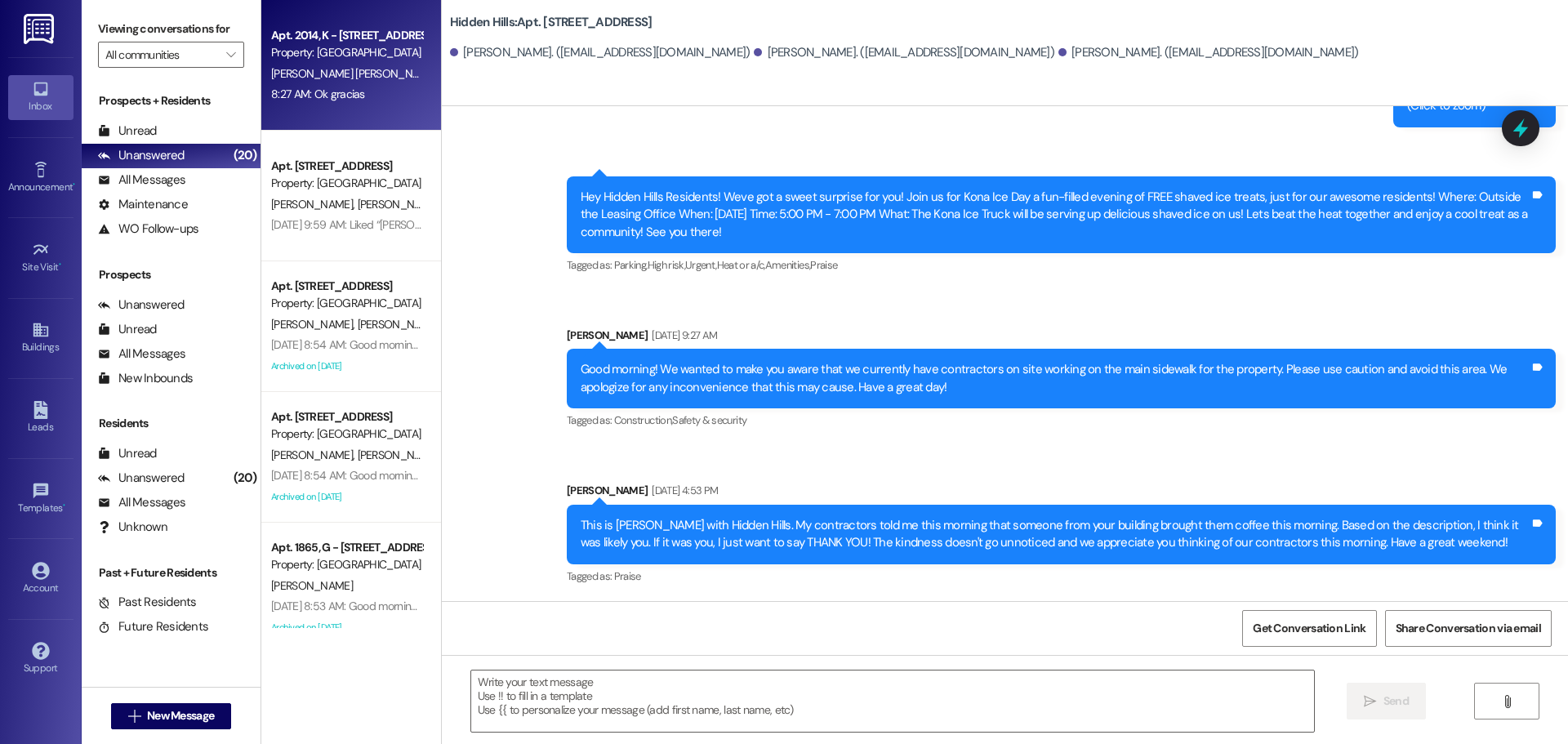
click at [349, 120] on div "Apt. 2014, K - [STREET_ADDRESS] Property: [GEOGRAPHIC_DATA] [PERSON_NAME][GEOGR…" at bounding box center [351, 65] width 179 height 131
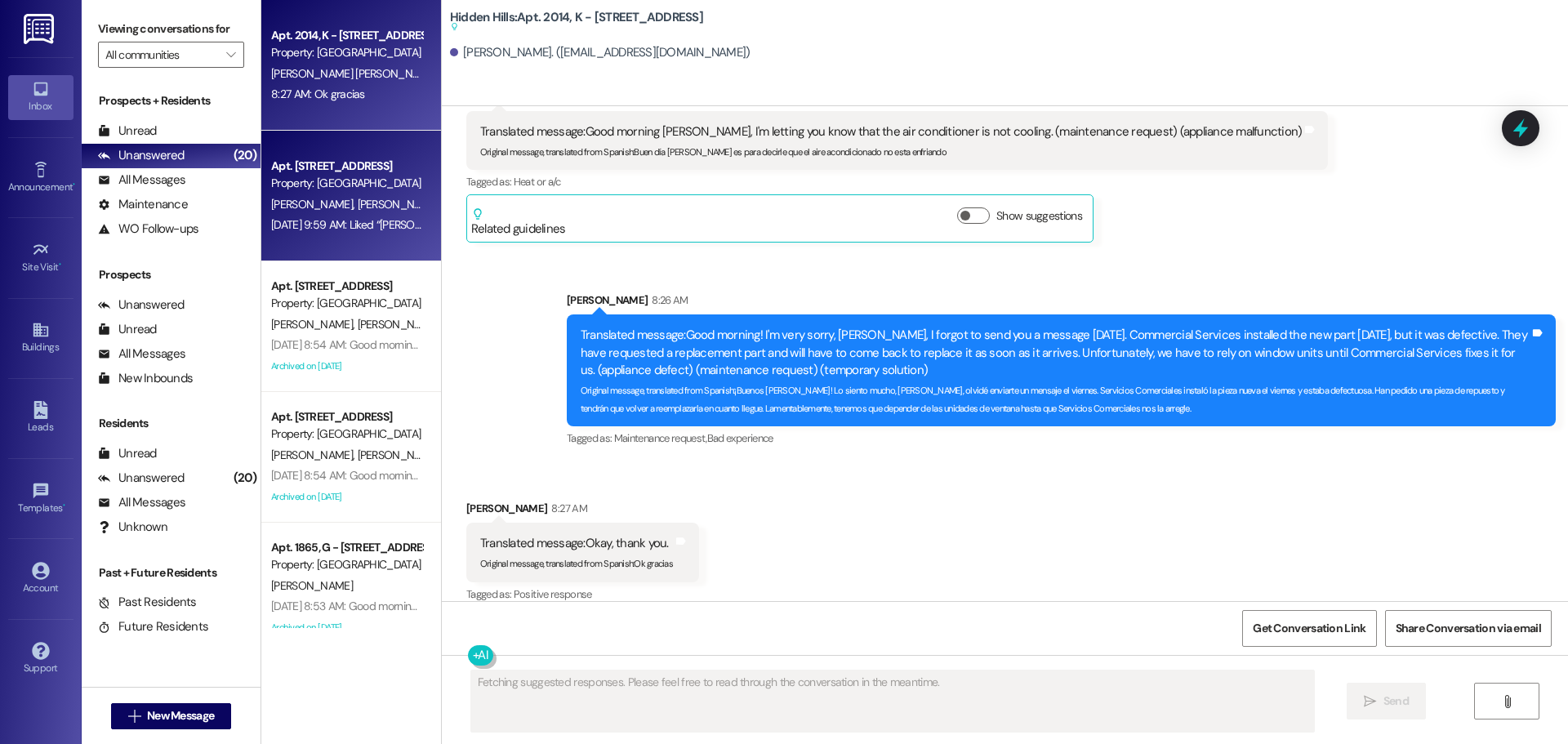
click at [344, 190] on div "Property: [GEOGRAPHIC_DATA]" at bounding box center [346, 183] width 151 height 18
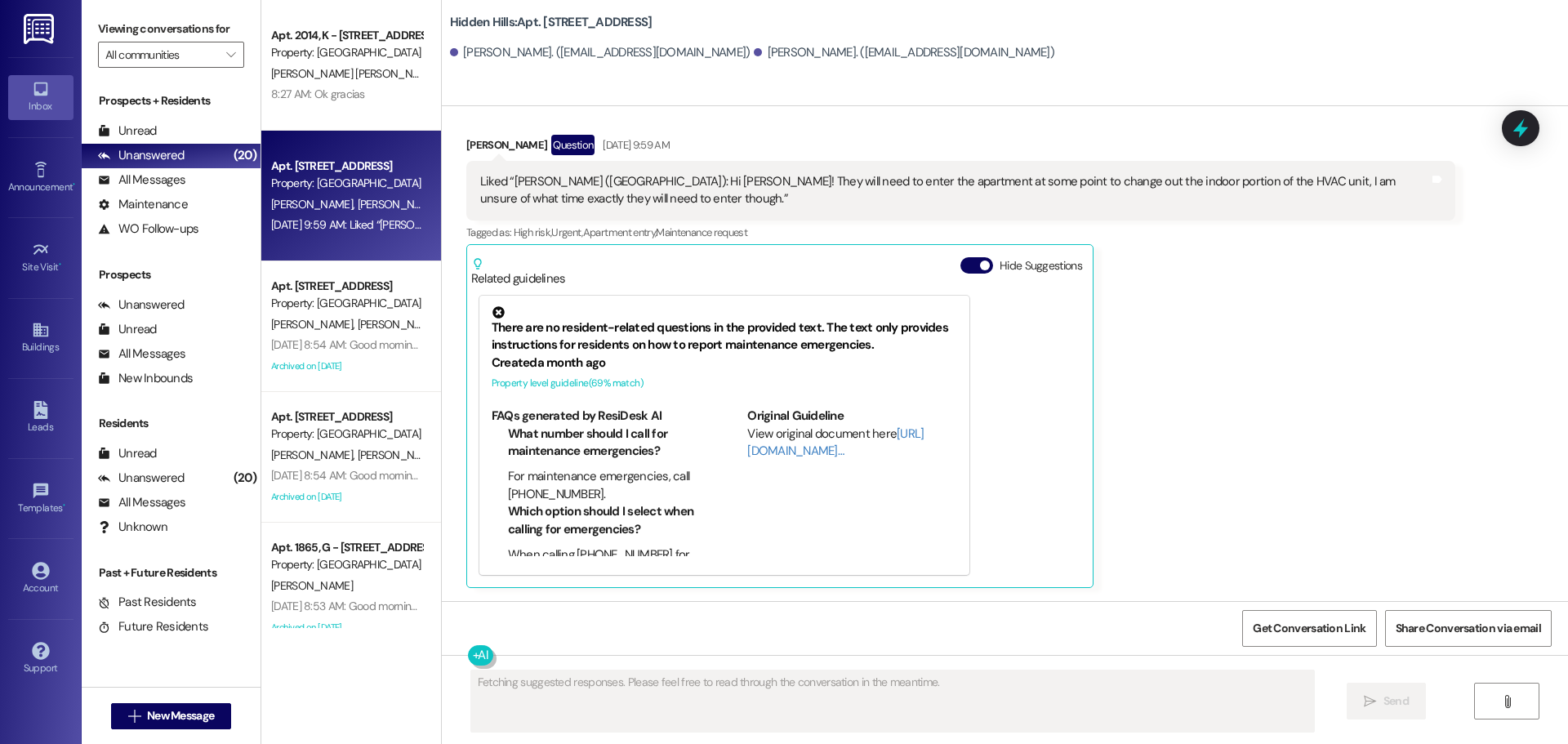
scroll to position [13683, 0]
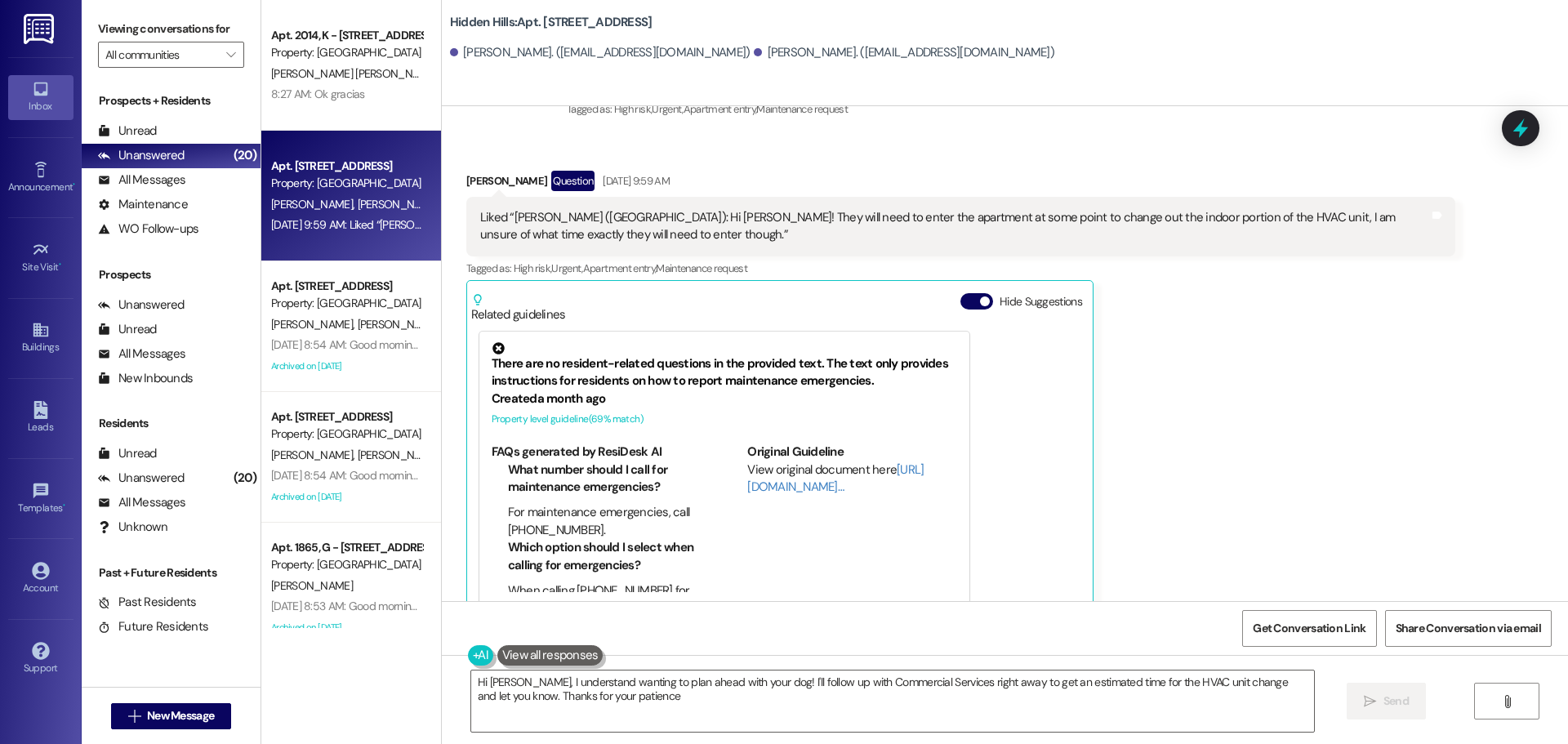
type textarea "Hi [PERSON_NAME], I understand wanting to plan ahead with your dog! I'll follow…"
